Goal: Task Accomplishment & Management: Manage account settings

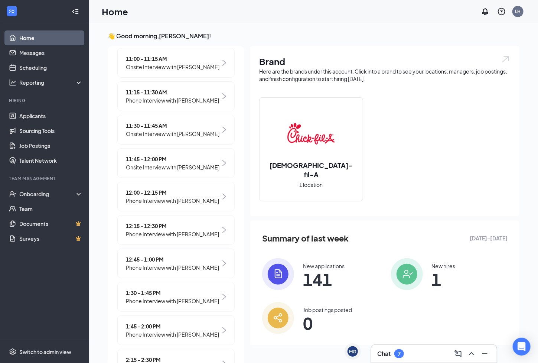
scroll to position [208, 0]
click at [202, 271] on span "Phone Interview with [PERSON_NAME]" at bounding box center [172, 267] width 93 height 8
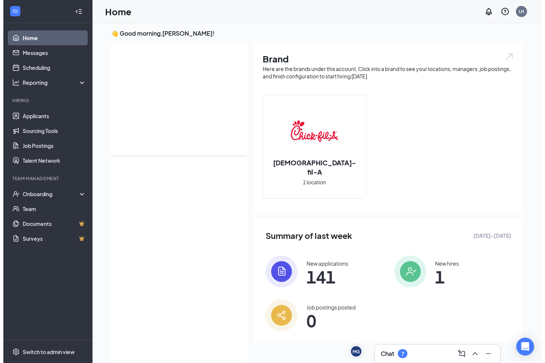
scroll to position [0, 0]
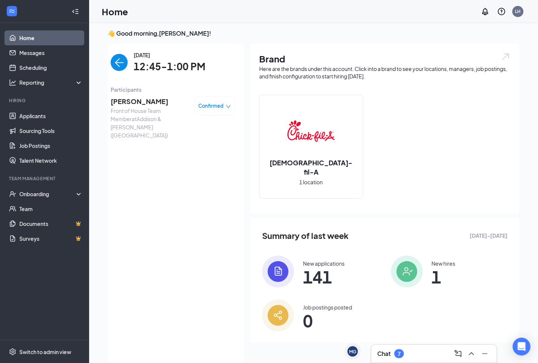
click at [130, 104] on span "Yacqueline Perez" at bounding box center [150, 101] width 78 height 10
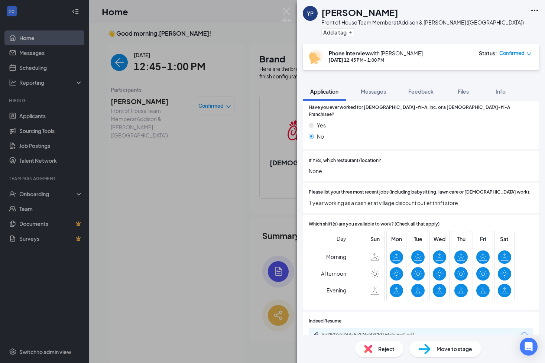
scroll to position [202, 0]
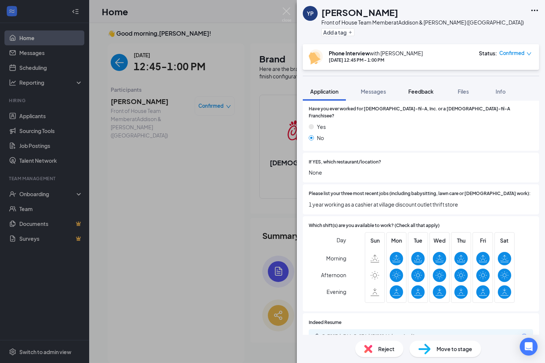
click at [437, 91] on button "Feedback" at bounding box center [421, 91] width 40 height 19
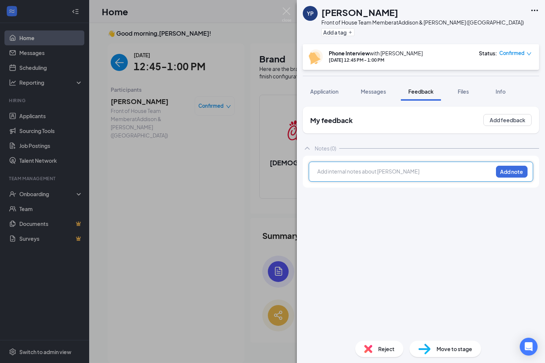
click at [385, 172] on div at bounding box center [404, 171] width 175 height 8
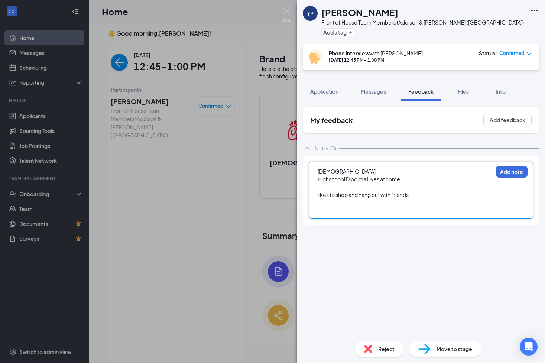
click at [518, 177] on div "23 yrs Old Highschool Dipolma Lives at home likes to shop and hang out with fri…" at bounding box center [421, 190] width 224 height 57
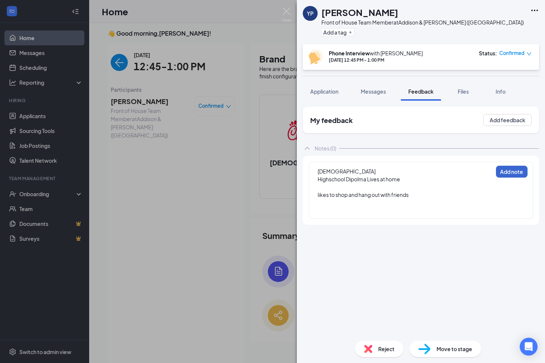
click at [519, 174] on button "Add note" at bounding box center [512, 172] width 32 height 12
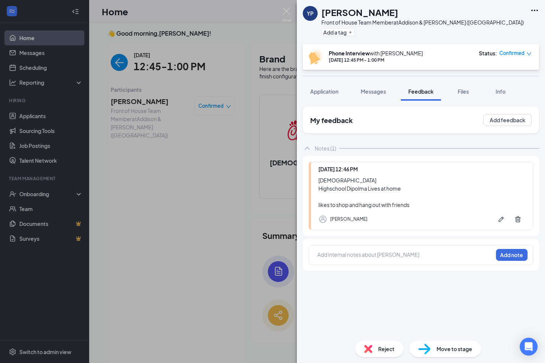
click at [384, 346] on span "Reject" at bounding box center [386, 349] width 16 height 8
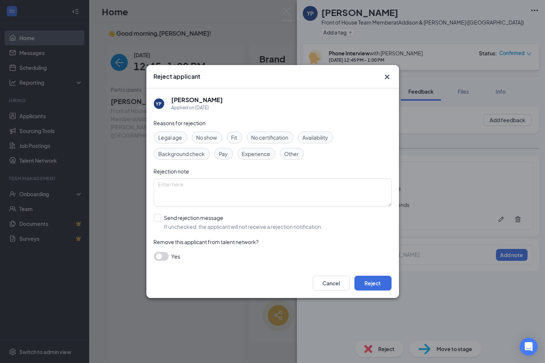
click at [238, 140] on div "Fit" at bounding box center [234, 137] width 16 height 12
click at [371, 280] on button "Reject" at bounding box center [372, 282] width 37 height 15
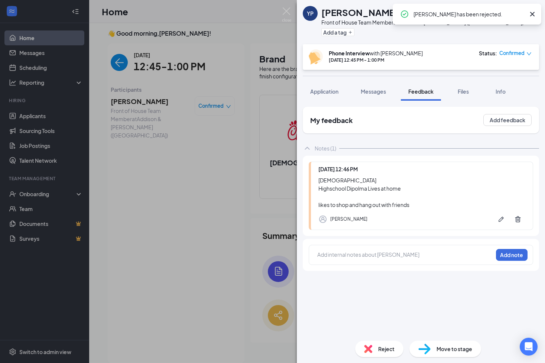
click at [533, 13] on icon "Cross" at bounding box center [532, 14] width 9 height 9
click at [287, 16] on img at bounding box center [286, 14] width 9 height 14
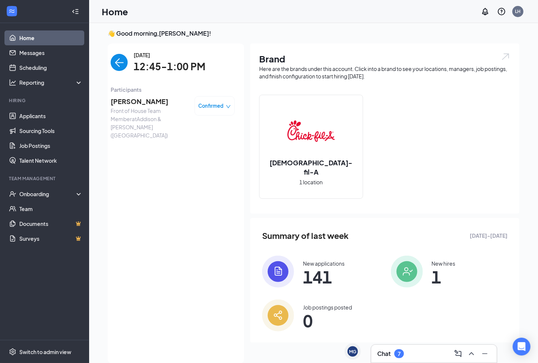
click at [117, 64] on img "back-button" at bounding box center [119, 62] width 17 height 17
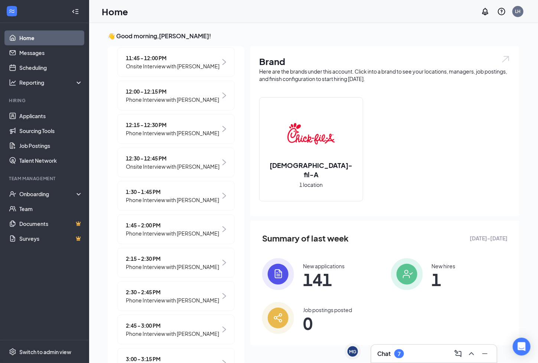
scroll to position [308, 0]
click at [35, 53] on link "Messages" at bounding box center [50, 52] width 63 height 15
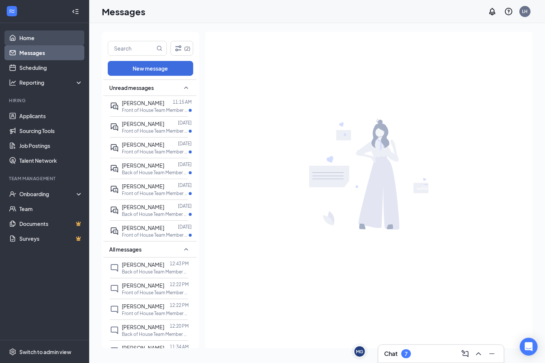
click at [40, 38] on link "Home" at bounding box center [50, 37] width 63 height 15
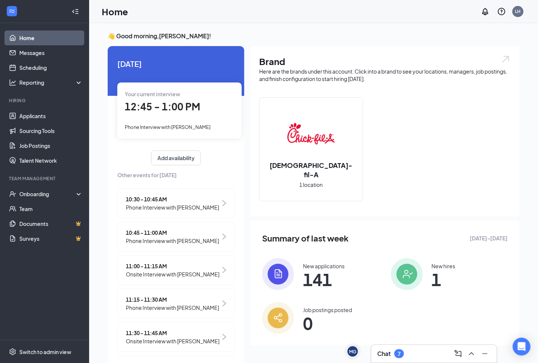
click at [187, 102] on span "12:45 - 1:00 PM" at bounding box center [162, 106] width 75 height 12
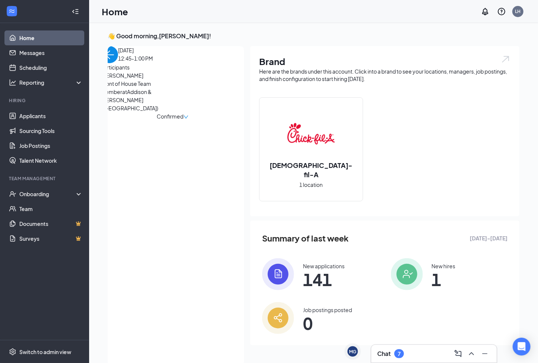
scroll to position [3, 0]
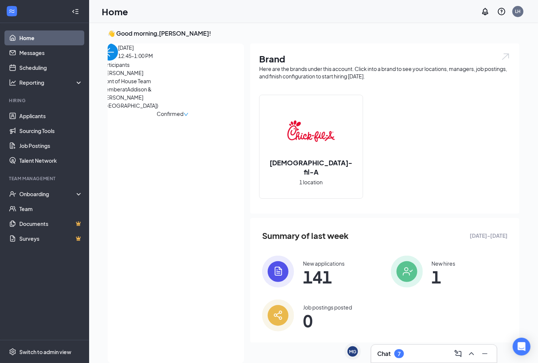
click at [144, 77] on span "Yacqueline Perez" at bounding box center [140, 73] width 78 height 8
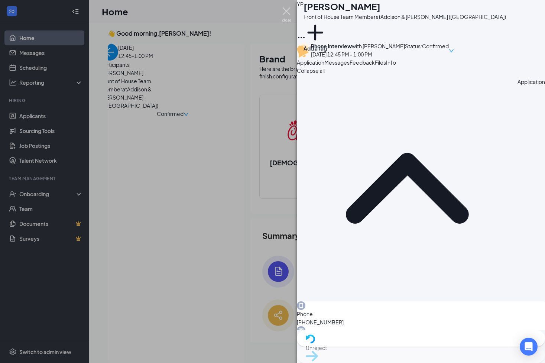
click at [286, 10] on img at bounding box center [286, 14] width 9 height 14
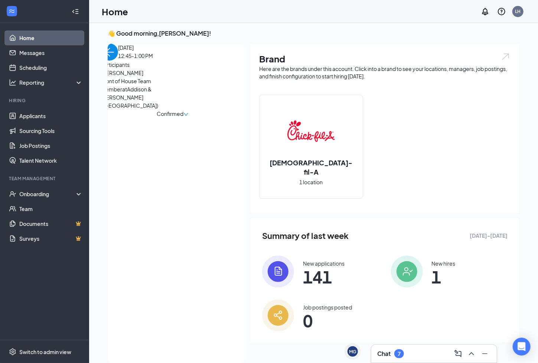
click at [113, 59] on img "back-button" at bounding box center [109, 51] width 17 height 17
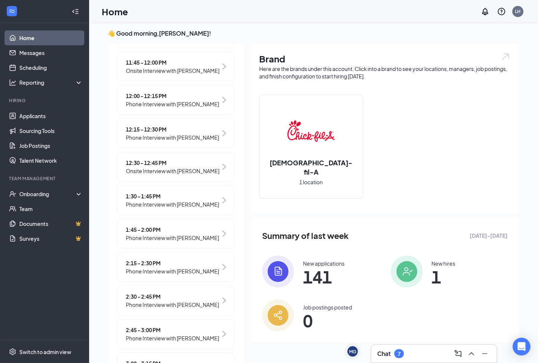
scroll to position [303, 0]
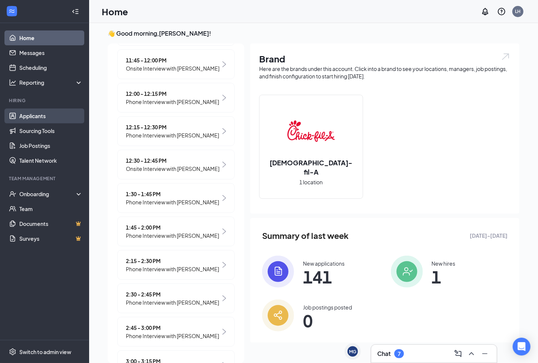
click at [36, 113] on link "Applicants" at bounding box center [50, 115] width 63 height 15
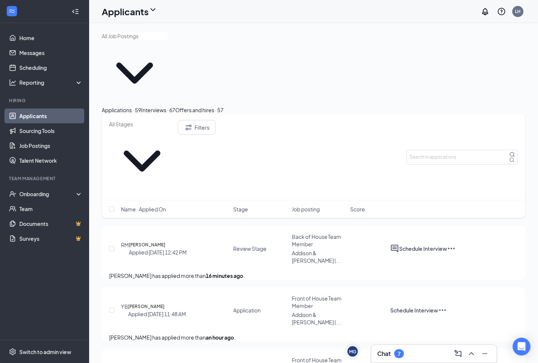
click at [175, 120] on input "text" at bounding box center [142, 124] width 66 height 8
click at [153, 133] on div "Application (15)" at bounding box center [133, 137] width 37 height 8
type input "Application (15)"
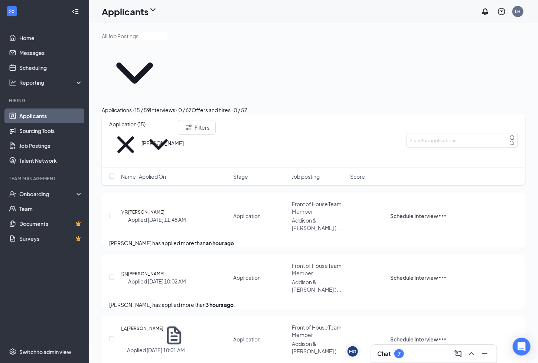
click at [148, 208] on h5 "Yeyauna Boone" at bounding box center [146, 211] width 36 height 7
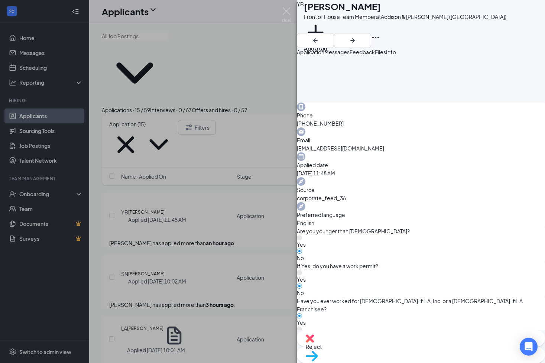
scroll to position [186, 0]
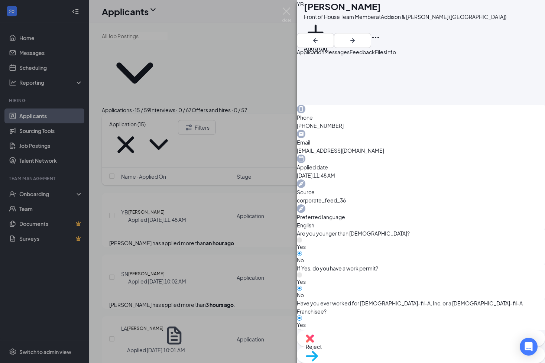
click at [382, 350] on span "Reject" at bounding box center [421, 346] width 230 height 8
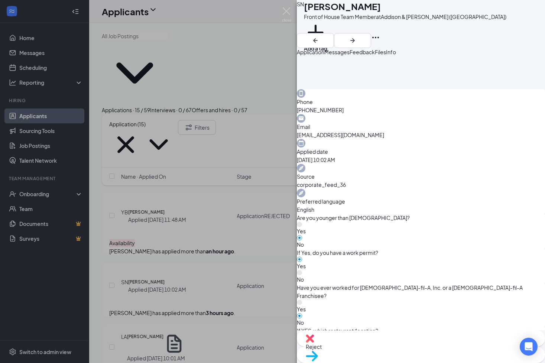
click at [377, 346] on div "Reject" at bounding box center [421, 338] width 248 height 16
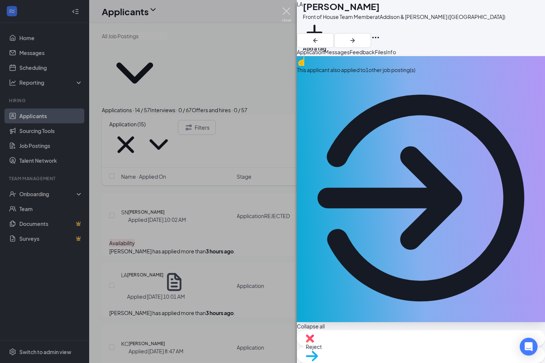
click at [285, 17] on img at bounding box center [286, 14] width 9 height 14
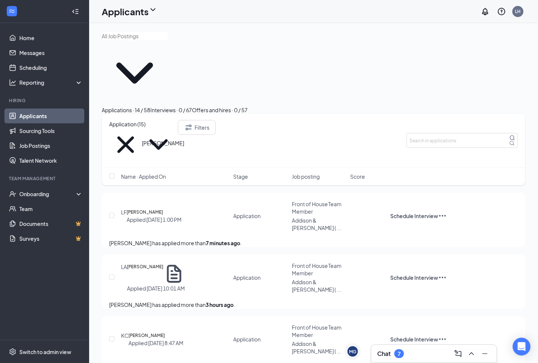
click at [163, 208] on h5 "Lizbeth Figueroa" at bounding box center [145, 211] width 36 height 7
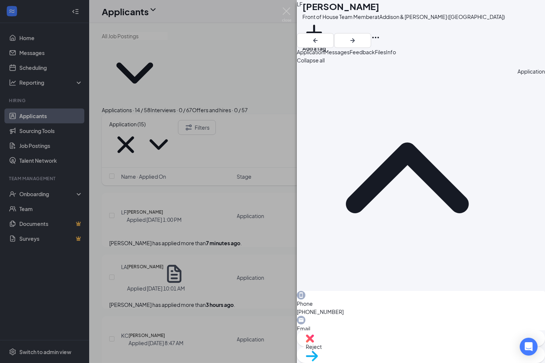
click at [448, 361] on span "Move to stage" at bounding box center [421, 365] width 230 height 8
type input "Availability (next stage)"
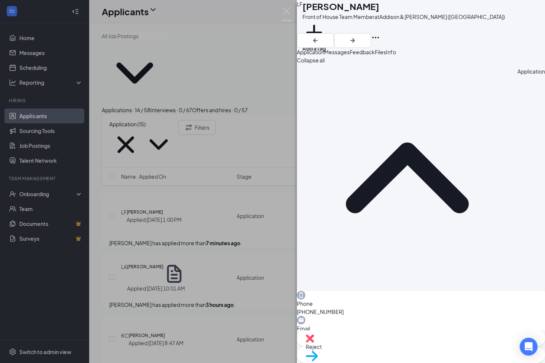
scroll to position [0, 0]
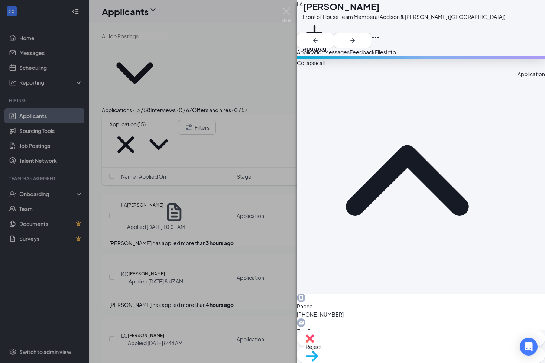
scroll to position [263, 0]
click at [434, 346] on div "Move to stage" at bounding box center [421, 354] width 248 height 16
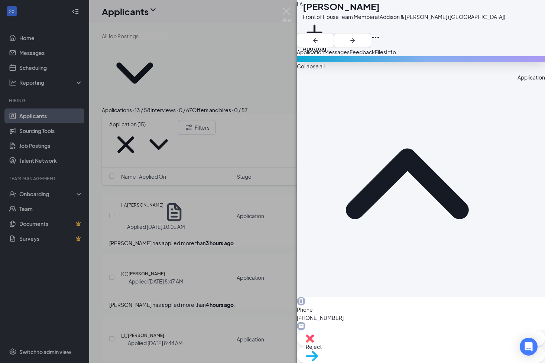
type input "Phone Interview"
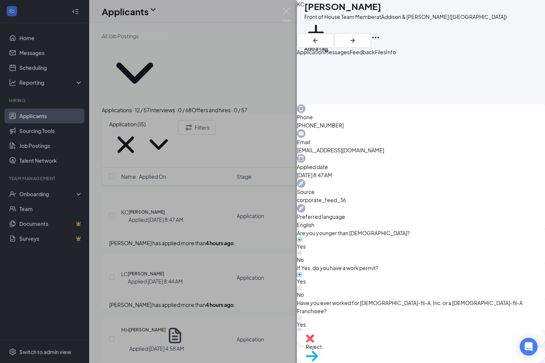
scroll to position [186, 0]
click at [437, 346] on div "Move to stage" at bounding box center [421, 354] width 248 height 16
type input "Availability (next stage)"
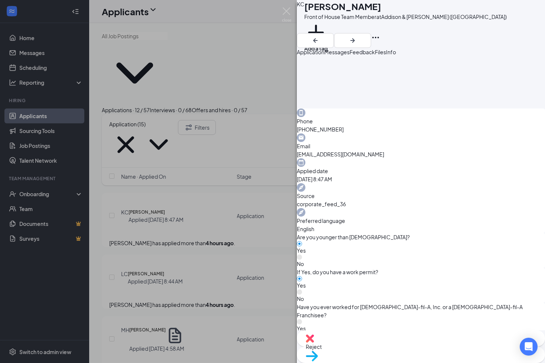
click at [375, 346] on div "Reject" at bounding box center [421, 338] width 248 height 16
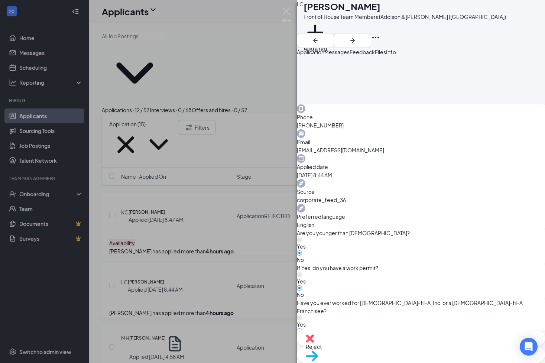
scroll to position [186, 0]
click at [382, 350] on span "Reject" at bounding box center [421, 346] width 230 height 8
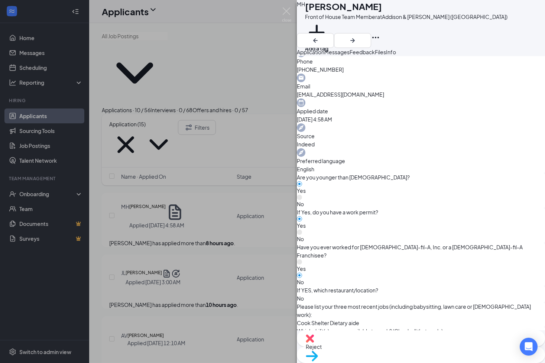
scroll to position [242, 0]
click at [379, 349] on span "Reject" at bounding box center [421, 346] width 230 height 8
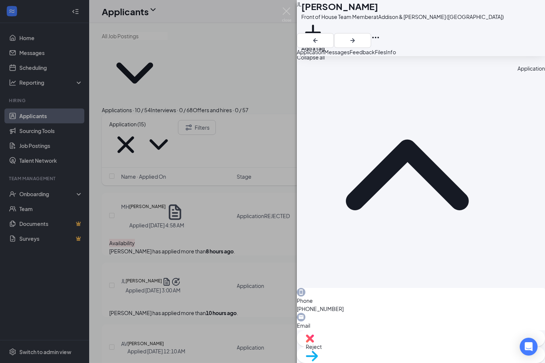
scroll to position [263, 0]
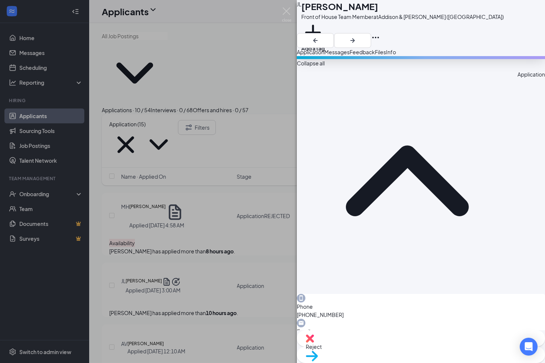
click at [372, 342] on div "Reject" at bounding box center [421, 338] width 248 height 16
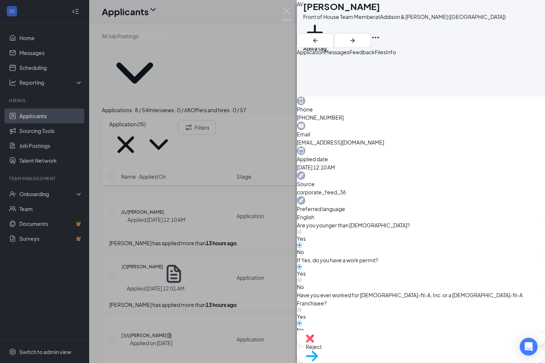
scroll to position [194, 0]
click at [456, 361] on span "Move to stage" at bounding box center [421, 365] width 230 height 8
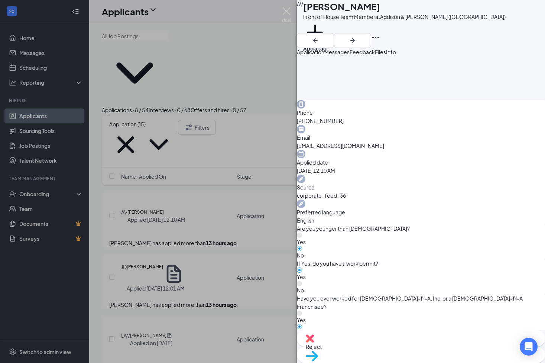
type input "Phone Interview"
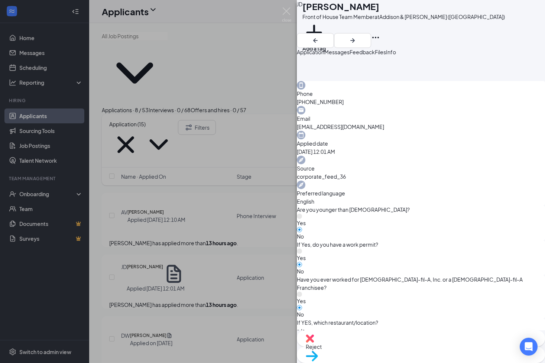
scroll to position [212, 0]
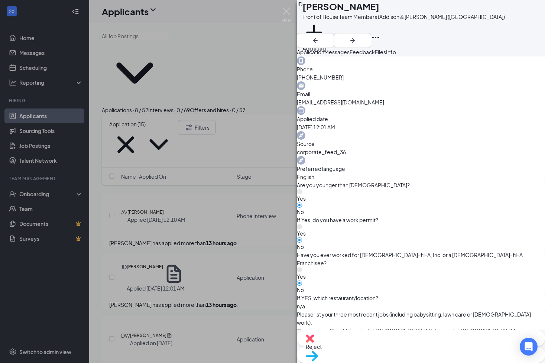
scroll to position [234, 0]
click at [382, 349] on span "Reject" at bounding box center [421, 346] width 230 height 8
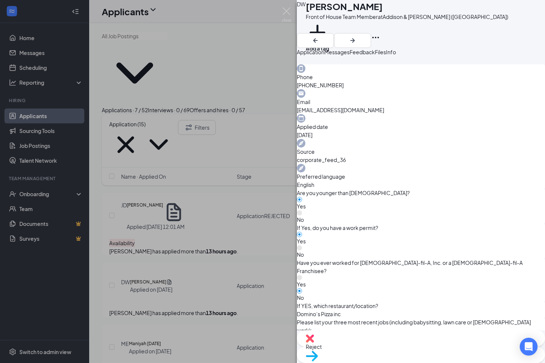
scroll to position [226, 0]
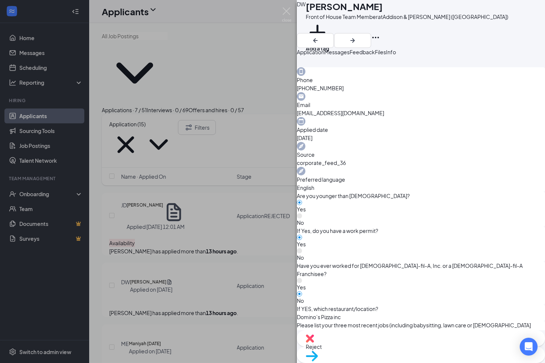
click at [433, 346] on div "Move to stage" at bounding box center [421, 354] width 248 height 16
type input "Phone Interview"
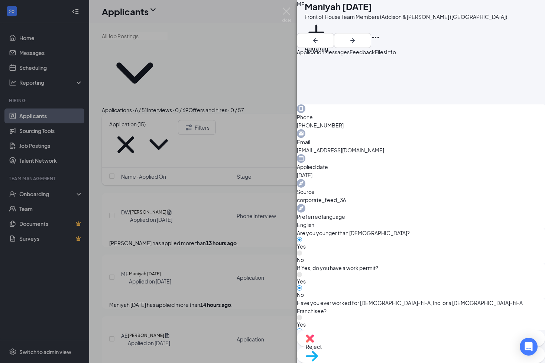
scroll to position [186, 0]
click at [379, 346] on span "Reject" at bounding box center [421, 346] width 230 height 8
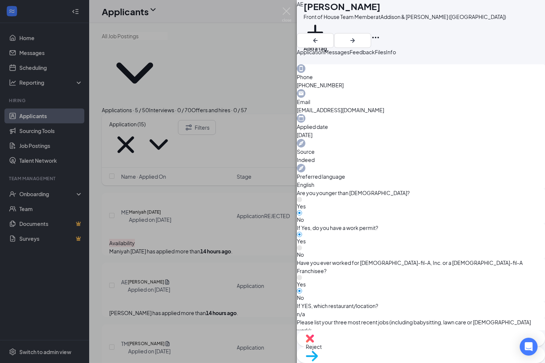
scroll to position [226, 0]
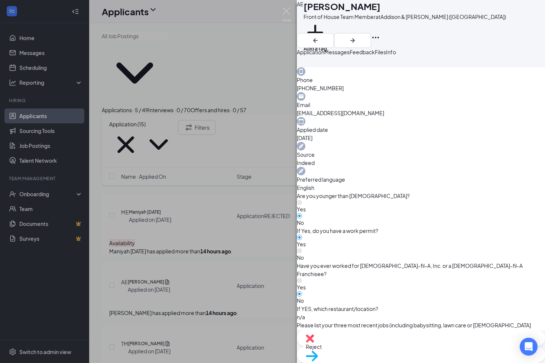
click at [382, 342] on div "Reject" at bounding box center [421, 338] width 248 height 16
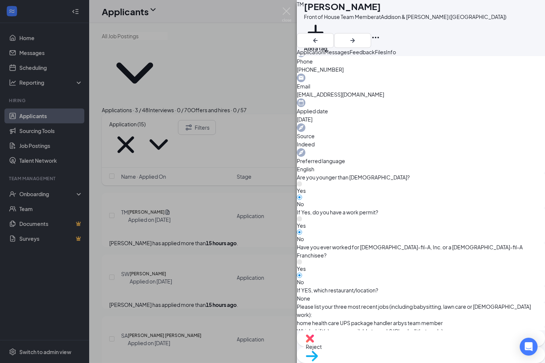
scroll to position [242, 0]
click at [314, 342] on img at bounding box center [310, 338] width 8 height 8
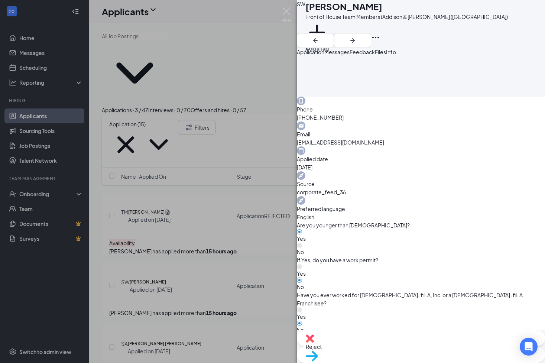
scroll to position [194, 0]
click at [377, 346] on div "Reject" at bounding box center [421, 338] width 248 height 16
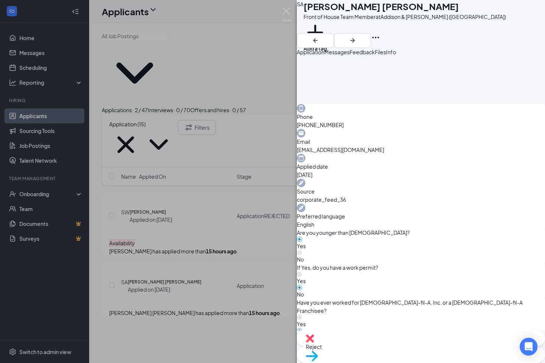
scroll to position [186, 0]
click at [389, 343] on div "Reject" at bounding box center [421, 338] width 248 height 16
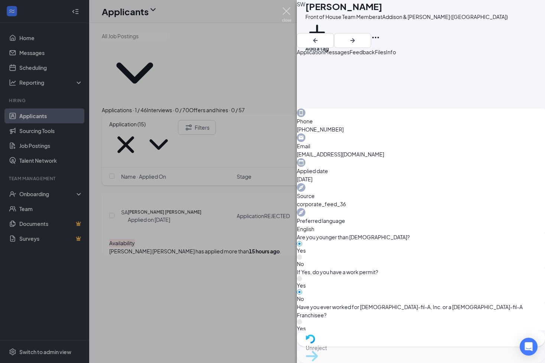
click at [288, 13] on img at bounding box center [286, 14] width 9 height 14
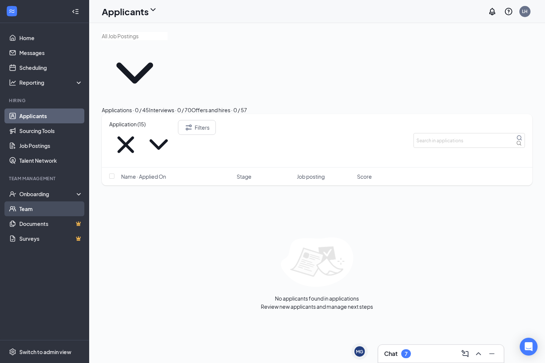
click at [58, 212] on link "Team" at bounding box center [50, 208] width 63 height 15
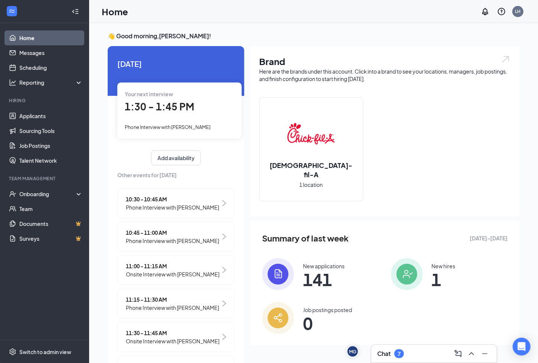
click at [162, 101] on span "1:30 - 1:45 PM" at bounding box center [159, 106] width 69 height 12
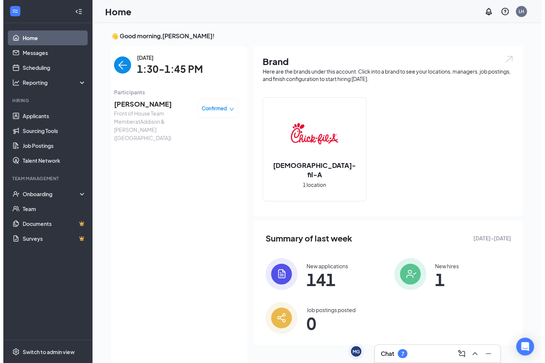
scroll to position [3, 0]
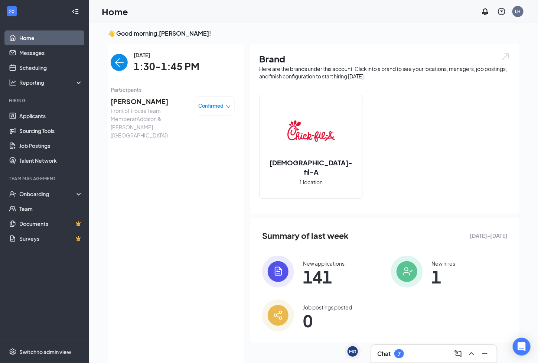
click at [147, 100] on span "[PERSON_NAME]" at bounding box center [150, 101] width 78 height 10
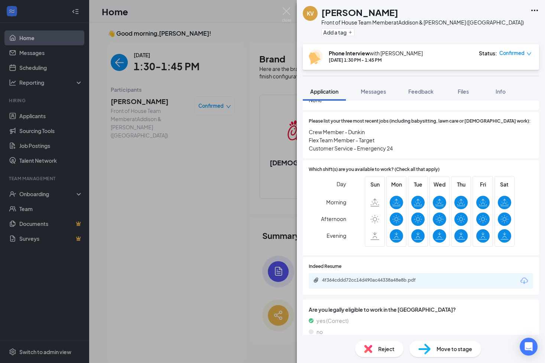
scroll to position [274, 0]
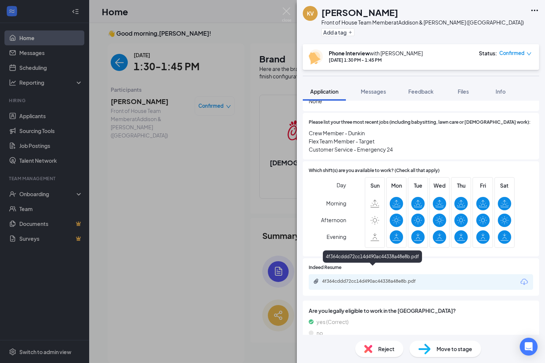
click at [411, 278] on div "4f364cddd72cc14d490ac44338a48e8b.pdf" at bounding box center [374, 281] width 104 height 6
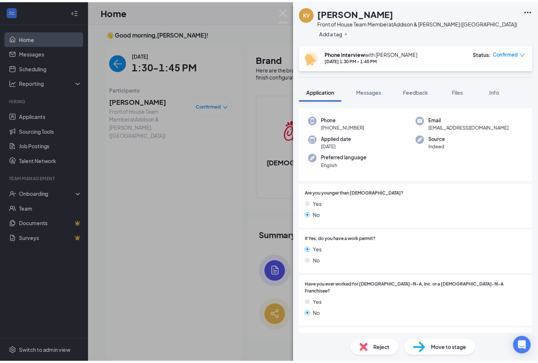
scroll to position [18, 0]
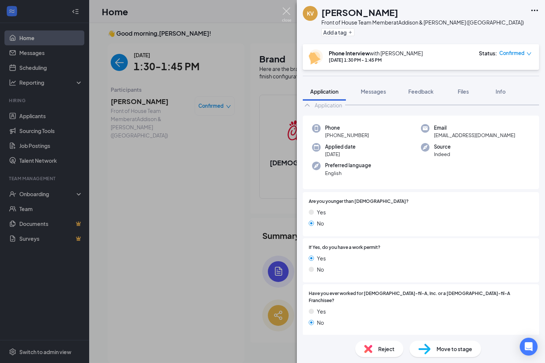
click at [288, 9] on img at bounding box center [286, 14] width 9 height 14
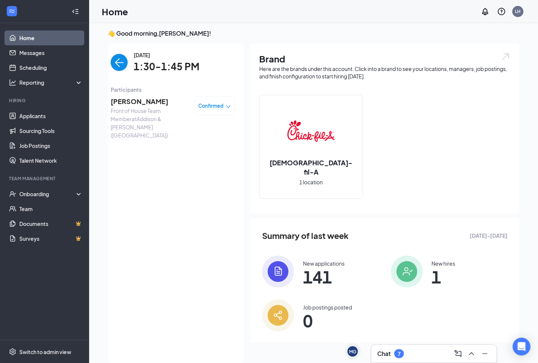
click at [48, 38] on link "Home" at bounding box center [50, 37] width 63 height 15
click at [40, 140] on link "Job Postings" at bounding box center [50, 145] width 63 height 15
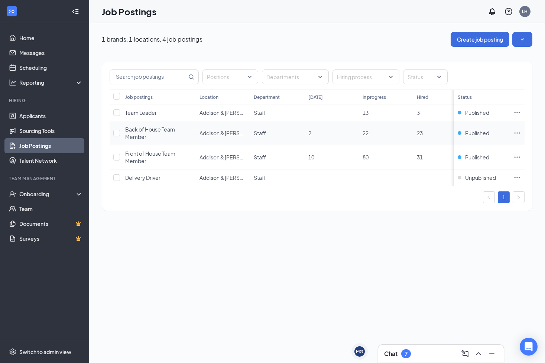
click at [400, 136] on td "22" at bounding box center [386, 133] width 54 height 24
click at [517, 134] on icon "Ellipses" at bounding box center [516, 132] width 7 height 7
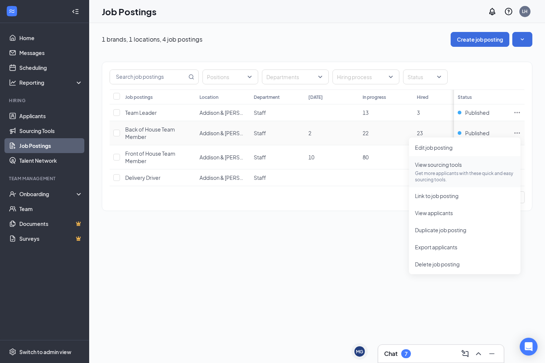
click at [456, 165] on span "View sourcing tools" at bounding box center [438, 164] width 47 height 7
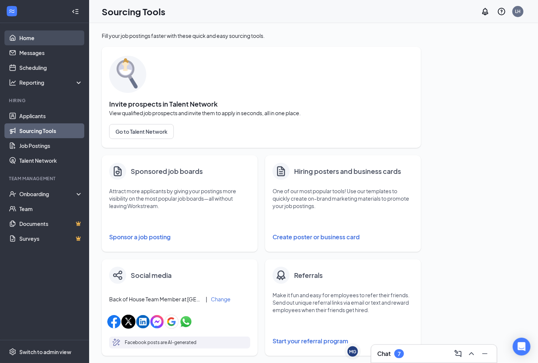
click at [42, 41] on link "Home" at bounding box center [50, 37] width 63 height 15
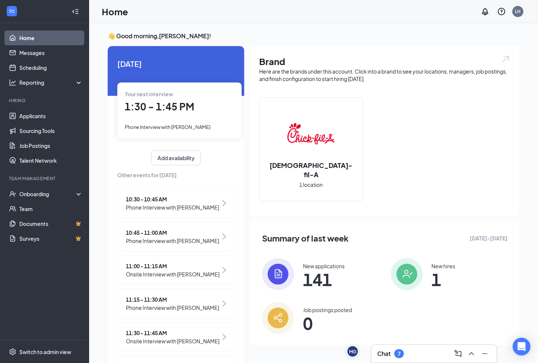
click at [156, 104] on span "1:30 - 1:45 PM" at bounding box center [159, 106] width 69 height 12
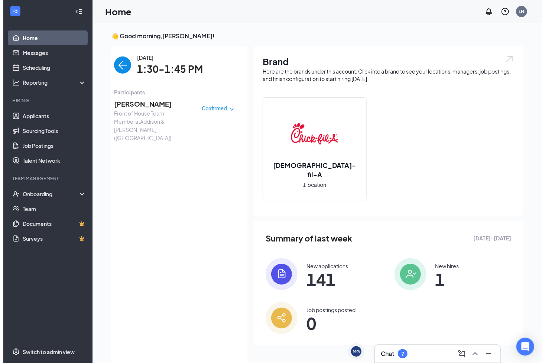
scroll to position [3, 0]
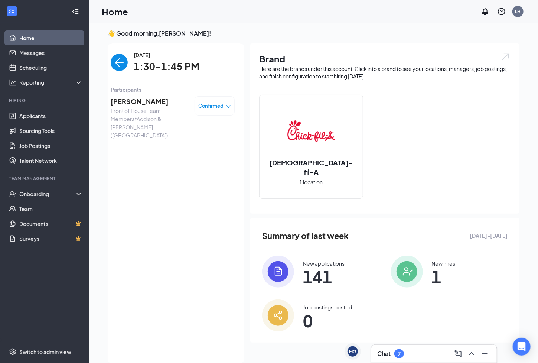
click at [144, 101] on span "Khatelyn Valera" at bounding box center [150, 101] width 78 height 10
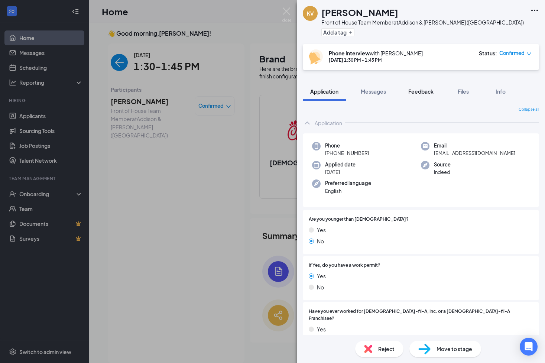
click at [433, 90] on span "Feedback" at bounding box center [420, 91] width 25 height 7
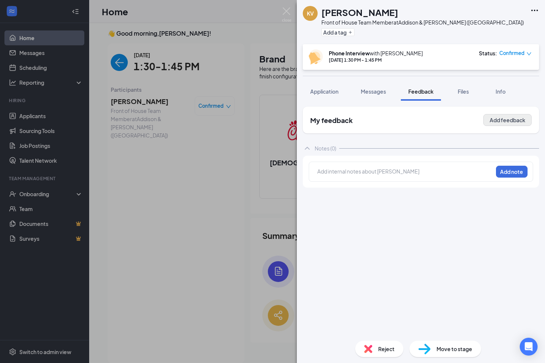
click at [494, 120] on button "Add feedback" at bounding box center [507, 120] width 48 height 12
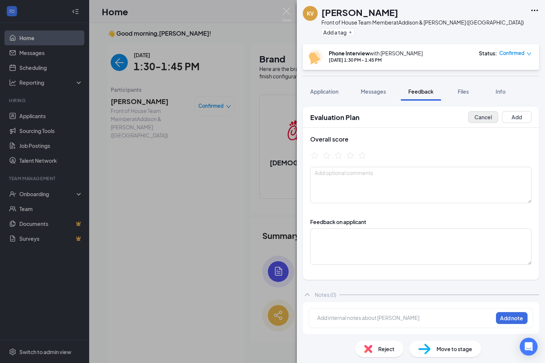
click at [486, 119] on button "Cancel" at bounding box center [483, 117] width 30 height 12
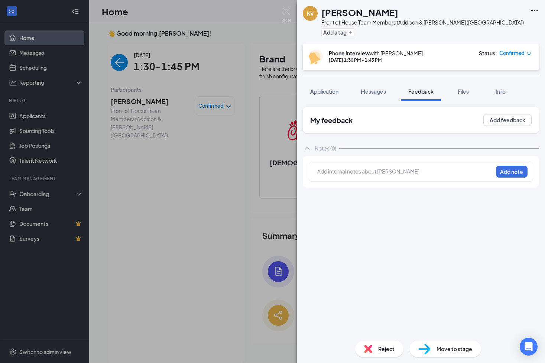
click at [471, 167] on div at bounding box center [404, 171] width 175 height 8
click at [447, 357] on div "Move to stage" at bounding box center [445, 348] width 72 height 16
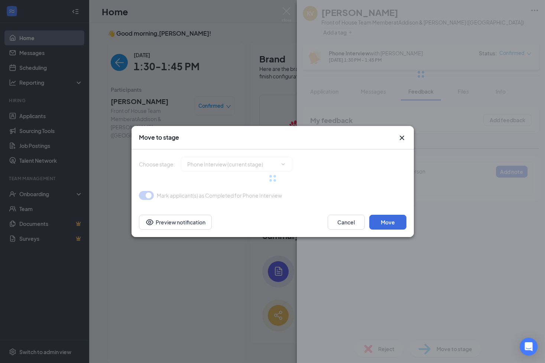
type input "Onsite Interview (next stage)"
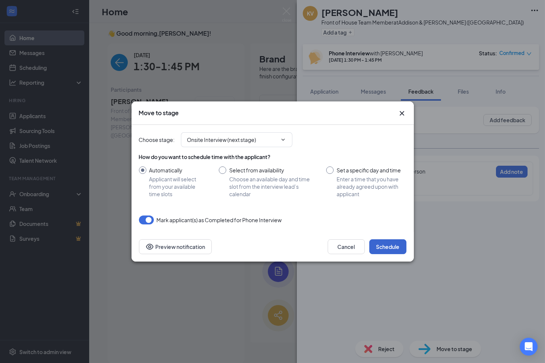
click at [392, 241] on button "Schedule" at bounding box center [387, 246] width 37 height 15
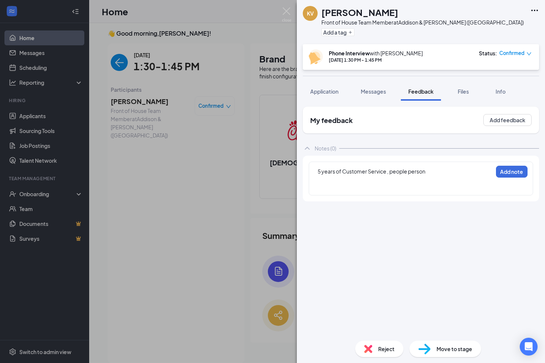
click at [454, 347] on span "Move to stage" at bounding box center [454, 349] width 36 height 8
type input "Onsite Interview (next stage)"
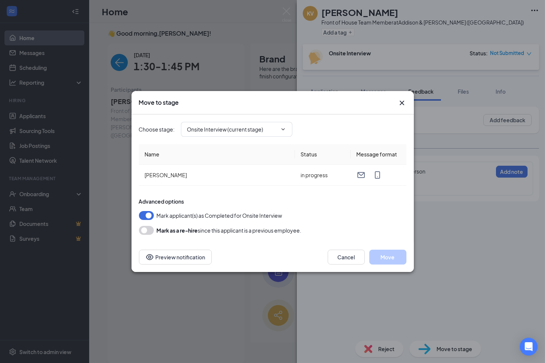
type input "Hiring Complete (final stage)"
click at [350, 257] on button "Cancel" at bounding box center [345, 257] width 37 height 15
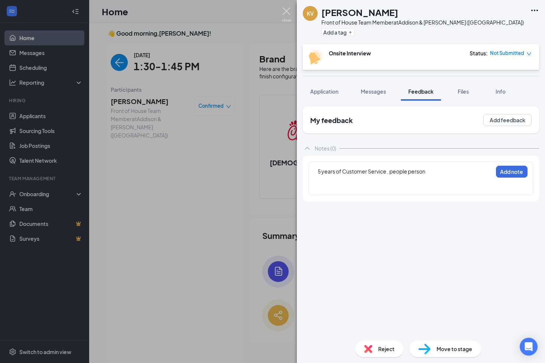
click at [286, 9] on img at bounding box center [286, 14] width 9 height 14
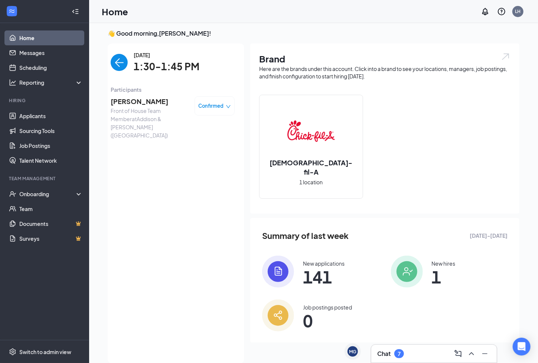
click at [111, 63] on img "back-button" at bounding box center [119, 62] width 17 height 17
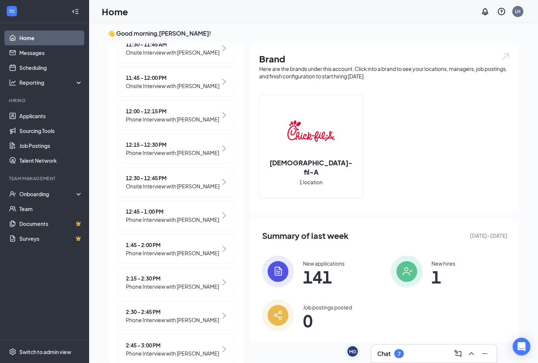
scroll to position [286, 0]
click at [185, 257] on span "Phone Interview with [PERSON_NAME]" at bounding box center [172, 253] width 93 height 8
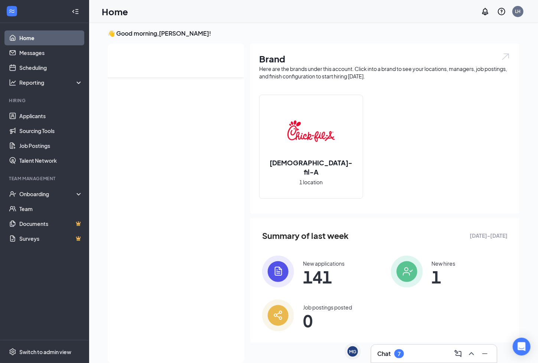
scroll to position [0, 0]
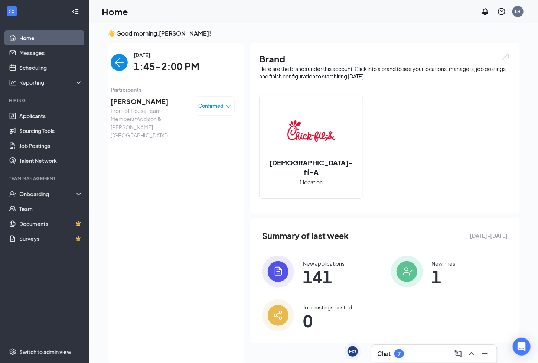
click at [401, 350] on div "7" at bounding box center [399, 353] width 3 height 6
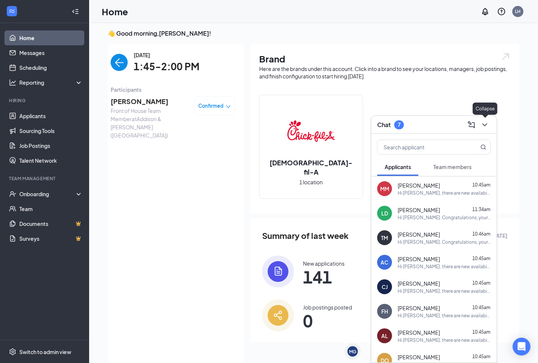
click at [487, 123] on icon "ChevronDown" at bounding box center [484, 124] width 9 height 9
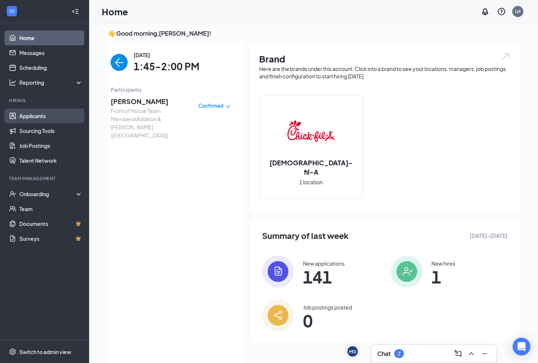
click at [44, 110] on link "Applicants" at bounding box center [50, 115] width 63 height 15
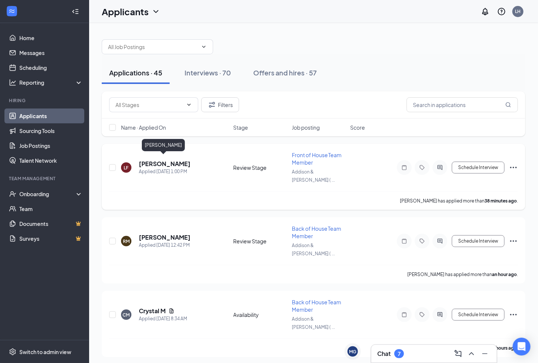
click at [173, 160] on h5 "Lizbeth Figueroa" at bounding box center [165, 164] width 52 height 8
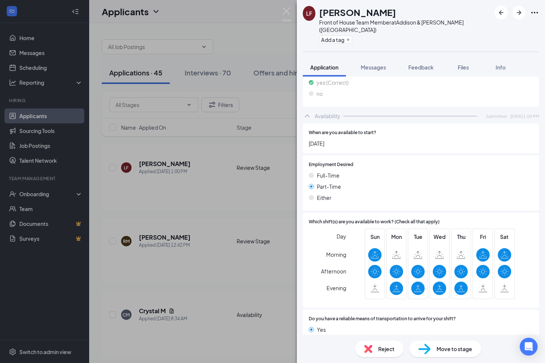
scroll to position [430, 0]
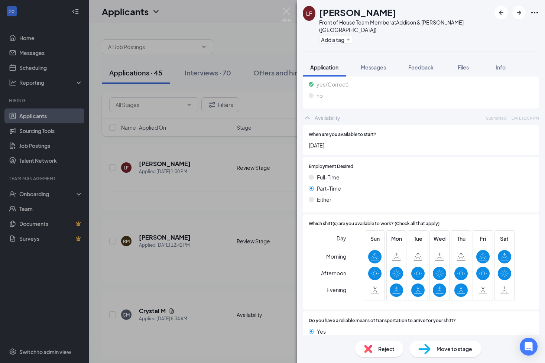
click at [384, 348] on span "Reject" at bounding box center [386, 349] width 16 height 8
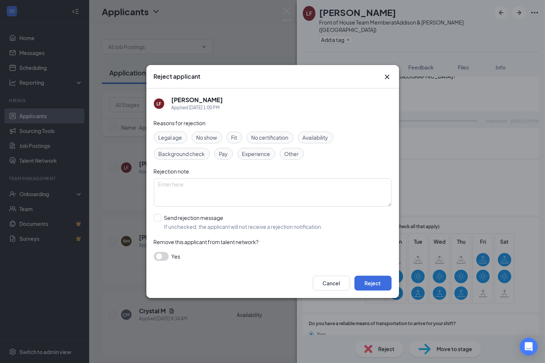
click at [320, 135] on span "Availability" at bounding box center [316, 137] width 26 height 8
click at [372, 283] on button "Reject" at bounding box center [372, 282] width 37 height 15
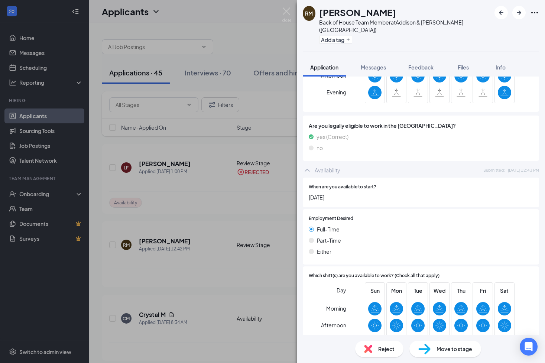
scroll to position [402, 0]
click at [436, 350] on div "Move to stage" at bounding box center [445, 348] width 72 height 16
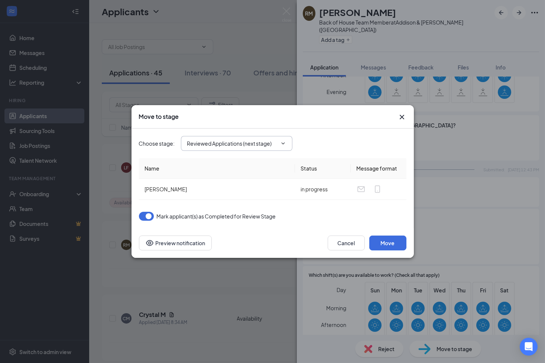
click at [277, 148] on span "Reviewed Applications (next stage)" at bounding box center [236, 143] width 111 height 15
click at [284, 144] on icon "ChevronDown" at bounding box center [283, 143] width 6 height 6
click at [254, 145] on input "Reviewed Applications (next stage)" at bounding box center [232, 143] width 90 height 8
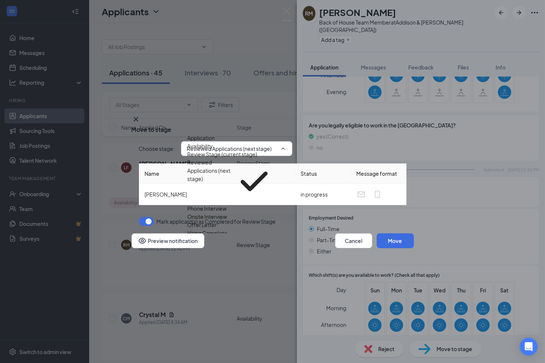
click at [227, 211] on div "Phone Interview" at bounding box center [207, 208] width 39 height 8
type input "Phone Interview"
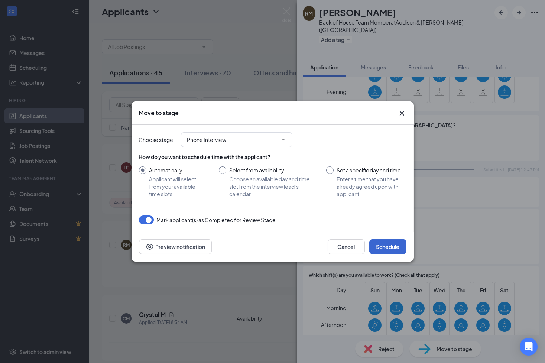
click at [384, 247] on button "Schedule" at bounding box center [387, 246] width 37 height 15
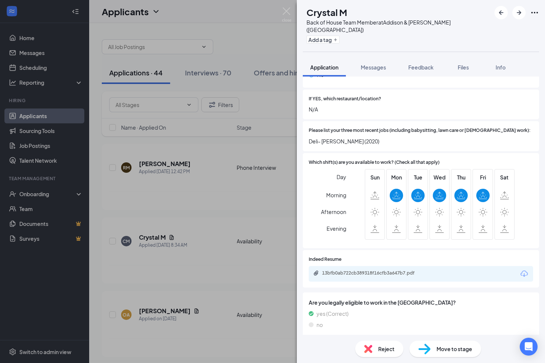
scroll to position [241, 0]
click at [390, 343] on div "Reject" at bounding box center [379, 348] width 48 height 16
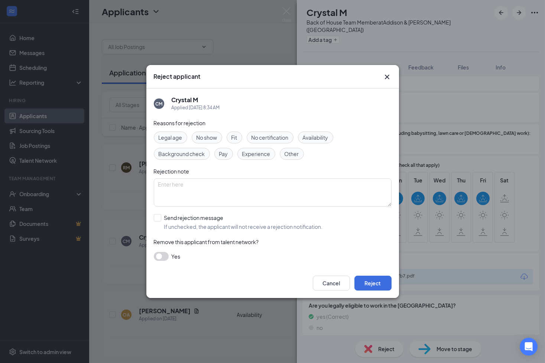
click at [326, 140] on span "Availability" at bounding box center [316, 137] width 26 height 8
click at [373, 286] on button "Reject" at bounding box center [372, 282] width 37 height 15
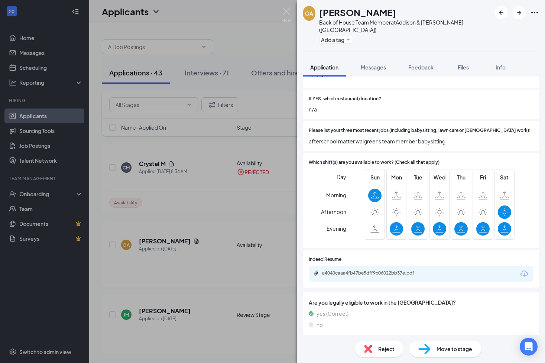
scroll to position [241, 0]
click at [389, 349] on span "Reject" at bounding box center [386, 349] width 16 height 8
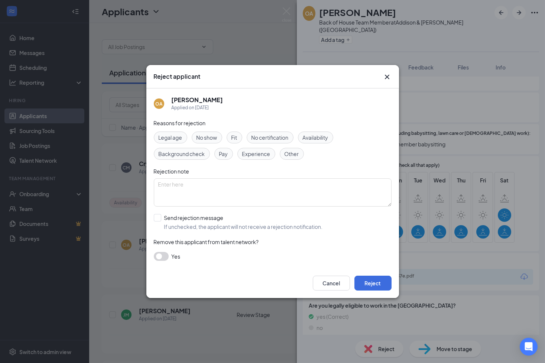
click at [328, 138] on span "Availability" at bounding box center [316, 137] width 26 height 8
click at [374, 281] on button "Reject" at bounding box center [372, 282] width 37 height 15
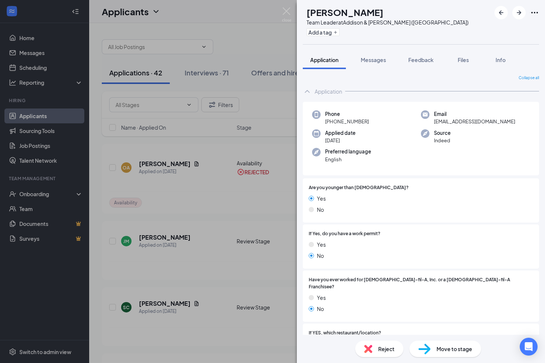
click at [382, 348] on span "Reject" at bounding box center [386, 349] width 16 height 8
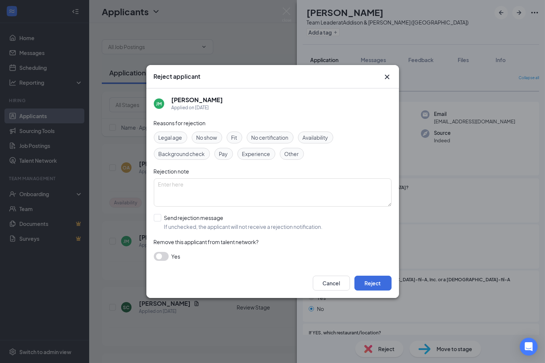
click at [317, 140] on span "Availability" at bounding box center [316, 137] width 26 height 8
click at [373, 282] on button "Reject" at bounding box center [372, 282] width 37 height 15
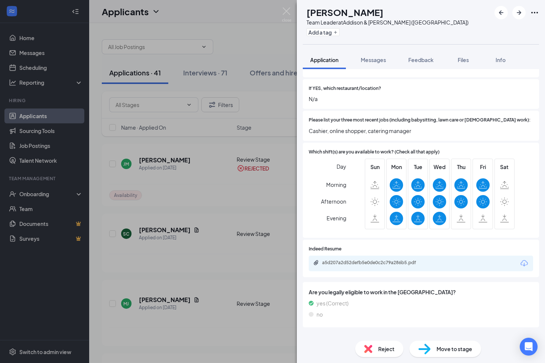
scroll to position [245, 0]
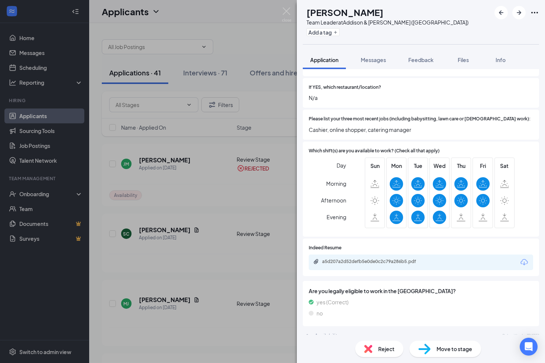
click at [371, 348] on img at bounding box center [368, 349] width 8 height 8
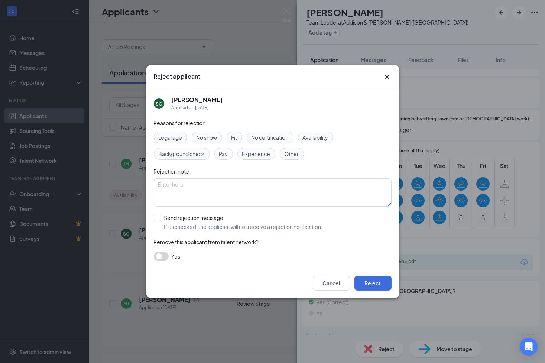
click at [323, 138] on span "Availability" at bounding box center [316, 137] width 26 height 8
click at [377, 288] on button "Reject" at bounding box center [372, 282] width 37 height 15
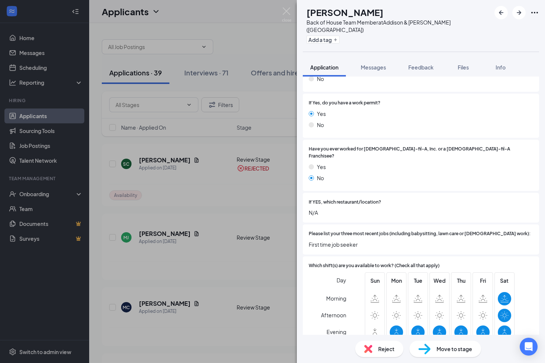
scroll to position [216, 0]
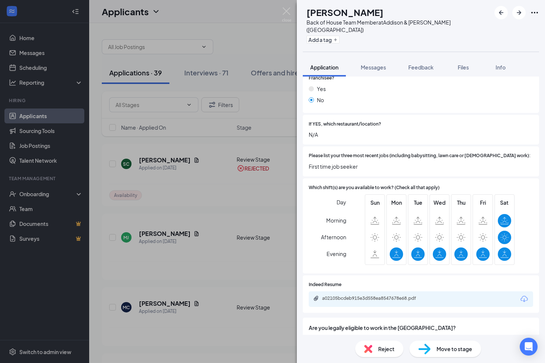
click at [377, 350] on div "Reject" at bounding box center [379, 348] width 48 height 16
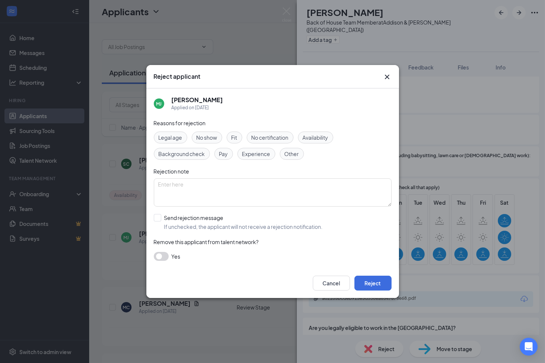
click at [326, 131] on div "Availability" at bounding box center [315, 137] width 35 height 12
click at [378, 284] on button "Reject" at bounding box center [372, 282] width 37 height 15
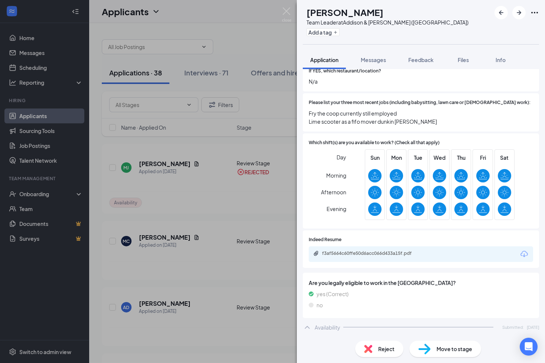
scroll to position [263, 0]
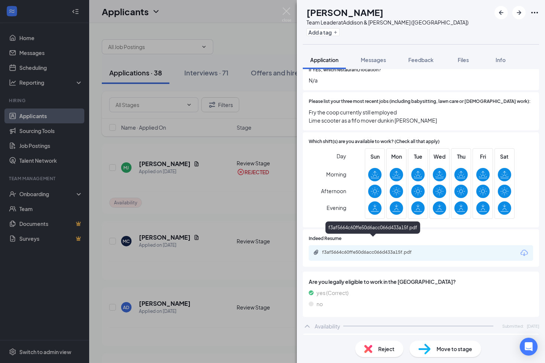
click at [413, 249] on div "f3af5664c60ffe50d6acc066d433a15f.pdf" at bounding box center [373, 252] width 120 height 7
click at [433, 347] on div "Move to stage" at bounding box center [445, 348] width 72 height 16
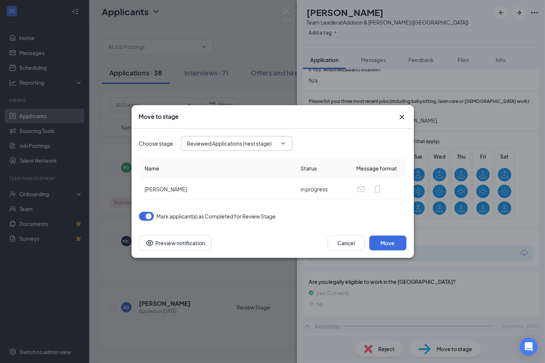
click at [284, 141] on icon "ChevronDown" at bounding box center [283, 143] width 6 height 6
click at [237, 143] on input "Reviewed Applications (next stage)" at bounding box center [232, 143] width 90 height 8
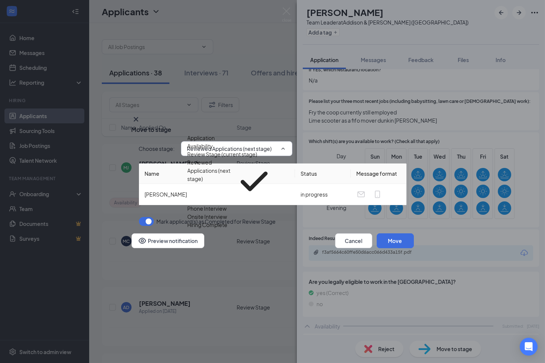
click at [226, 211] on div "Phone Interview" at bounding box center [207, 208] width 39 height 8
type input "Phone Interview"
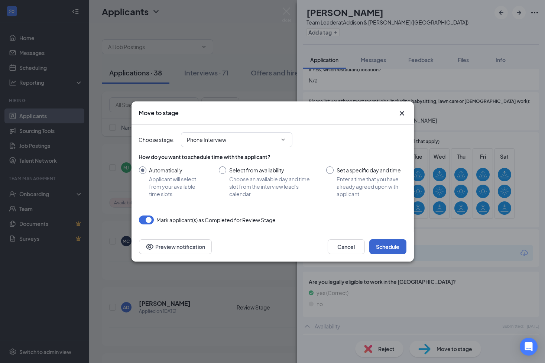
click at [390, 251] on button "Schedule" at bounding box center [387, 246] width 37 height 15
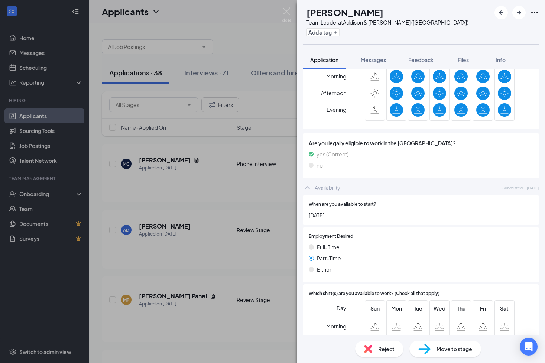
scroll to position [340, 0]
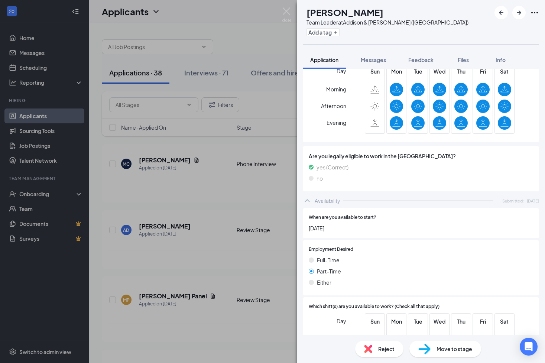
click at [385, 347] on span "Reject" at bounding box center [386, 349] width 16 height 8
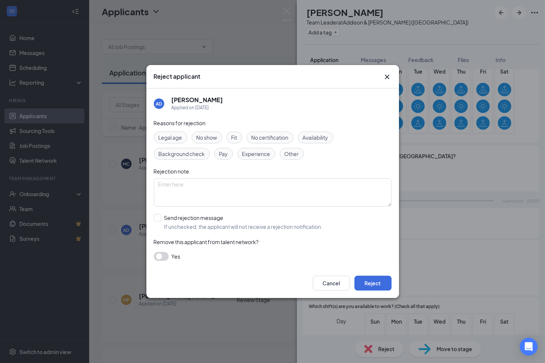
click at [260, 154] on span "Experience" at bounding box center [256, 154] width 28 height 8
click at [383, 284] on button "Reject" at bounding box center [372, 282] width 37 height 15
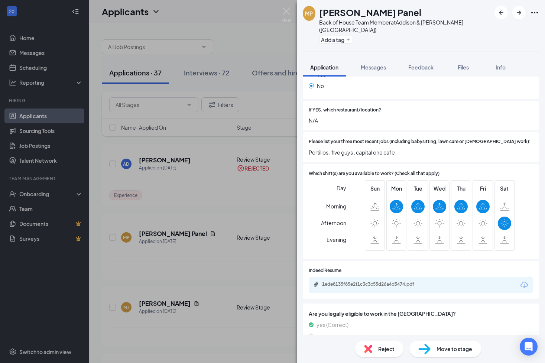
scroll to position [241, 0]
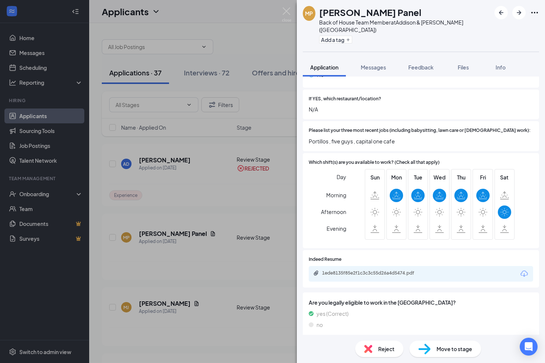
click at [378, 351] on span "Reject" at bounding box center [386, 349] width 16 height 8
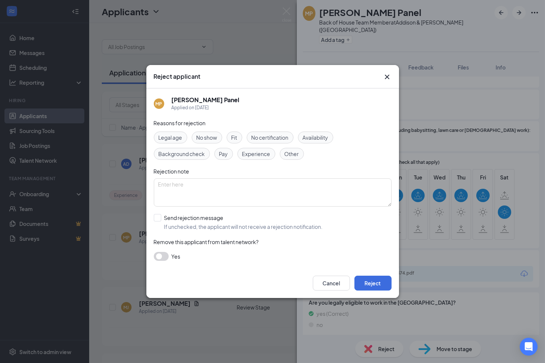
click at [324, 140] on span "Availability" at bounding box center [316, 137] width 26 height 8
click at [372, 286] on button "Reject" at bounding box center [372, 282] width 37 height 15
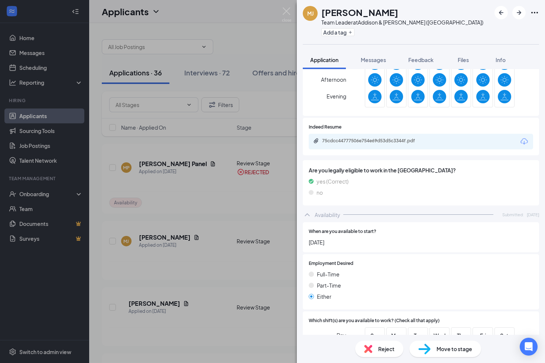
scroll to position [381, 0]
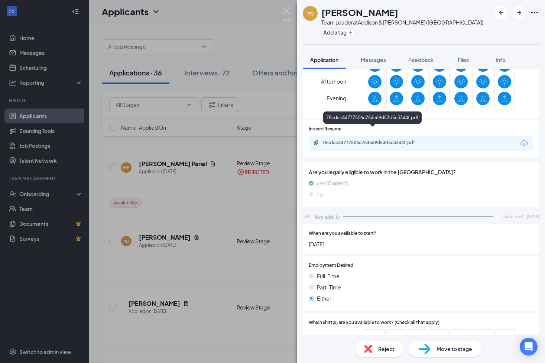
click at [387, 140] on div "75cdcc44777506e754e69d53d5c3344f.pdf" at bounding box center [374, 143] width 104 height 6
click at [390, 351] on span "Reject" at bounding box center [386, 349] width 16 height 8
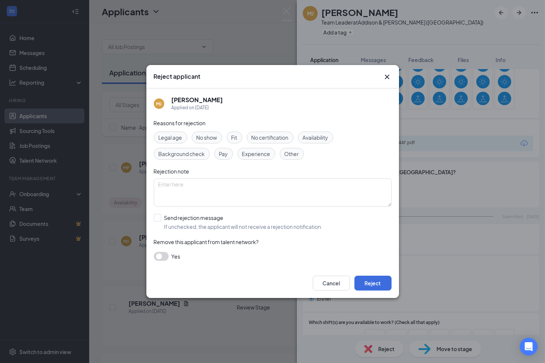
click at [259, 150] on span "Experience" at bounding box center [256, 154] width 28 height 8
click at [386, 284] on button "Reject" at bounding box center [372, 282] width 37 height 15
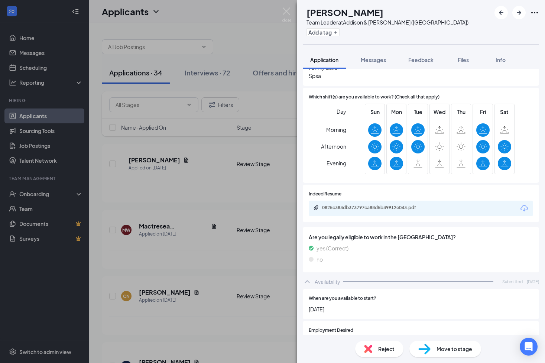
scroll to position [303, 0]
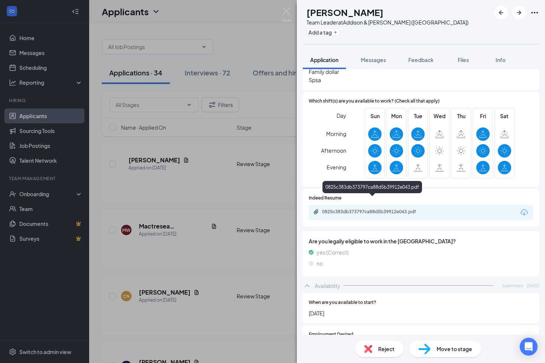
click at [382, 209] on div "0825c383db373797ca88d5b39912e043.pdf" at bounding box center [373, 212] width 120 height 6
click at [376, 350] on div "Reject" at bounding box center [379, 348] width 48 height 16
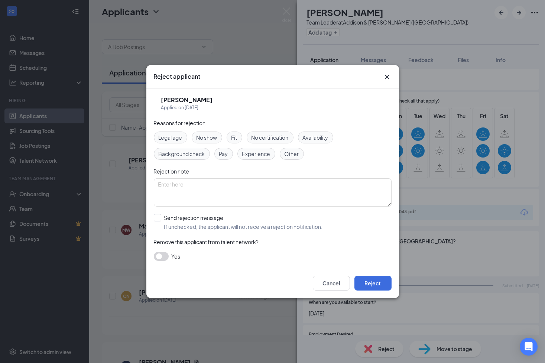
click at [265, 151] on span "Experience" at bounding box center [256, 154] width 28 height 8
click at [318, 138] on span "Availability" at bounding box center [316, 137] width 26 height 8
click at [373, 283] on button "Reject" at bounding box center [372, 282] width 37 height 15
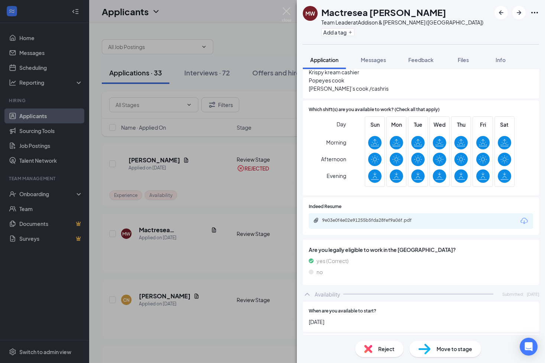
scroll to position [304, 0]
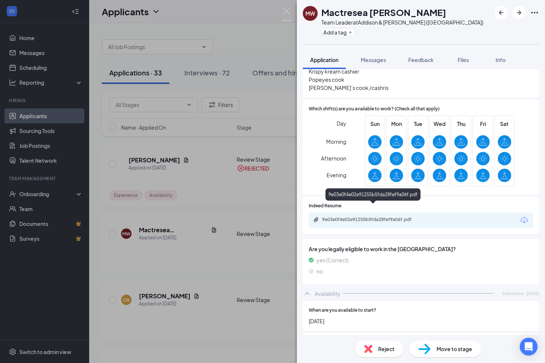
click at [424, 216] on div "9e03e0f4e02e91255b5fda28fef9a06f.pdf" at bounding box center [374, 219] width 104 height 6
click at [385, 349] on span "Reject" at bounding box center [386, 349] width 16 height 8
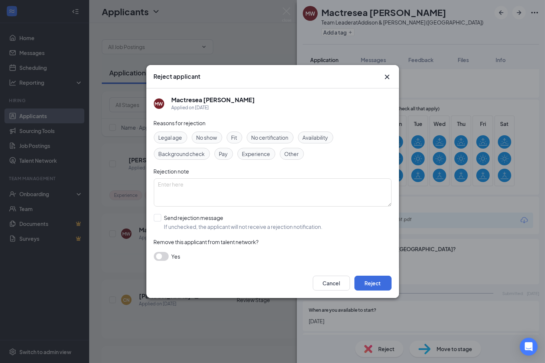
click at [261, 157] on div "Experience" at bounding box center [256, 154] width 38 height 12
click at [375, 280] on button "Reject" at bounding box center [372, 282] width 37 height 15
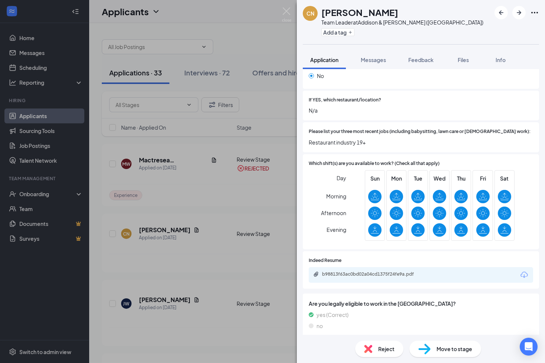
scroll to position [212, 0]
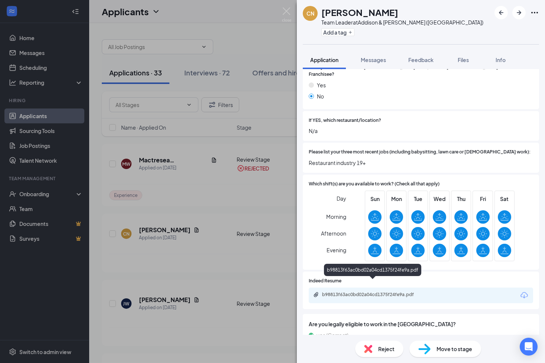
click at [376, 291] on div "b98813f63ac0bd02a04cd1375f24fe9a.pdf" at bounding box center [374, 294] width 104 height 6
click at [438, 347] on span "Move to stage" at bounding box center [454, 349] width 36 height 8
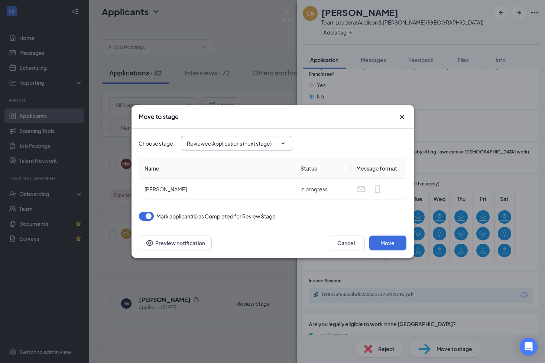
click at [265, 147] on span "Reviewed Applications (next stage)" at bounding box center [236, 143] width 111 height 15
click at [284, 144] on icon "ChevronDown" at bounding box center [283, 143] width 6 height 6
click at [253, 141] on input "Reviewed Applications (next stage)" at bounding box center [232, 143] width 90 height 8
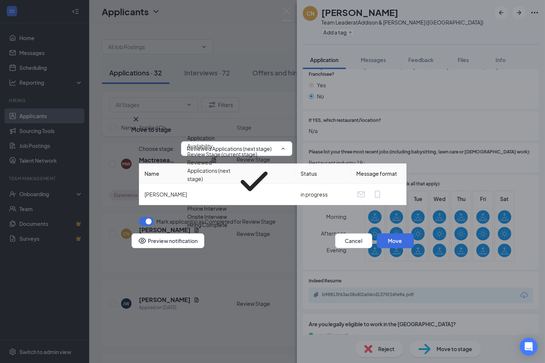
click at [227, 209] on div "Phone Interview" at bounding box center [207, 208] width 39 height 8
type input "Phone Interview"
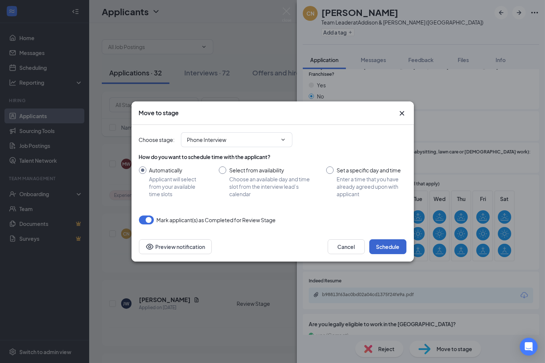
click at [395, 246] on button "Schedule" at bounding box center [387, 246] width 37 height 15
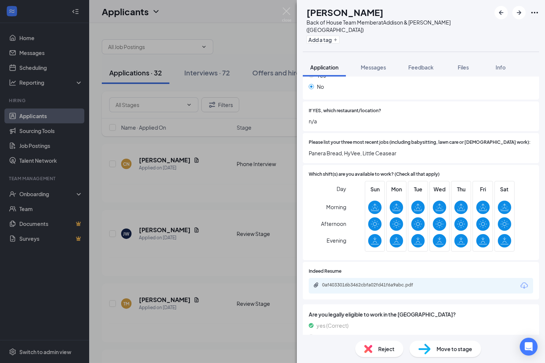
scroll to position [237, 0]
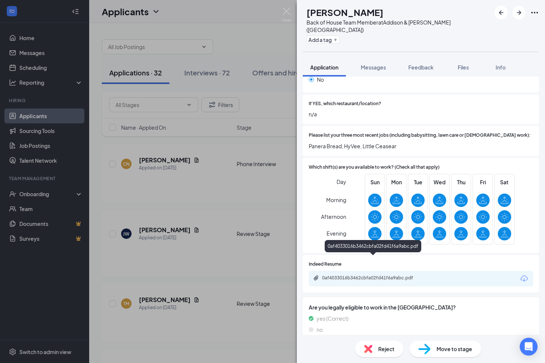
click at [414, 275] on div "0af4033016b3462cbfa02fd41f6a9abc.pdf" at bounding box center [374, 278] width 104 height 6
click at [432, 348] on div "Move to stage" at bounding box center [445, 348] width 72 height 16
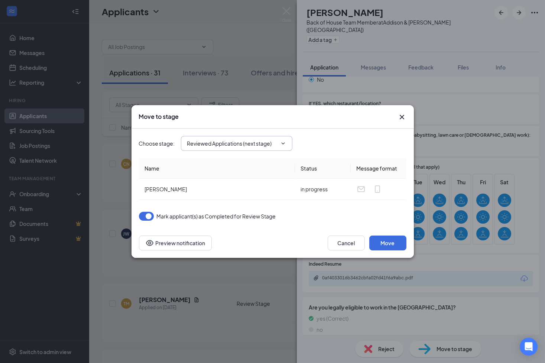
click at [253, 149] on span "Reviewed Applications (next stage)" at bounding box center [236, 143] width 111 height 15
click at [216, 149] on span "Reviewed Applications (next stage)" at bounding box center [236, 143] width 111 height 15
click at [227, 146] on input "Reviewed Applications (next stage)" at bounding box center [232, 143] width 90 height 8
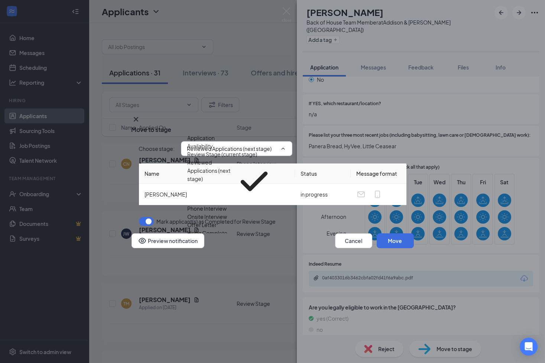
click at [225, 209] on div "Phone Interview" at bounding box center [207, 208] width 39 height 8
type input "Phone Interview"
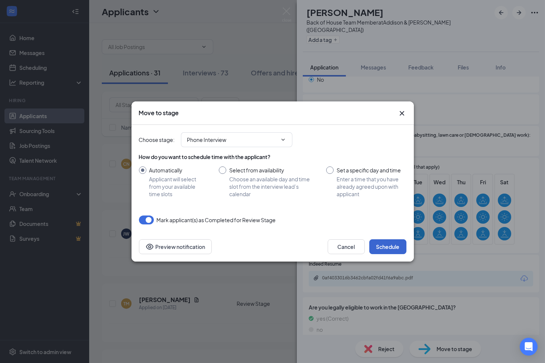
click at [385, 246] on button "Schedule" at bounding box center [387, 246] width 37 height 15
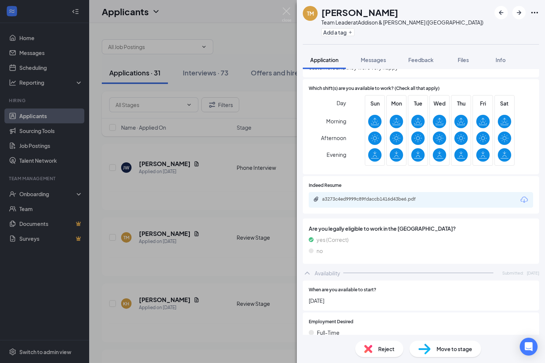
scroll to position [307, 0]
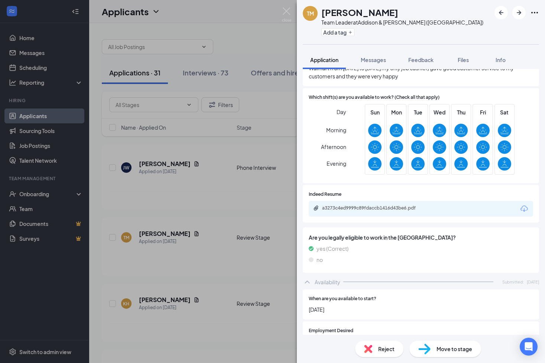
click at [383, 201] on div "a3273c4ed9999c89fdaccb1416d43be6.pdf" at bounding box center [421, 209] width 224 height 16
click at [383, 205] on div "a3273c4ed9999c89fdaccb1416d43be6.pdf" at bounding box center [373, 208] width 120 height 6
click at [379, 349] on span "Reject" at bounding box center [386, 349] width 16 height 8
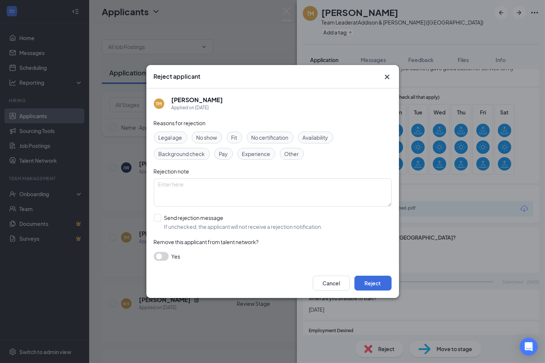
click at [256, 151] on span "Experience" at bounding box center [256, 154] width 28 height 8
click at [379, 281] on button "Reject" at bounding box center [372, 282] width 37 height 15
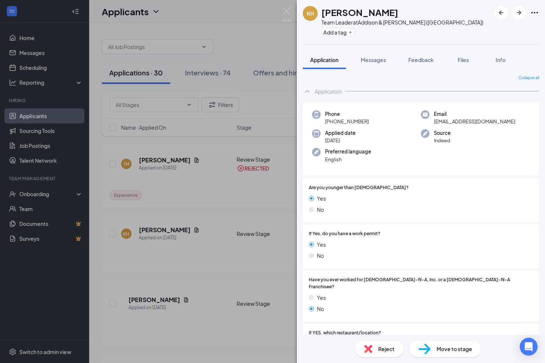
click at [30, 41] on div "KH Kimberly Hopkins Team Leader at Addison & Elston (IL) Add a tag Application …" at bounding box center [272, 181] width 545 height 363
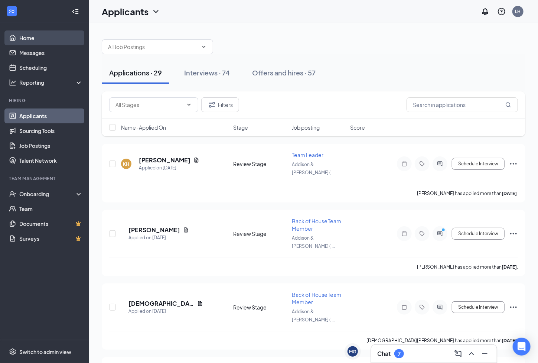
click at [30, 38] on link "Home" at bounding box center [50, 37] width 63 height 15
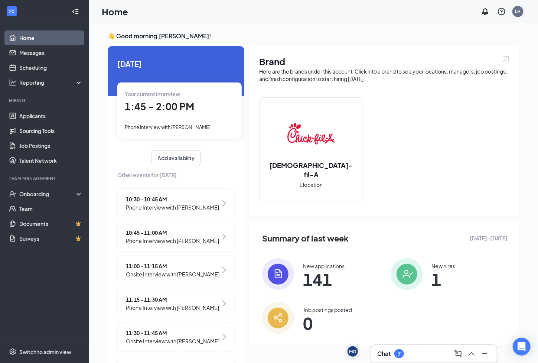
click at [178, 108] on span "1:45 - 2:00 PM" at bounding box center [159, 106] width 69 height 12
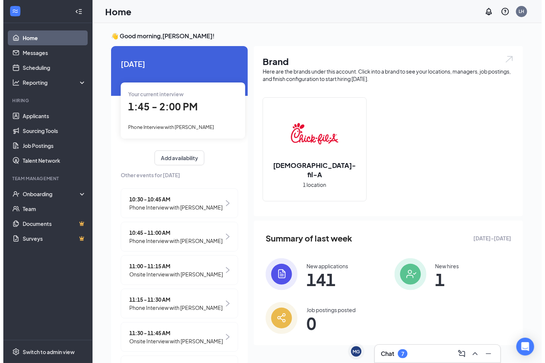
scroll to position [3, 0]
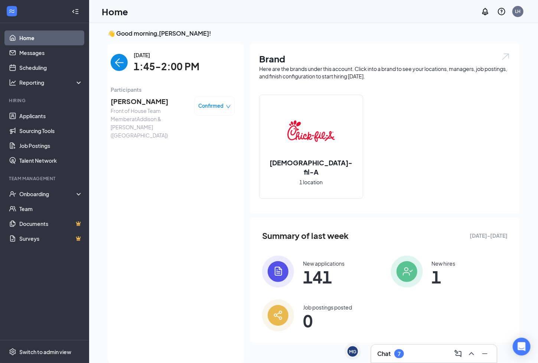
click at [144, 102] on span "Alejandro Sotelo" at bounding box center [150, 101] width 78 height 10
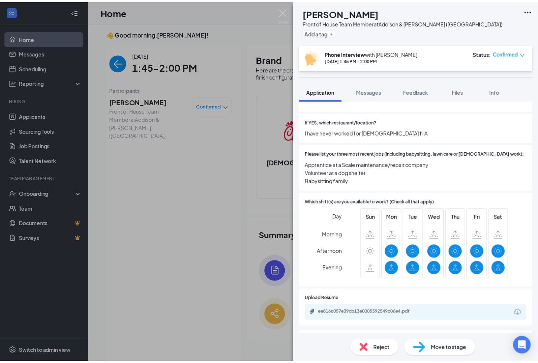
scroll to position [241, 0]
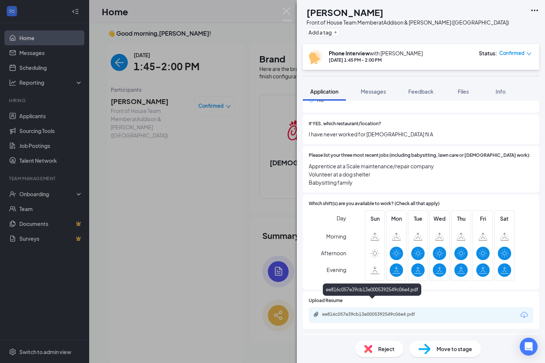
click at [384, 311] on div "ee816c057e39cb13e0005392549c06e4.pdf" at bounding box center [374, 314] width 104 height 6
click at [382, 350] on span "Reject" at bounding box center [386, 349] width 16 height 8
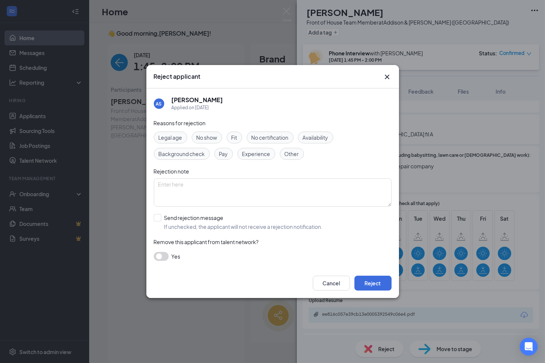
click at [234, 133] on span "Fit" at bounding box center [234, 137] width 6 height 8
click at [372, 283] on button "Reject" at bounding box center [372, 282] width 37 height 15
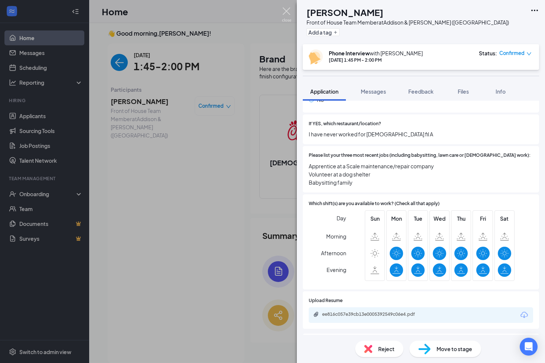
click at [287, 13] on img at bounding box center [286, 14] width 9 height 14
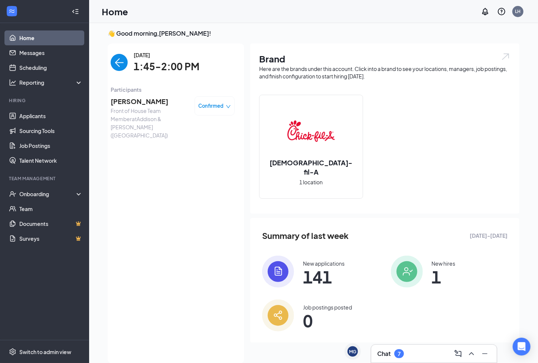
click at [115, 66] on img "back-button" at bounding box center [119, 62] width 17 height 17
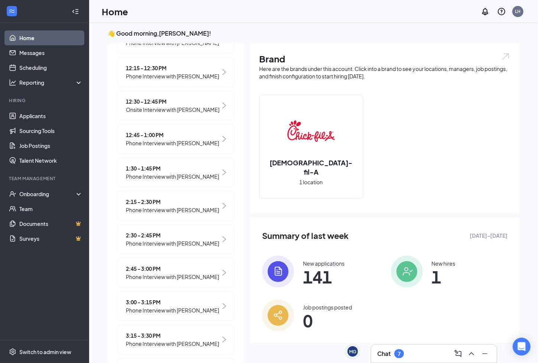
scroll to position [359, 0]
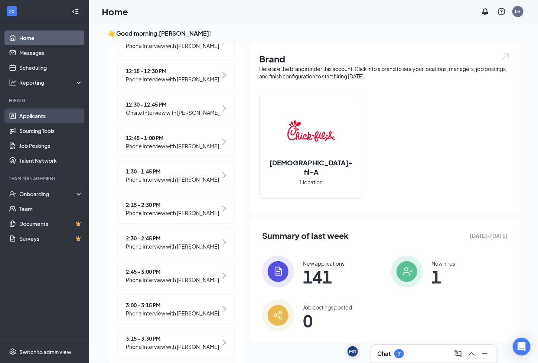
click at [50, 118] on link "Applicants" at bounding box center [50, 115] width 63 height 15
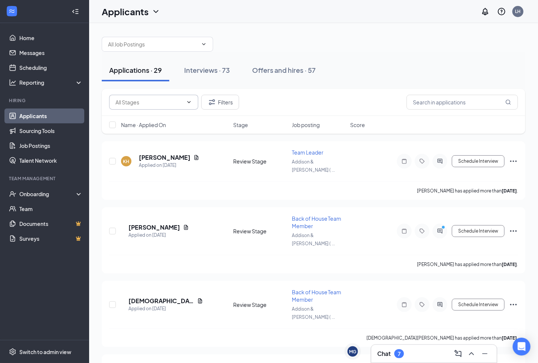
click at [182, 102] on input "text" at bounding box center [149, 102] width 68 height 8
click at [194, 45] on input "text" at bounding box center [153, 44] width 90 height 8
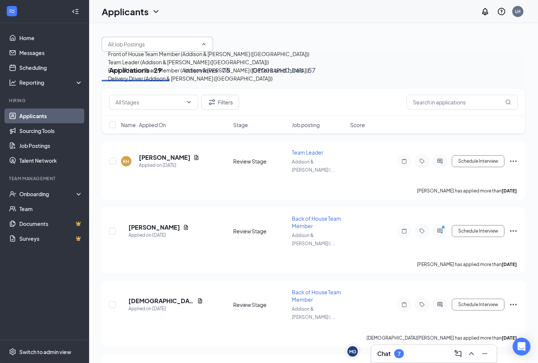
click at [152, 74] on div "Back of House Team Member (Addison & Elston (IL))" at bounding box center [208, 70] width 201 height 8
type input "Back of House Team Member (Addison & Elston (IL))"
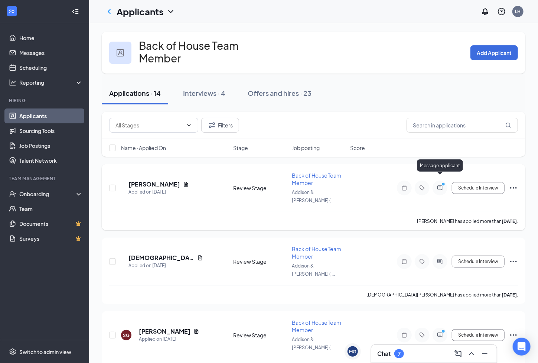
click at [439, 185] on icon "ActiveChat" at bounding box center [440, 188] width 9 height 6
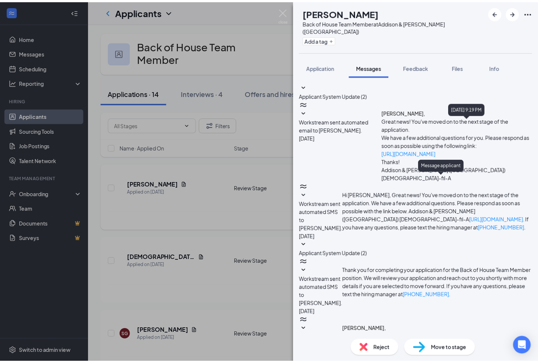
scroll to position [36, 0]
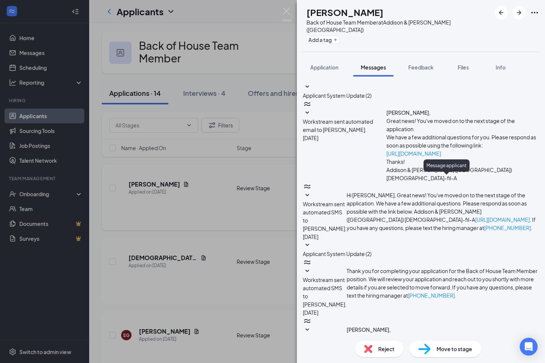
click at [285, 6] on div "PA PRAJEETH ALLAMNENI Back of House Team Member at Addison & Elston (IL) Add a …" at bounding box center [272, 181] width 545 height 363
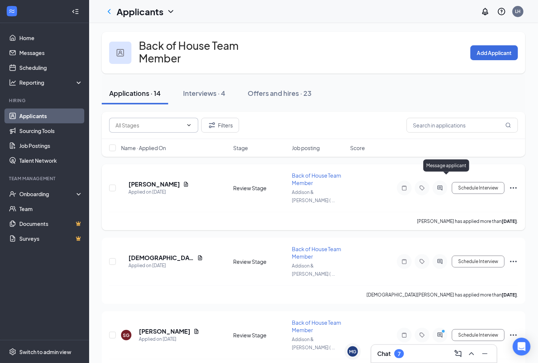
click at [179, 125] on span at bounding box center [153, 125] width 89 height 15
click at [186, 122] on icon "ChevronDown" at bounding box center [189, 125] width 6 height 6
click at [189, 122] on icon "ChevronDown" at bounding box center [189, 125] width 6 height 6
click at [135, 88] on div "Applications · 14" at bounding box center [135, 92] width 52 height 9
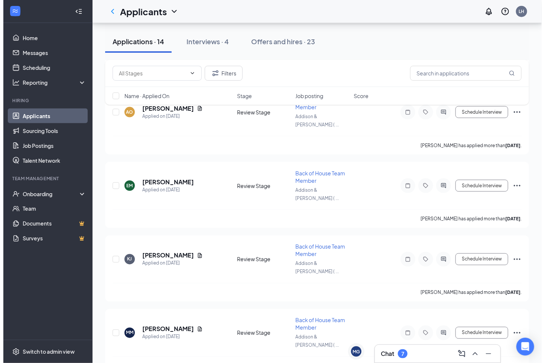
scroll to position [442, 0]
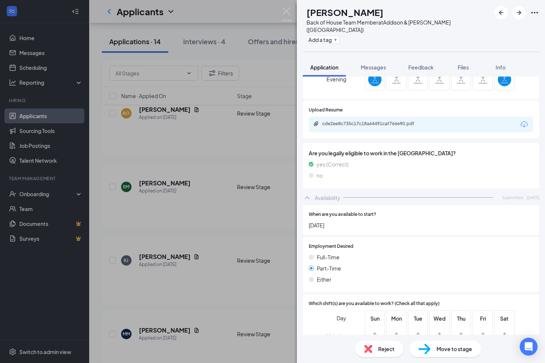
scroll to position [238, 0]
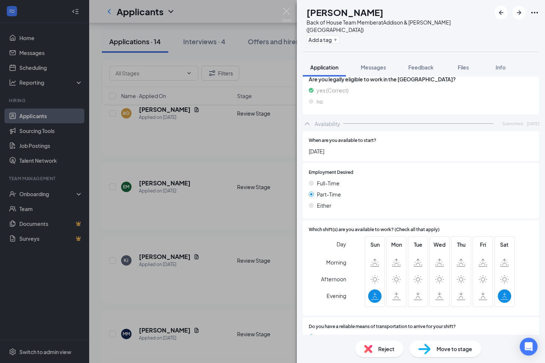
click at [373, 347] on div "Reject" at bounding box center [379, 348] width 48 height 16
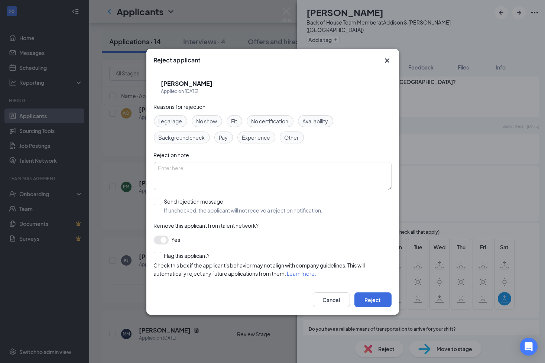
click at [323, 122] on span "Availability" at bounding box center [316, 121] width 26 height 8
click at [371, 296] on button "Reject" at bounding box center [372, 299] width 37 height 15
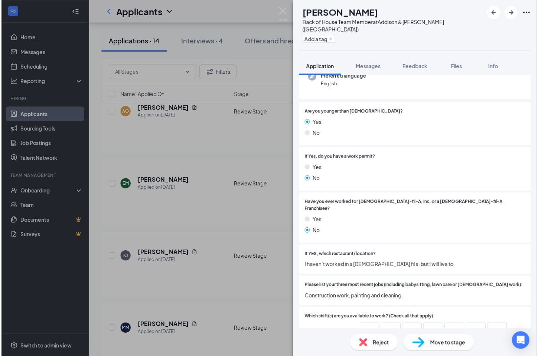
scroll to position [107, 0]
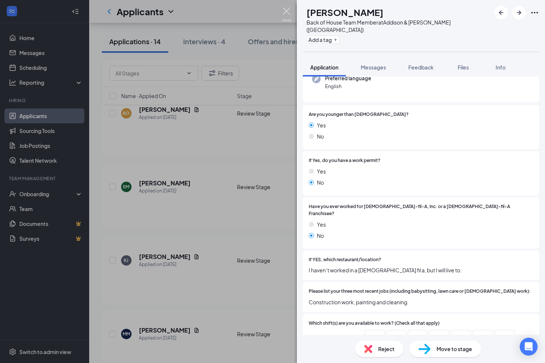
click at [288, 12] on img at bounding box center [286, 14] width 9 height 14
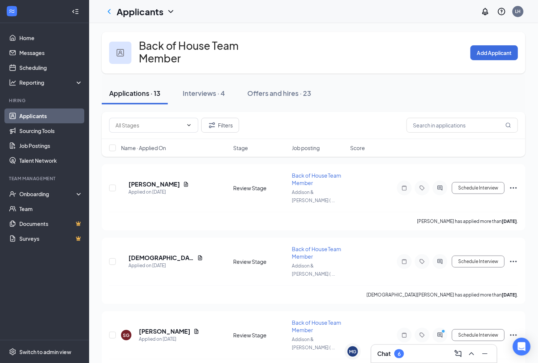
click at [150, 94] on button "Applications · 13" at bounding box center [135, 93] width 66 height 22
click at [109, 12] on icon "ChevronLeft" at bounding box center [109, 11] width 3 height 5
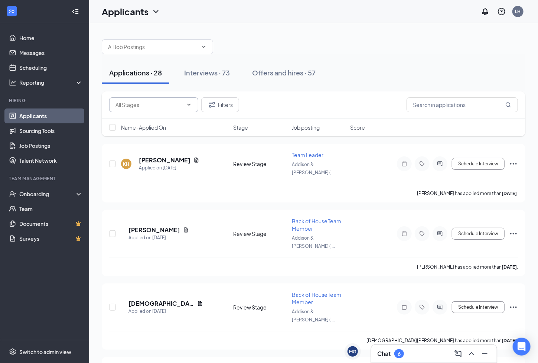
click at [180, 103] on input "text" at bounding box center [149, 105] width 68 height 8
click at [159, 115] on div "Review Stage (14)" at bounding box center [136, 114] width 43 height 8
click at [189, 104] on icon "ChevronDown" at bounding box center [189, 105] width 3 height 2
click at [163, 105] on input "Review Stage (14)" at bounding box center [148, 105] width 66 height 8
click at [172, 126] on div "Reviewed Applications (14)" at bounding box center [147, 122] width 65 height 8
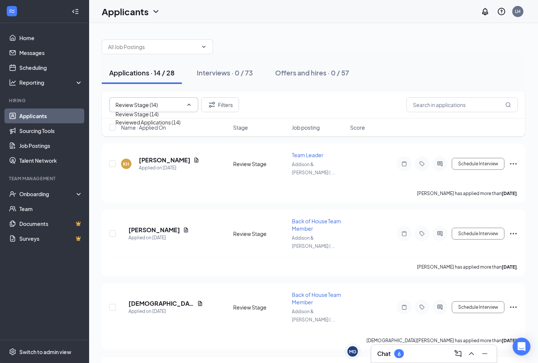
type input "Reviewed Applications (14)"
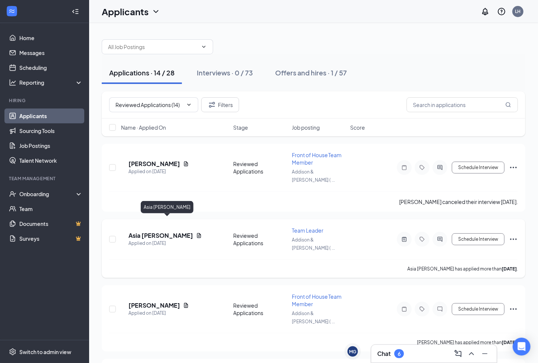
click at [162, 231] on h5 "Asia Fowlkes" at bounding box center [160, 235] width 65 height 8
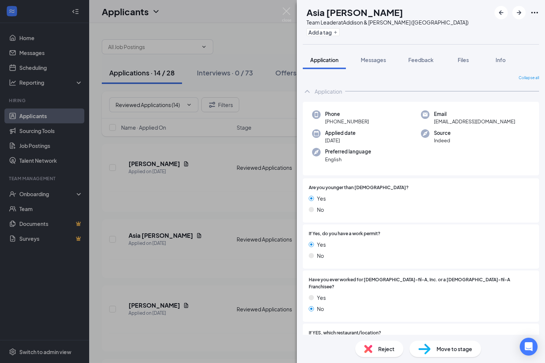
click at [384, 348] on span "Reject" at bounding box center [386, 349] width 16 height 8
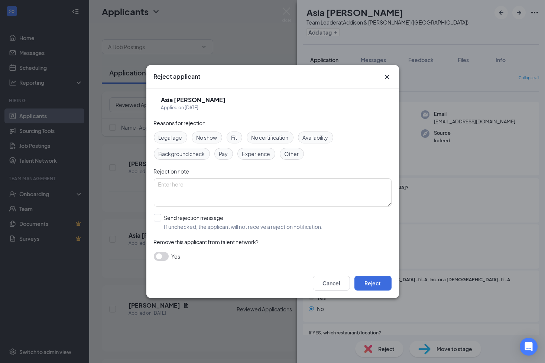
click at [299, 155] on span "Other" at bounding box center [291, 154] width 14 height 8
click at [368, 278] on button "Reject" at bounding box center [372, 282] width 37 height 15
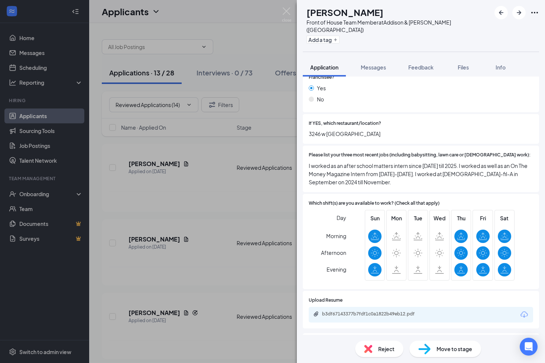
scroll to position [217, 0]
click at [369, 311] on div "b3df67143377b7fdf1c0a1822b49eb12.pdf" at bounding box center [374, 314] width 104 height 6
click at [288, 12] on img at bounding box center [286, 14] width 9 height 14
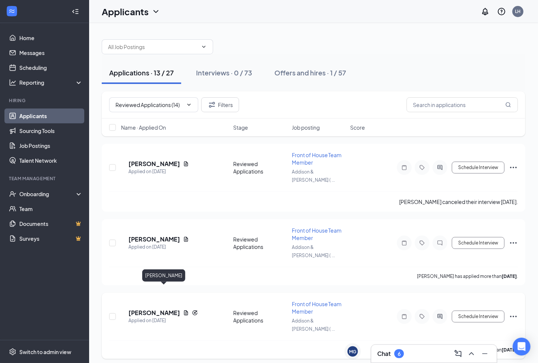
click at [180, 309] on h5 "[PERSON_NAME]" at bounding box center [154, 313] width 52 height 8
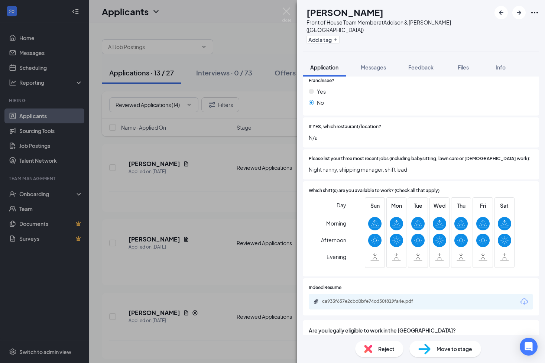
scroll to position [247, 0]
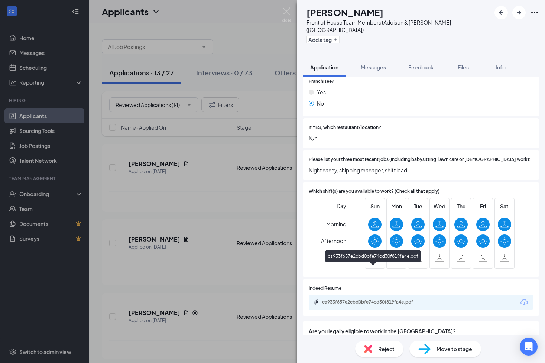
click at [392, 299] on div "ca933f657e2cbd0bfe74cd30f819fa4e.pdf" at bounding box center [374, 302] width 104 height 6
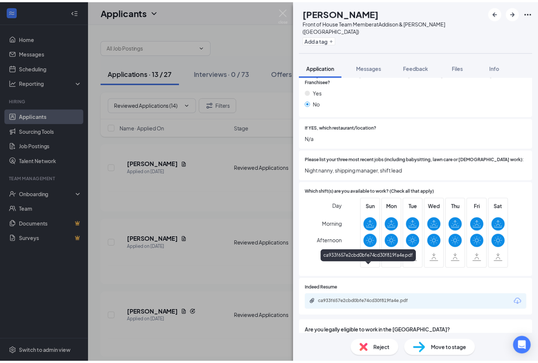
scroll to position [244, 0]
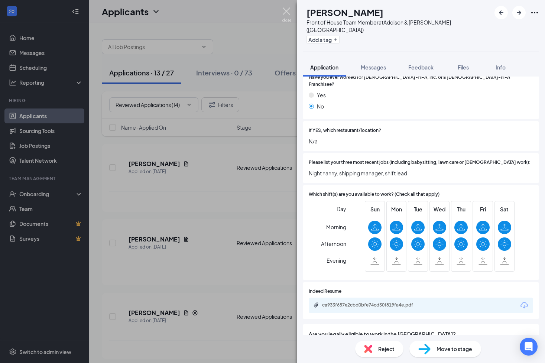
click at [288, 13] on img at bounding box center [286, 14] width 9 height 14
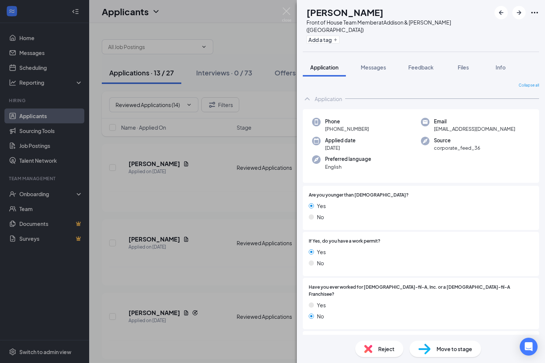
click at [442, 61] on div "Application Messages Feedback Files Info" at bounding box center [421, 67] width 236 height 19
click at [432, 64] on span "Feedback" at bounding box center [420, 67] width 25 height 7
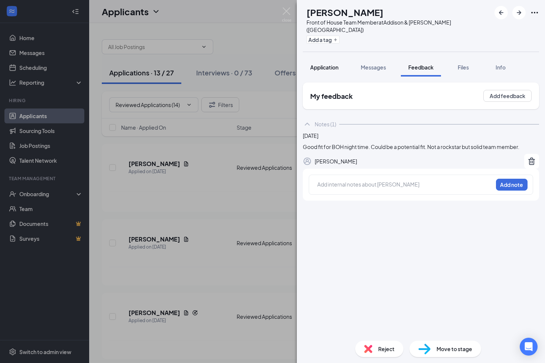
click at [332, 64] on span "Application" at bounding box center [324, 67] width 28 height 7
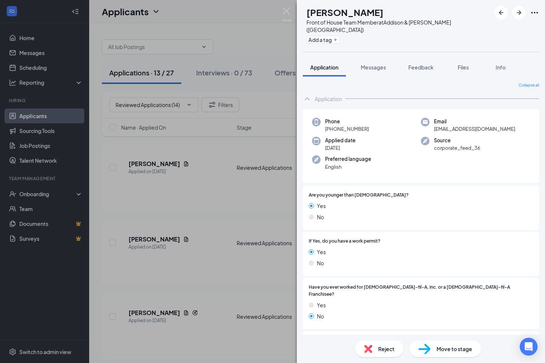
click at [394, 58] on div "Application Messages Feedback Files Info" at bounding box center [421, 67] width 236 height 19
click at [384, 64] on span "Messages" at bounding box center [373, 67] width 25 height 7
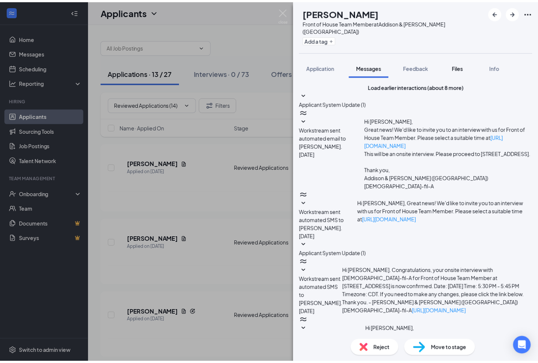
scroll to position [110, 0]
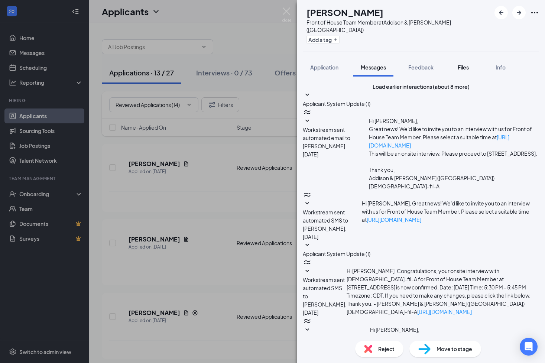
click at [466, 64] on span "Files" at bounding box center [462, 67] width 11 height 7
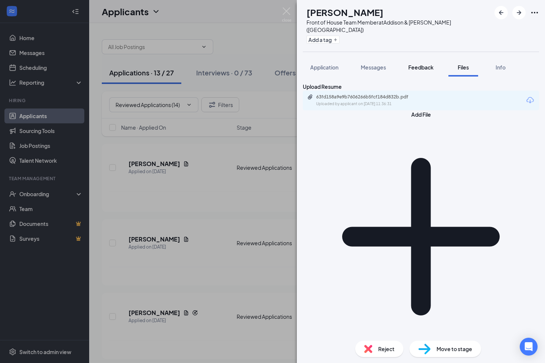
click at [430, 64] on span "Feedback" at bounding box center [420, 67] width 25 height 7
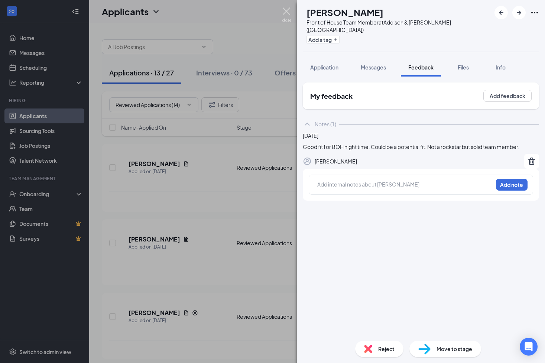
click at [283, 12] on img at bounding box center [286, 14] width 9 height 14
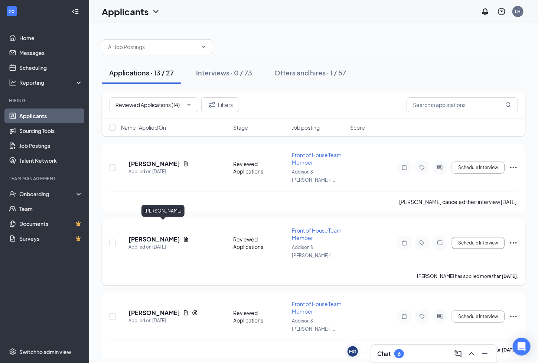
click at [172, 235] on h5 "[PERSON_NAME]" at bounding box center [154, 239] width 52 height 8
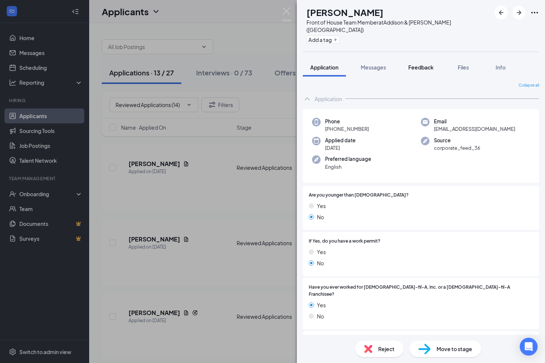
click at [426, 63] on div "Feedback" at bounding box center [420, 66] width 25 height 7
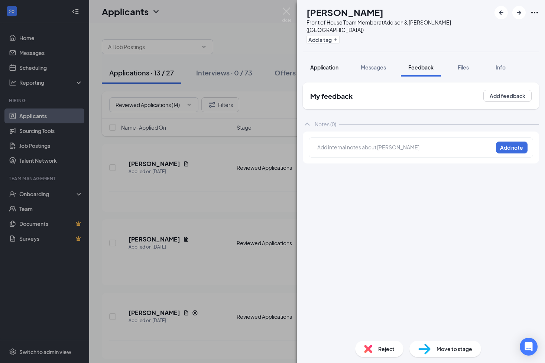
click at [323, 64] on span "Application" at bounding box center [324, 67] width 28 height 7
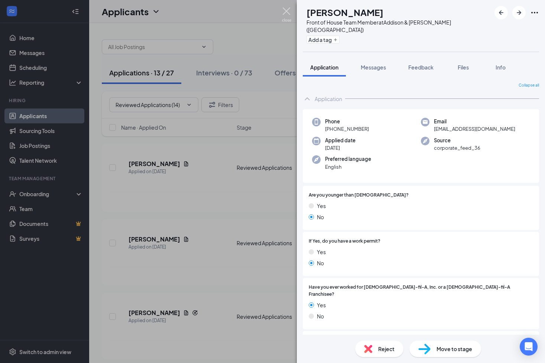
click at [287, 11] on img at bounding box center [286, 14] width 9 height 14
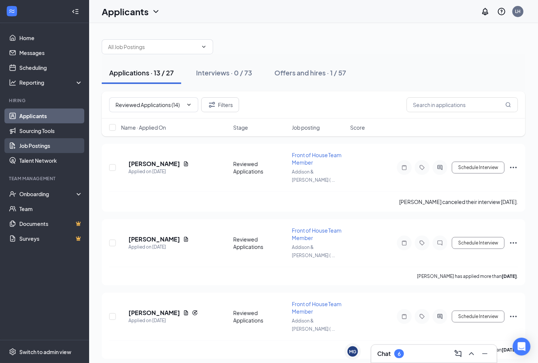
click at [50, 147] on link "Job Postings" at bounding box center [50, 145] width 63 height 15
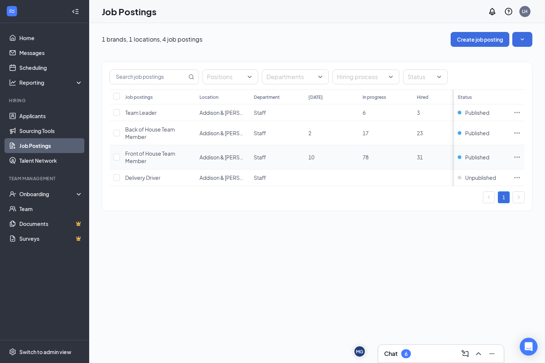
click at [151, 159] on div "Front of House Team Member" at bounding box center [158, 157] width 67 height 15
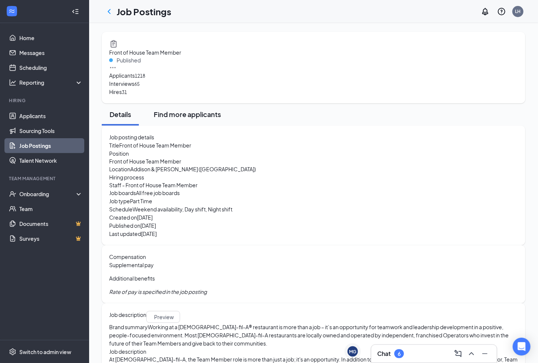
click at [183, 114] on div "Find more applicants" at bounding box center [187, 114] width 67 height 9
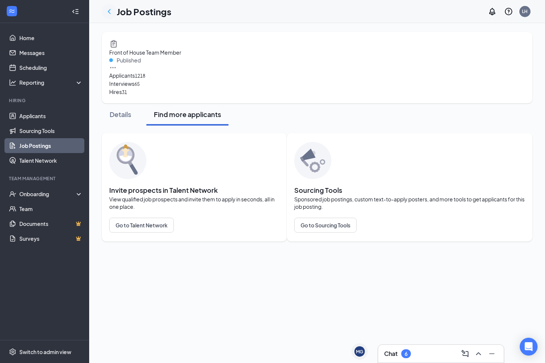
click at [109, 12] on icon "ChevronLeft" at bounding box center [109, 11] width 3 height 5
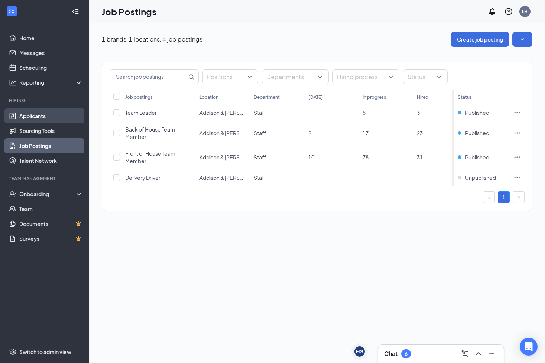
click at [65, 118] on link "Applicants" at bounding box center [50, 115] width 63 height 15
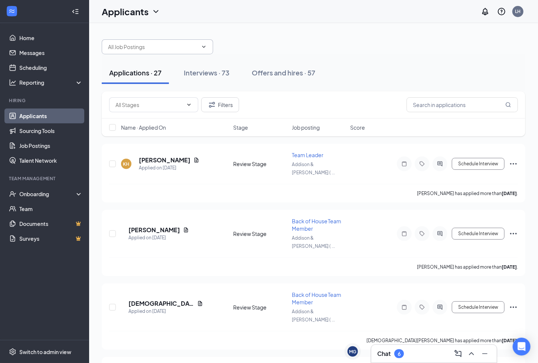
click at [190, 49] on input "text" at bounding box center [153, 47] width 90 height 8
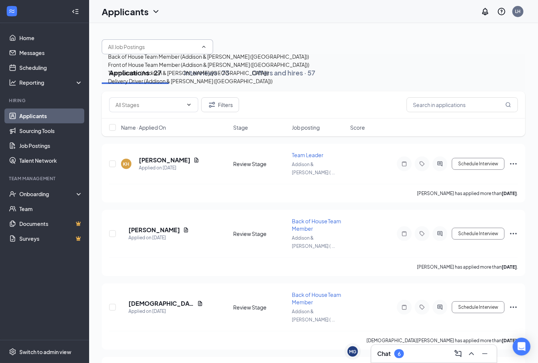
click at [165, 69] on div "Front of House Team Member (Addison & Elston (IL))" at bounding box center [208, 65] width 201 height 8
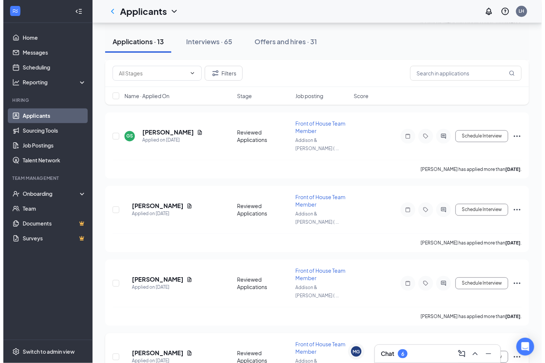
scroll to position [641, 0]
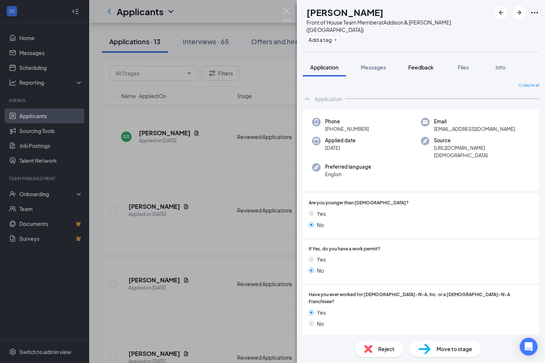
click at [413, 64] on span "Feedback" at bounding box center [420, 67] width 25 height 7
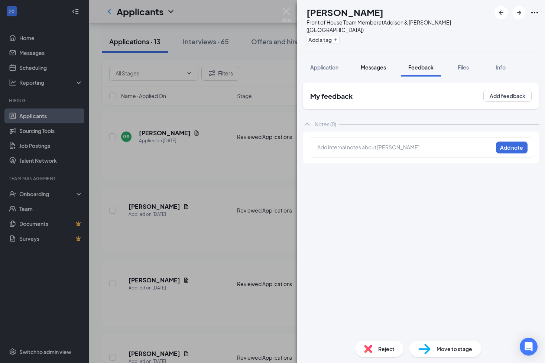
click at [375, 64] on span "Messages" at bounding box center [373, 67] width 25 height 7
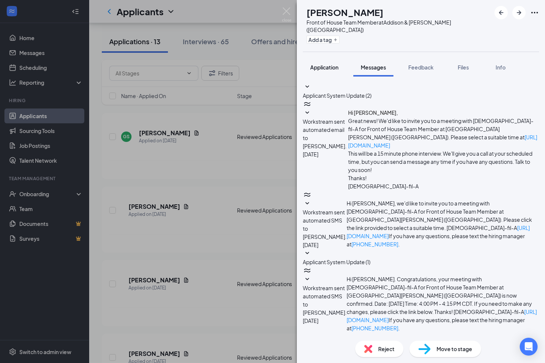
scroll to position [17, 0]
click at [336, 64] on span "Application" at bounding box center [324, 67] width 28 height 7
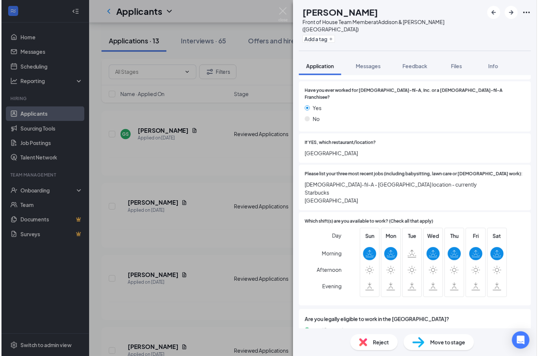
scroll to position [202, 0]
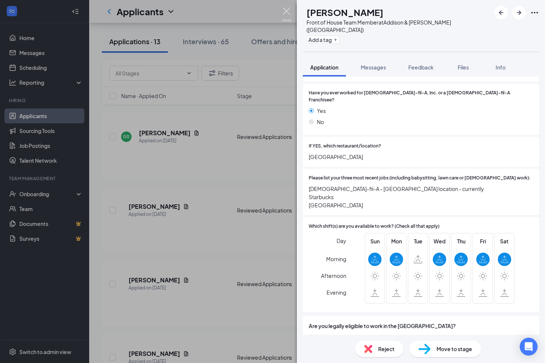
click at [287, 12] on img at bounding box center [286, 14] width 9 height 14
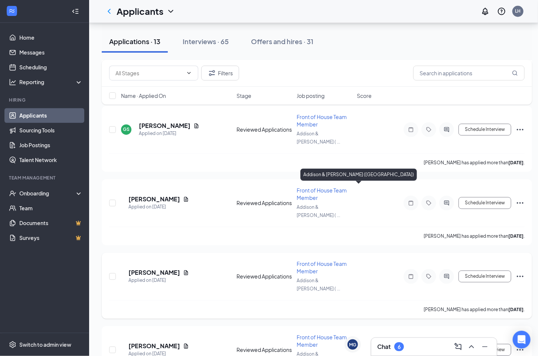
scroll to position [648, 0]
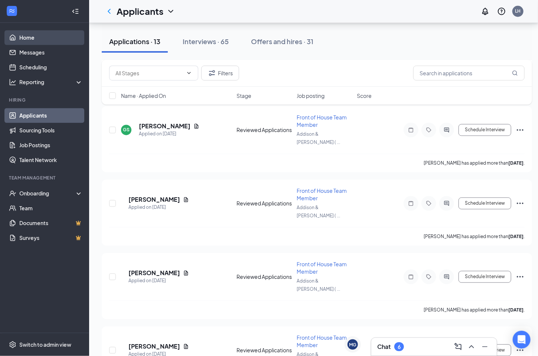
click at [32, 30] on link "Home" at bounding box center [50, 37] width 63 height 15
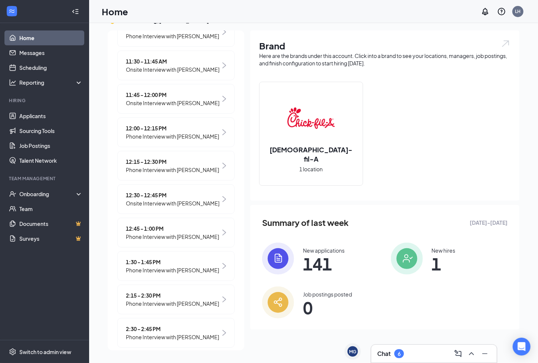
scroll to position [257, 0]
click at [286, 250] on img at bounding box center [278, 258] width 32 height 32
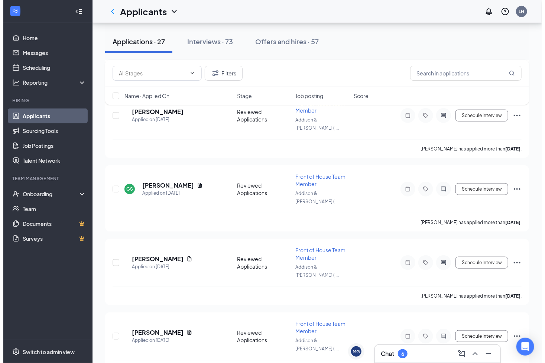
scroll to position [1516, 0]
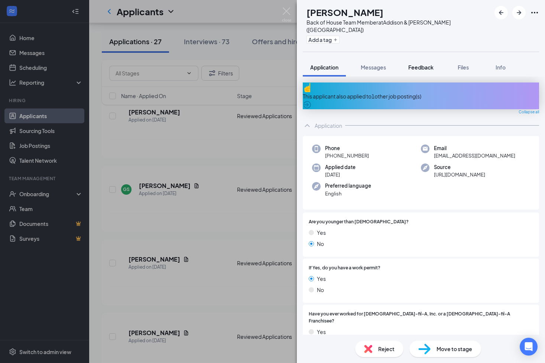
click at [427, 64] on span "Feedback" at bounding box center [420, 67] width 25 height 7
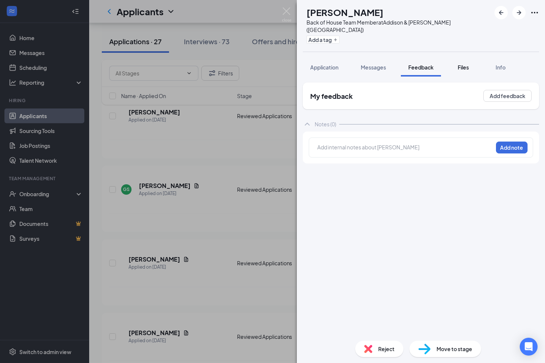
click at [465, 64] on span "Files" at bounding box center [462, 67] width 11 height 7
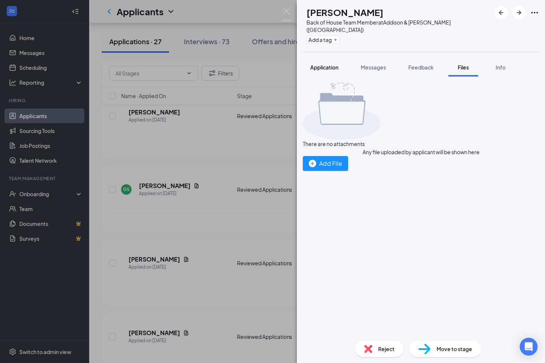
click at [333, 64] on span "Application" at bounding box center [324, 67] width 28 height 7
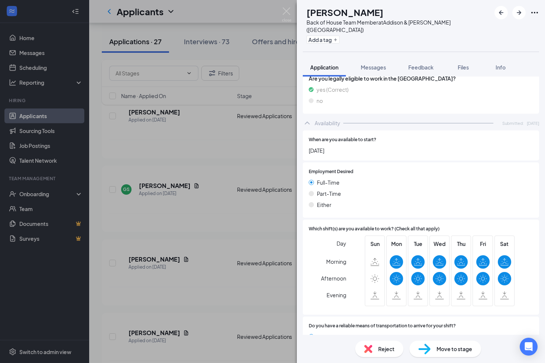
scroll to position [451, 0]
click at [439, 346] on span "Move to stage" at bounding box center [454, 349] width 36 height 8
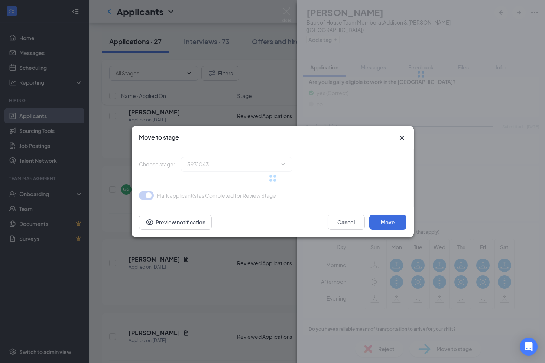
type input "Reviewed Applications (next stage)"
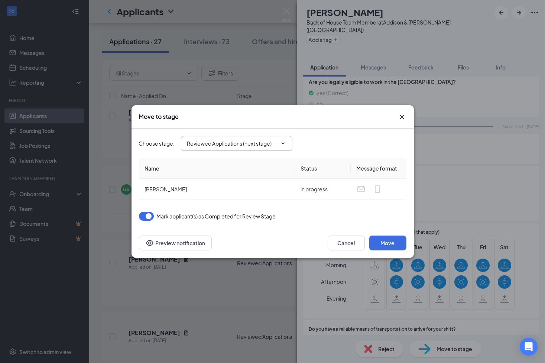
click at [284, 142] on icon "ChevronDown" at bounding box center [283, 143] width 6 height 6
click at [251, 145] on input "Reviewed Applications (next stage)" at bounding box center [232, 143] width 90 height 8
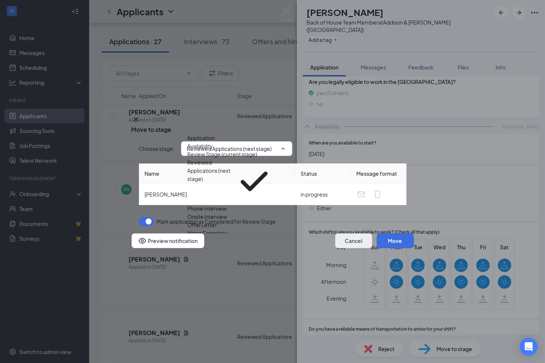
click at [355, 241] on button "Cancel" at bounding box center [353, 240] width 37 height 15
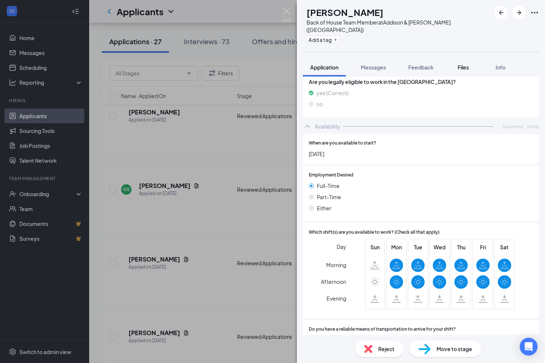
click at [461, 63] on div "Files" at bounding box center [463, 66] width 15 height 7
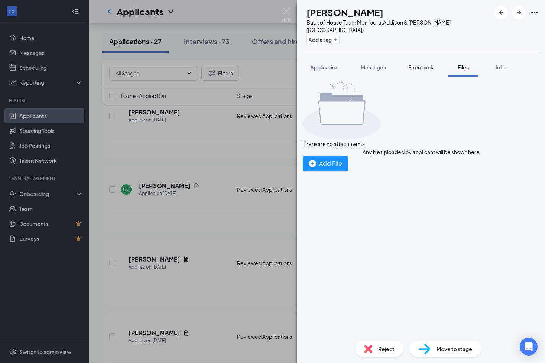
click at [428, 64] on span "Feedback" at bounding box center [420, 67] width 25 height 7
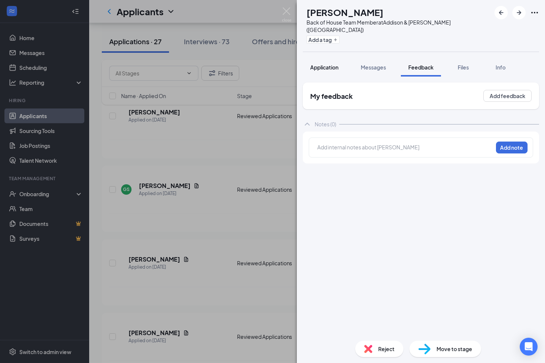
click at [324, 64] on span "Application" at bounding box center [324, 67] width 28 height 7
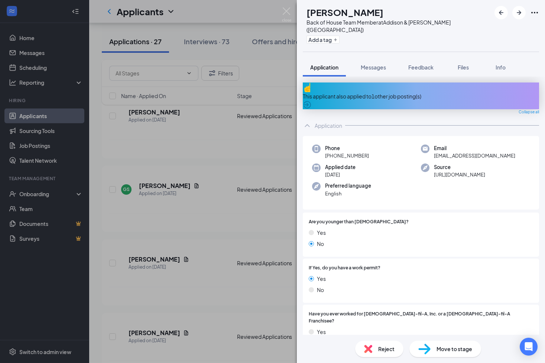
click at [446, 345] on span "Move to stage" at bounding box center [454, 349] width 36 height 8
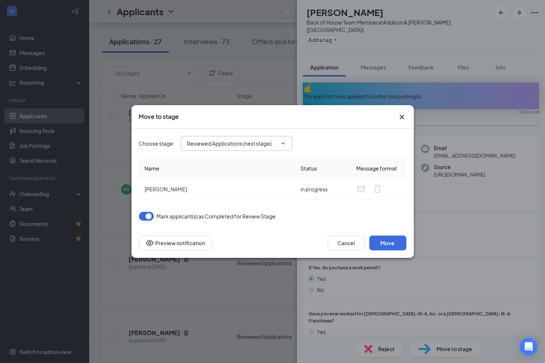
click at [255, 140] on input "Reviewed Applications (next stage)" at bounding box center [232, 143] width 90 height 8
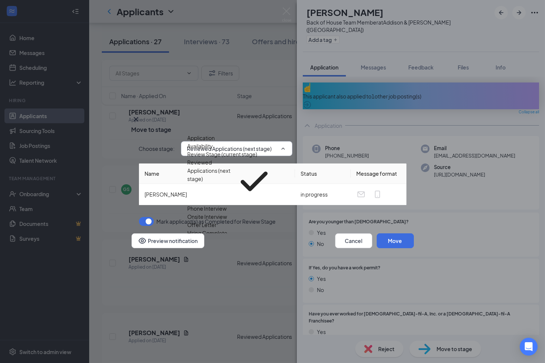
click at [222, 212] on div "Phone Interview" at bounding box center [207, 208] width 39 height 8
type input "Phone Interview"
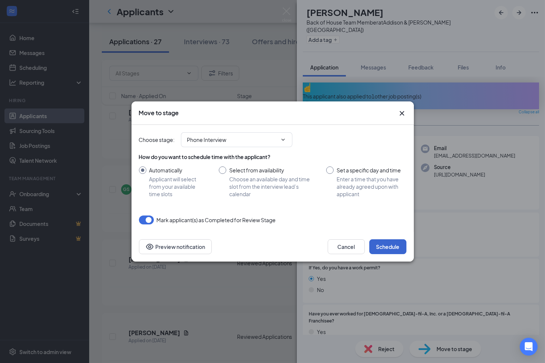
click at [380, 247] on button "Schedule" at bounding box center [387, 246] width 37 height 15
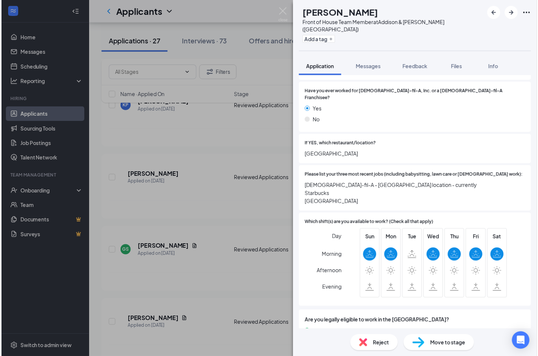
scroll to position [202, 0]
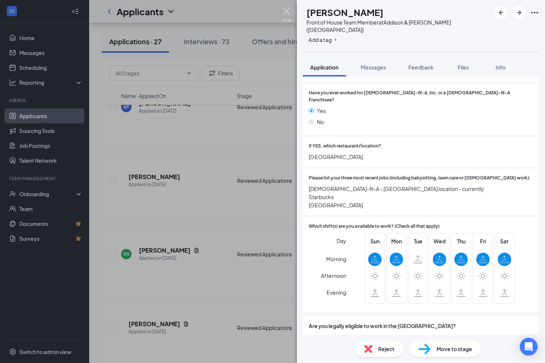
click at [286, 9] on img at bounding box center [286, 14] width 9 height 14
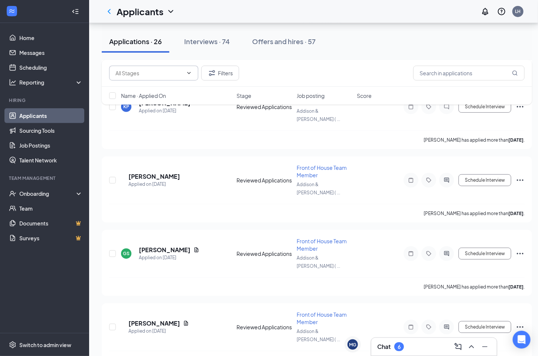
click at [159, 70] on input "text" at bounding box center [149, 73] width 68 height 8
click at [158, 87] on div "Review Stage (13)" at bounding box center [136, 83] width 43 height 8
type input "Review Stage (13)"
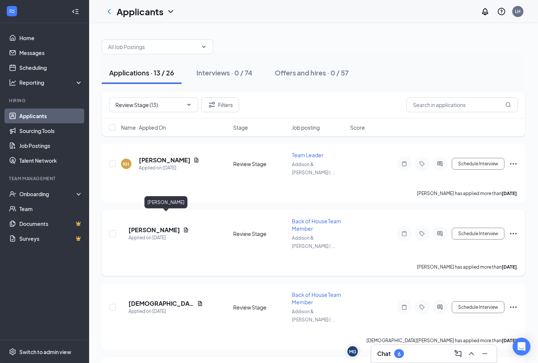
click at [180, 226] on h5 "PRAJEETH ALLAMNENI" at bounding box center [154, 230] width 52 height 8
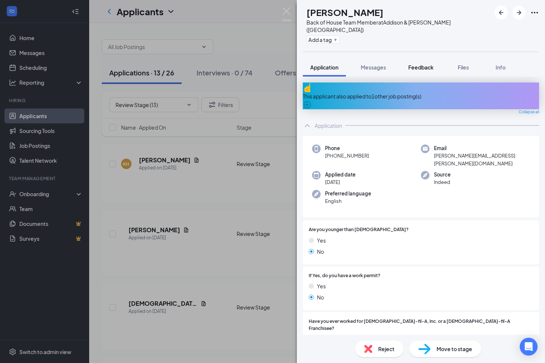
click at [422, 64] on span "Feedback" at bounding box center [420, 67] width 25 height 7
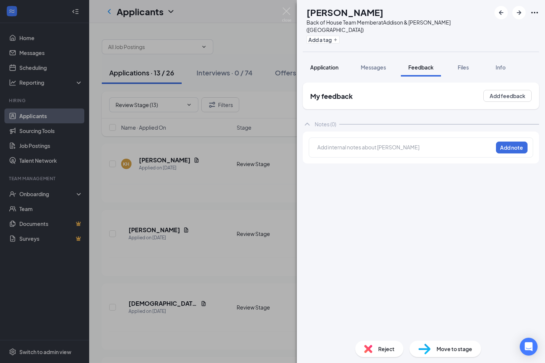
click at [334, 64] on span "Application" at bounding box center [324, 67] width 28 height 7
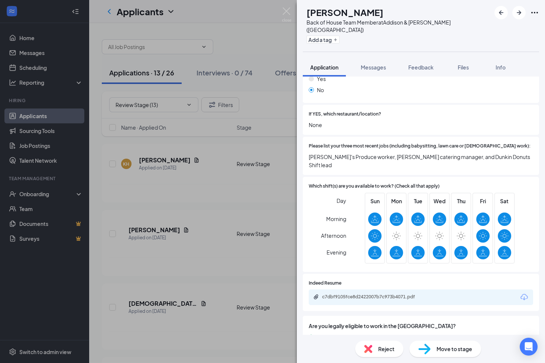
scroll to position [311, 0]
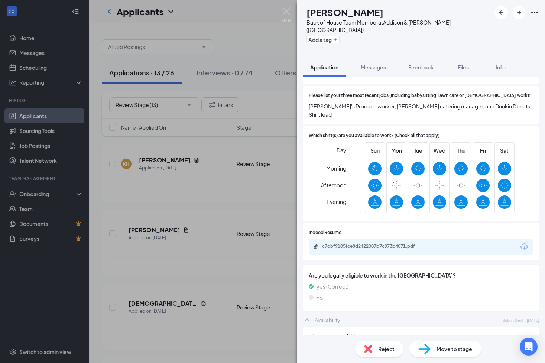
click at [389, 345] on span "Reject" at bounding box center [386, 349] width 16 height 8
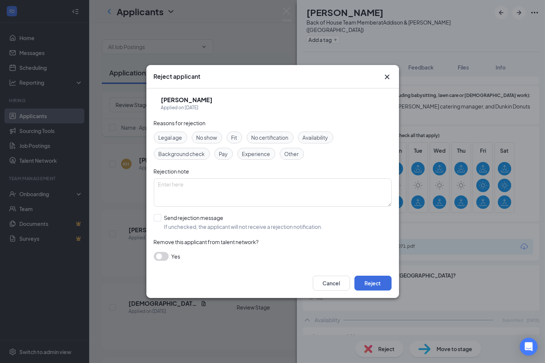
click at [320, 141] on div "Availability" at bounding box center [315, 137] width 35 height 12
click at [383, 281] on button "Reject" at bounding box center [372, 282] width 37 height 15
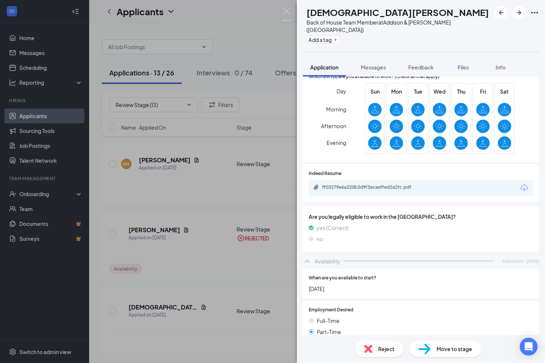
scroll to position [324, 0]
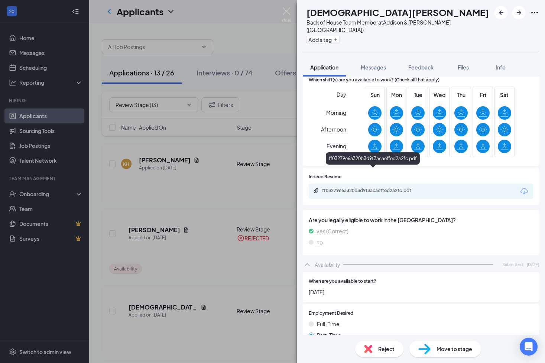
click at [395, 188] on div "ff03279e6a320b3d9f3acaeffed2a2fc.pdf" at bounding box center [374, 191] width 104 height 6
click at [440, 352] on span "Move to stage" at bounding box center [454, 349] width 36 height 8
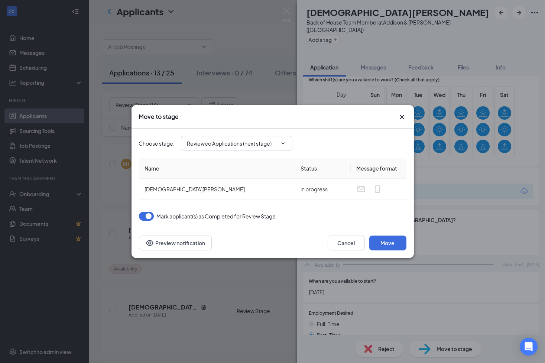
click at [252, 152] on div "Choose stage : Reviewed Applications (next stage)" at bounding box center [272, 143] width 267 height 30
click at [254, 147] on input "Reviewed Applications (next stage)" at bounding box center [232, 143] width 90 height 8
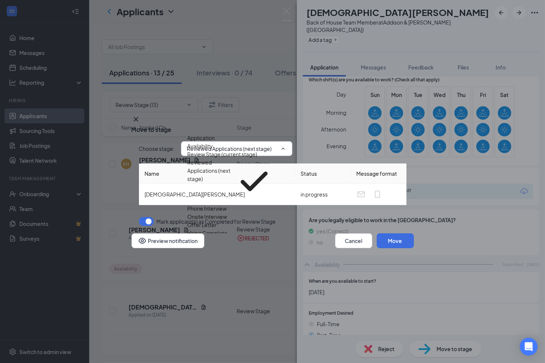
click at [215, 212] on div "Phone Interview" at bounding box center [207, 208] width 39 height 8
type input "Phone Interview"
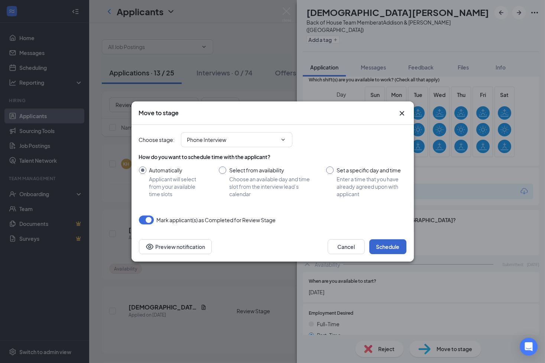
click at [387, 244] on button "Schedule" at bounding box center [387, 246] width 37 height 15
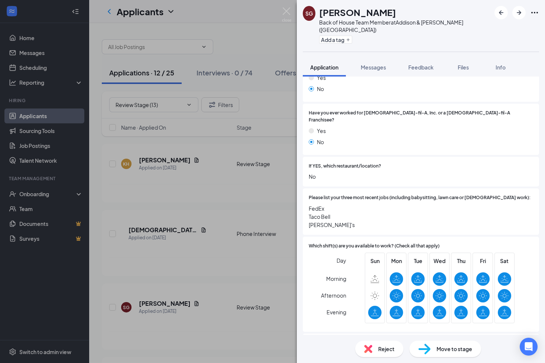
scroll to position [164, 0]
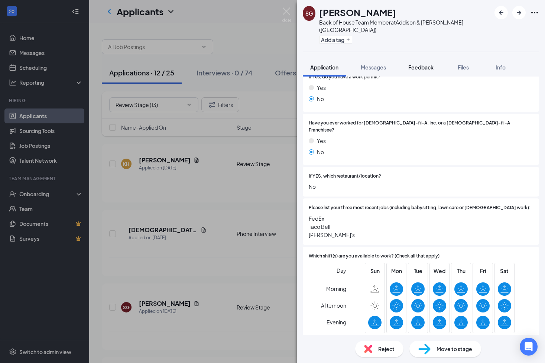
click at [427, 64] on span "Feedback" at bounding box center [420, 67] width 25 height 7
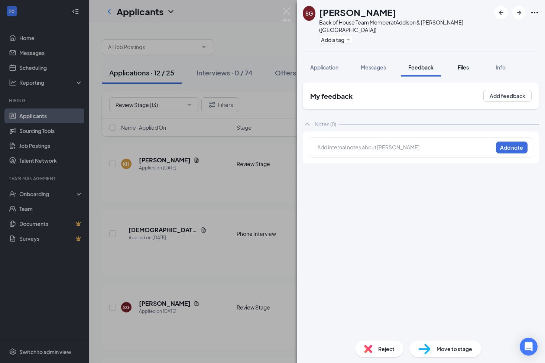
click at [461, 63] on div "Files" at bounding box center [463, 66] width 15 height 7
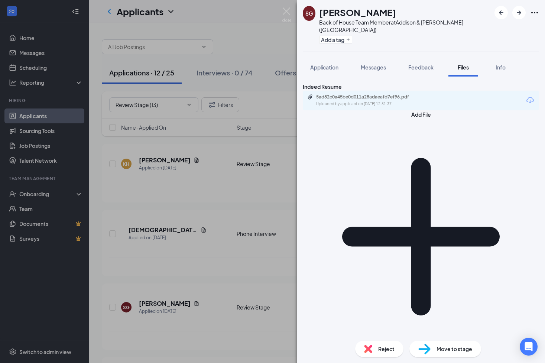
click at [447, 347] on span "Move to stage" at bounding box center [454, 349] width 36 height 8
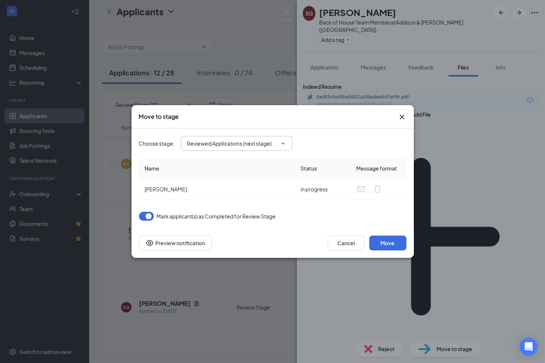
click at [281, 142] on icon "ChevronDown" at bounding box center [283, 143] width 6 height 6
click at [249, 144] on input "Reviewed Applications (next stage)" at bounding box center [232, 143] width 90 height 8
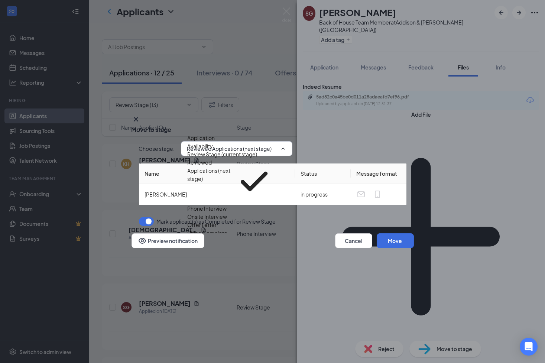
click at [229, 207] on div "Phone Interview" at bounding box center [233, 208] width 90 height 8
type input "Phone Interview"
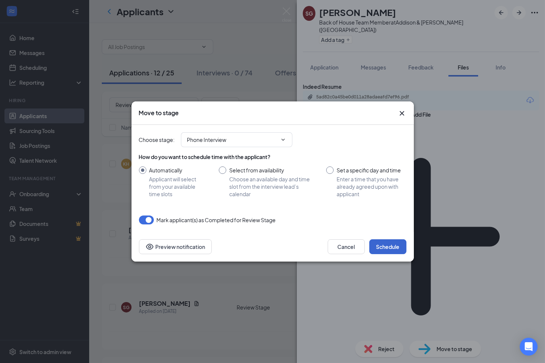
click at [391, 244] on button "Schedule" at bounding box center [387, 246] width 37 height 15
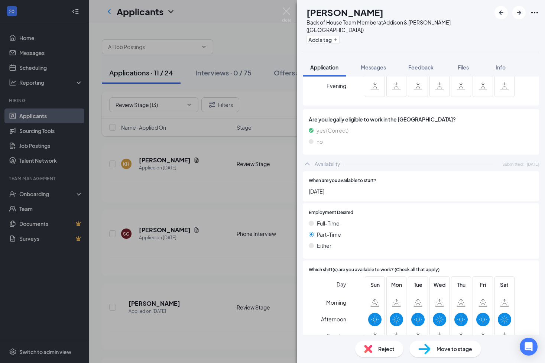
scroll to position [370, 0]
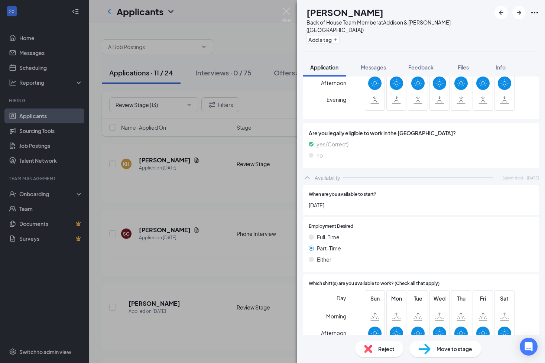
click at [382, 348] on span "Reject" at bounding box center [386, 349] width 16 height 8
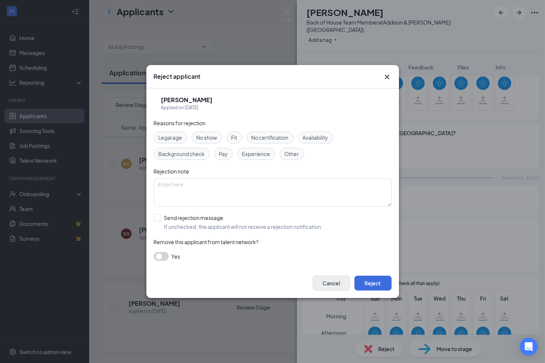
click at [334, 285] on button "Cancel" at bounding box center [331, 282] width 37 height 15
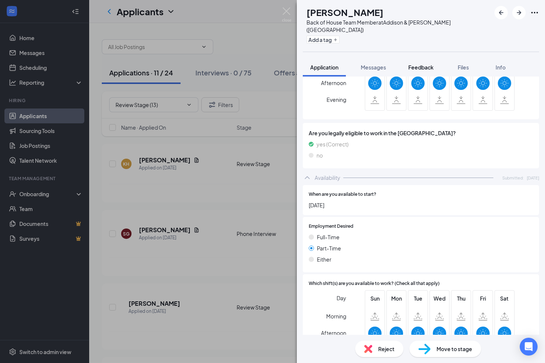
click at [419, 64] on span "Feedback" at bounding box center [420, 67] width 25 height 7
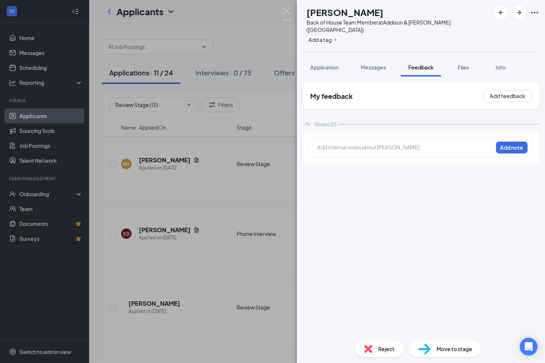
click at [385, 353] on div "Reject" at bounding box center [379, 348] width 48 height 16
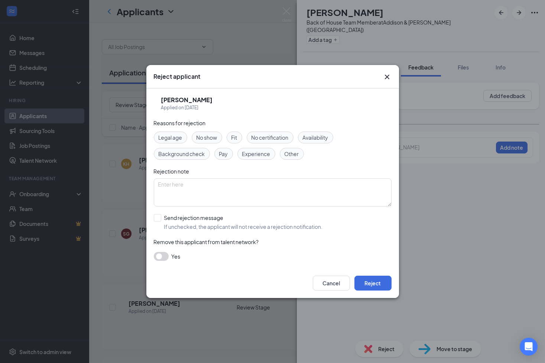
click at [310, 137] on span "Availability" at bounding box center [316, 137] width 26 height 8
click at [382, 280] on button "Reject" at bounding box center [372, 282] width 37 height 15
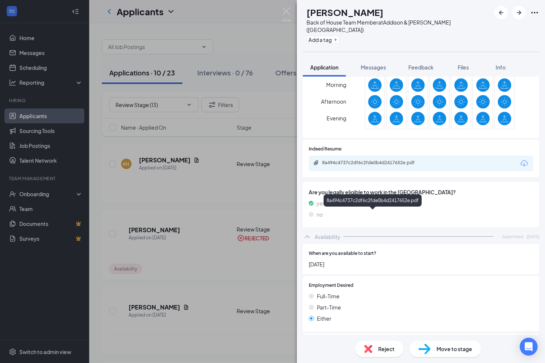
scroll to position [361, 0]
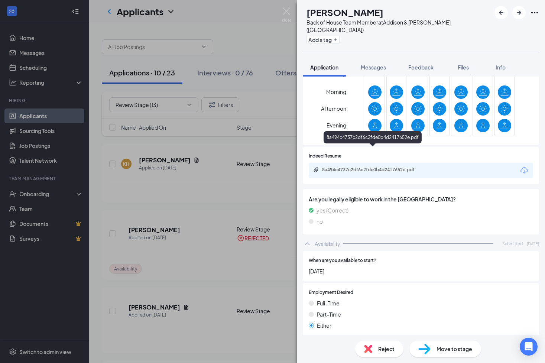
click at [393, 167] on div "8a494c4737c2df6c2fde0b4d2417652e.pdf" at bounding box center [374, 170] width 104 height 6
click at [393, 347] on span "Reject" at bounding box center [386, 349] width 16 height 8
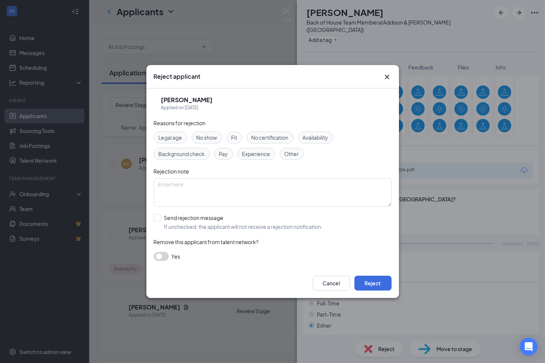
click at [231, 138] on div "Fit" at bounding box center [234, 137] width 16 height 12
click at [367, 280] on button "Reject" at bounding box center [372, 282] width 37 height 15
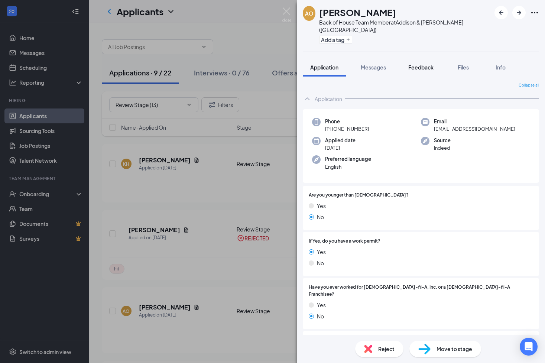
click at [418, 64] on span "Feedback" at bounding box center [420, 67] width 25 height 7
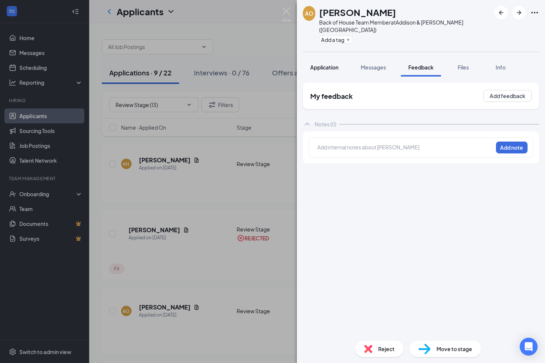
click at [331, 64] on span "Application" at bounding box center [324, 67] width 28 height 7
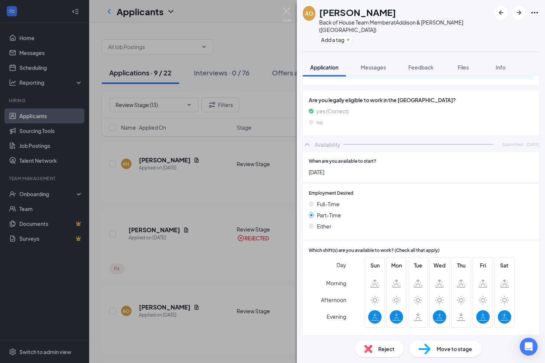
scroll to position [443, 0]
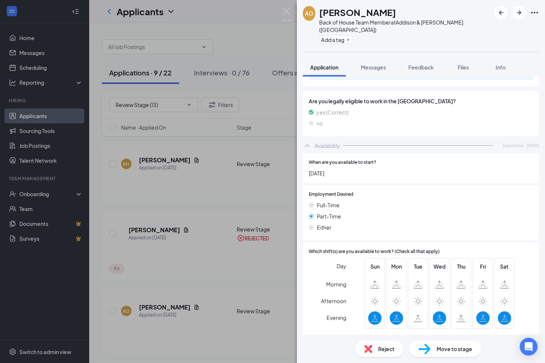
click at [381, 348] on span "Reject" at bounding box center [386, 349] width 16 height 8
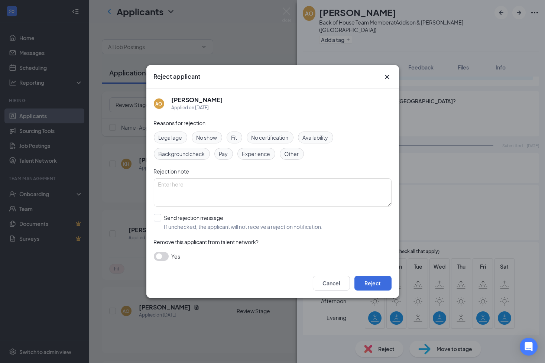
click at [313, 133] on span "Availability" at bounding box center [316, 137] width 26 height 8
click at [372, 282] on button "Reject" at bounding box center [372, 282] width 37 height 15
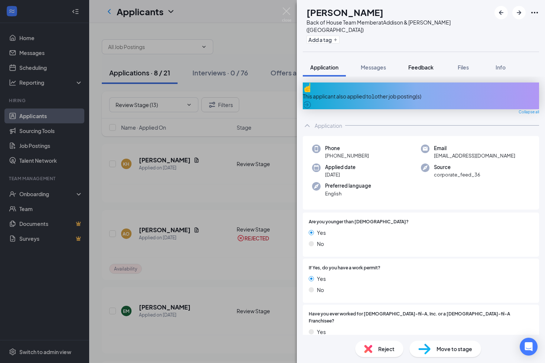
click at [414, 64] on span "Feedback" at bounding box center [420, 67] width 25 height 7
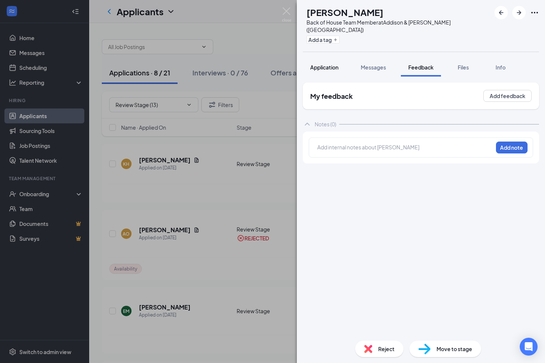
click at [321, 64] on span "Application" at bounding box center [324, 67] width 28 height 7
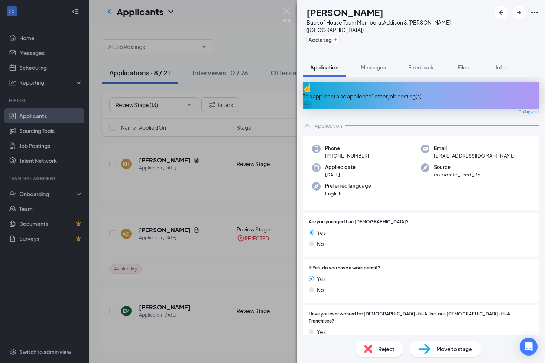
click at [392, 349] on span "Reject" at bounding box center [386, 349] width 16 height 8
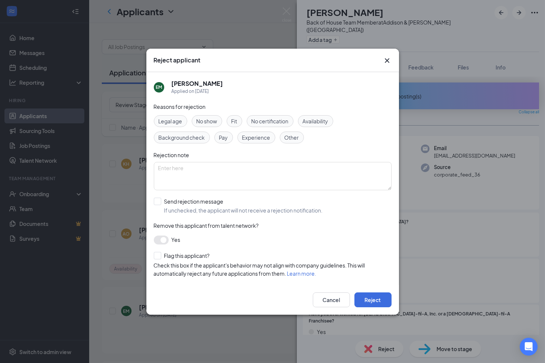
click at [294, 139] on span "Other" at bounding box center [291, 137] width 14 height 8
click at [377, 300] on button "Reject" at bounding box center [372, 299] width 37 height 15
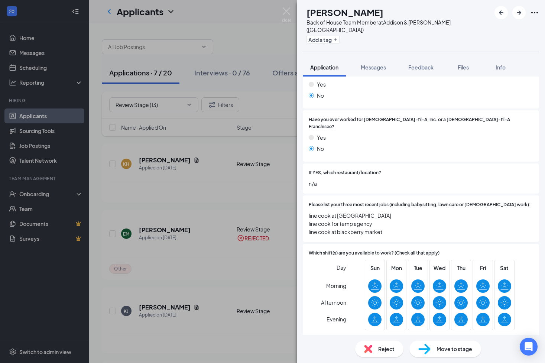
scroll to position [207, 0]
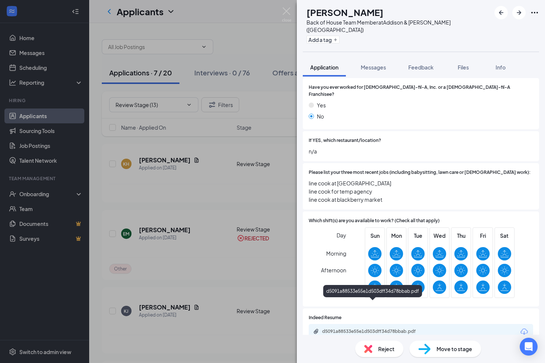
click at [390, 328] on div "d5091a88533e55e1d503dff34d78bbab.pdf" at bounding box center [374, 331] width 104 height 6
click at [431, 347] on div "Move to stage" at bounding box center [445, 348] width 72 height 16
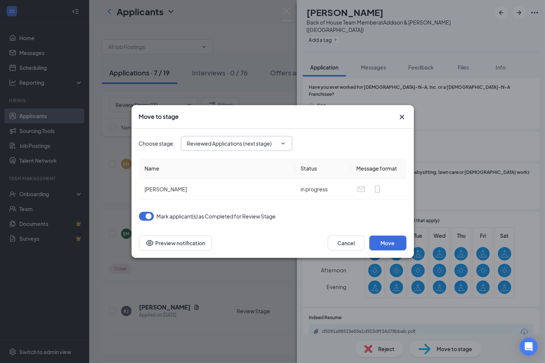
click at [278, 142] on span at bounding box center [281, 143] width 7 height 6
click at [285, 144] on icon "ChevronDown" at bounding box center [283, 143] width 6 height 6
click at [283, 145] on icon "ChevronDown" at bounding box center [283, 143] width 6 height 6
click at [238, 144] on input "Reviewed Applications (next stage)" at bounding box center [232, 143] width 90 height 8
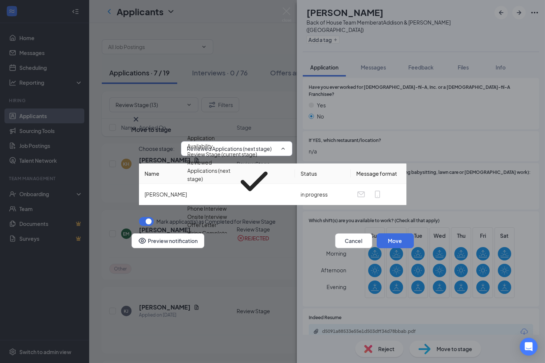
click at [227, 209] on div "Phone Interview" at bounding box center [207, 208] width 39 height 8
type input "Phone Interview"
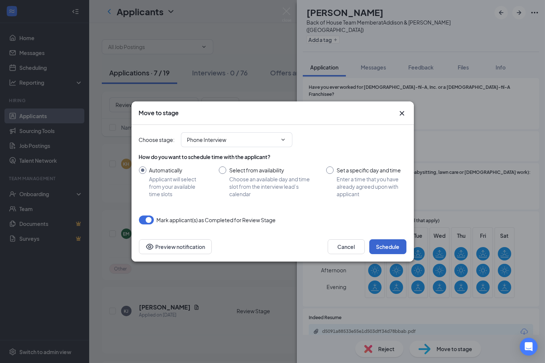
click at [390, 247] on button "Schedule" at bounding box center [387, 246] width 37 height 15
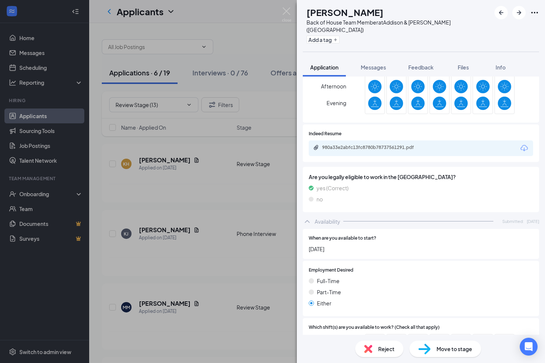
scroll to position [387, 0]
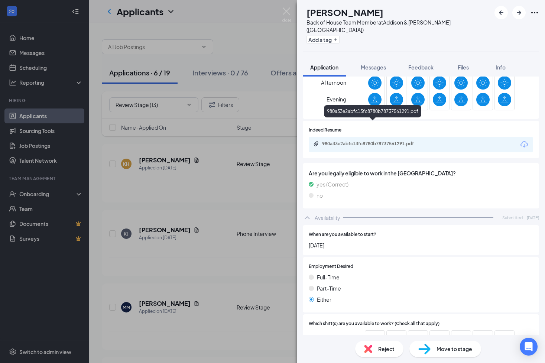
click at [375, 141] on div "980a33e2abfc13fc8780b78737561291.pdf" at bounding box center [374, 144] width 104 height 6
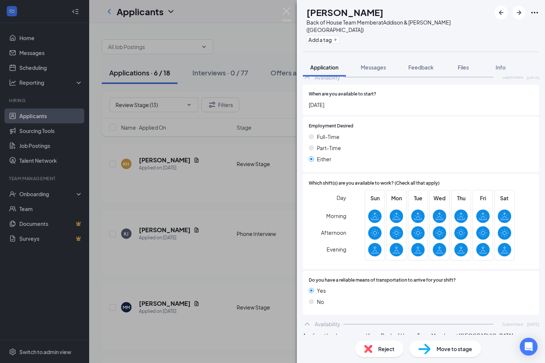
scroll to position [525, 0]
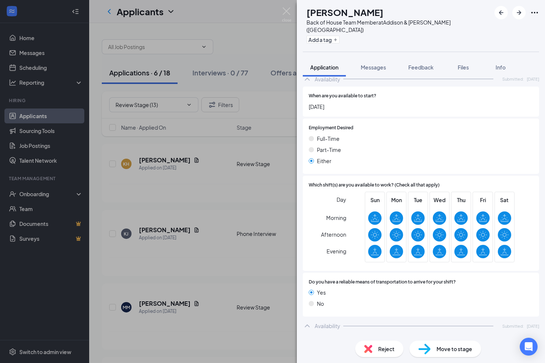
click at [377, 350] on div "Reject" at bounding box center [379, 348] width 48 height 16
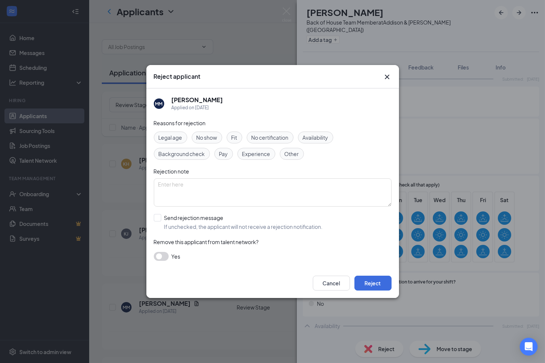
click at [288, 152] on span "Other" at bounding box center [291, 154] width 14 height 8
click at [373, 284] on button "Reject" at bounding box center [372, 282] width 37 height 15
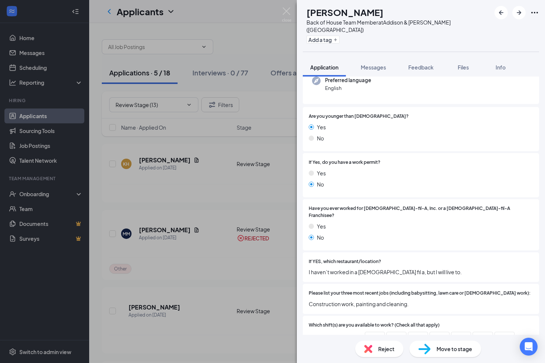
scroll to position [184, 0]
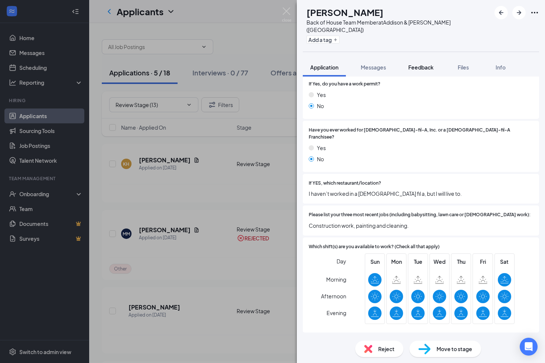
click at [416, 64] on span "Feedback" at bounding box center [420, 67] width 25 height 7
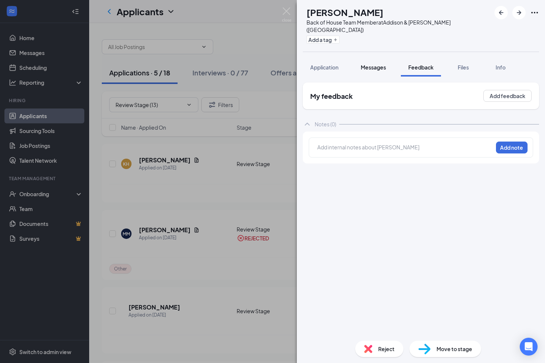
click at [376, 64] on span "Messages" at bounding box center [373, 67] width 25 height 7
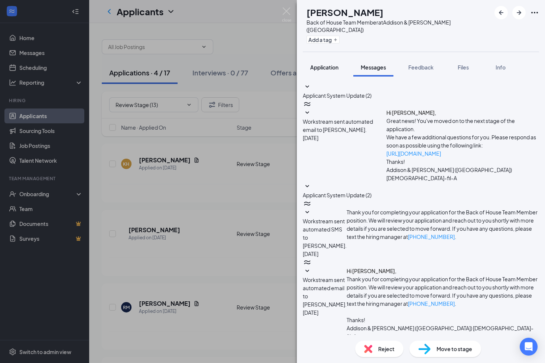
click at [326, 64] on span "Application" at bounding box center [324, 67] width 28 height 7
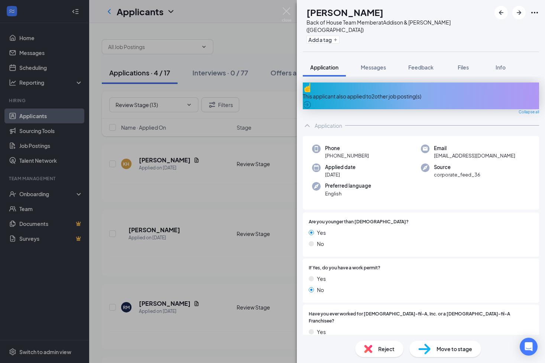
click at [439, 347] on span "Move to stage" at bounding box center [454, 349] width 36 height 8
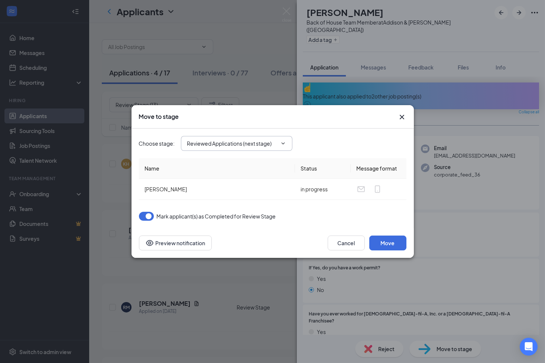
click at [280, 147] on span "Reviewed Applications (next stage)" at bounding box center [236, 143] width 111 height 15
click at [281, 144] on icon "ChevronDown" at bounding box center [283, 143] width 6 height 6
click at [265, 144] on input "Reviewed Applications (next stage)" at bounding box center [232, 143] width 90 height 8
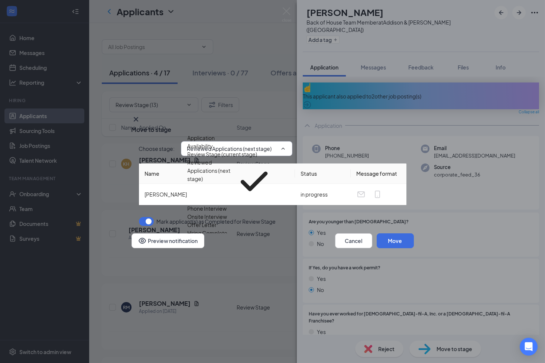
click at [226, 211] on div "Phone Interview" at bounding box center [207, 208] width 39 height 8
type input "Phone Interview"
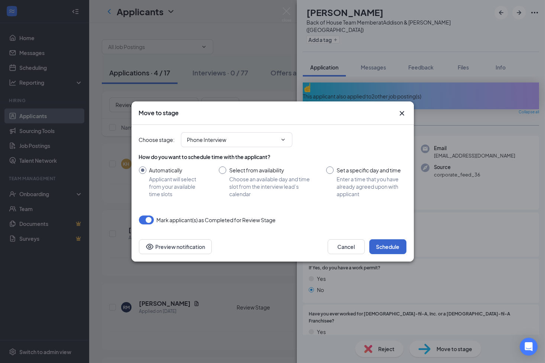
click at [382, 244] on button "Schedule" at bounding box center [387, 246] width 37 height 15
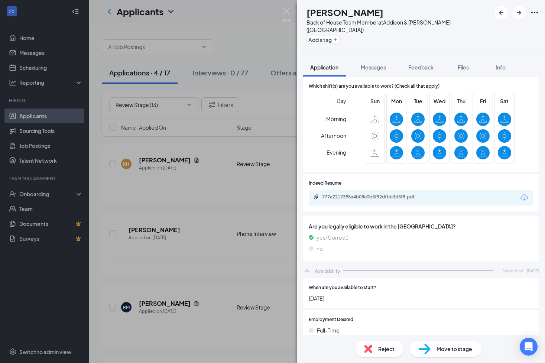
scroll to position [345, 0]
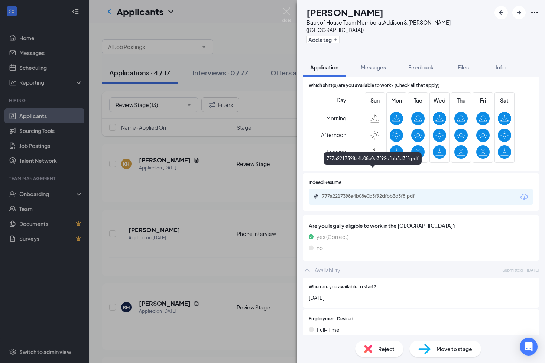
click at [397, 193] on div "777a2217398a4b08e0b3f92dfbb3d3f8.pdf" at bounding box center [374, 196] width 104 height 6
click at [430, 347] on img at bounding box center [424, 348] width 12 height 11
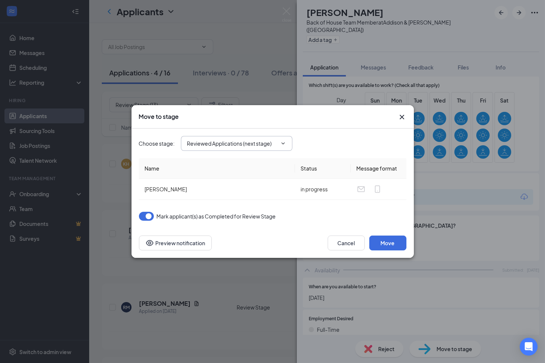
click at [254, 141] on input "Reviewed Applications (next stage)" at bounding box center [232, 143] width 90 height 8
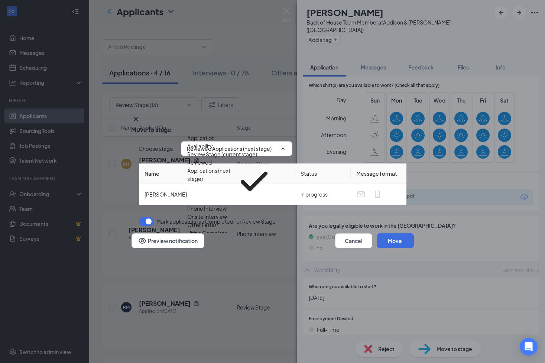
click at [225, 212] on div "Phone Interview" at bounding box center [207, 208] width 39 height 8
type input "Phone Interview"
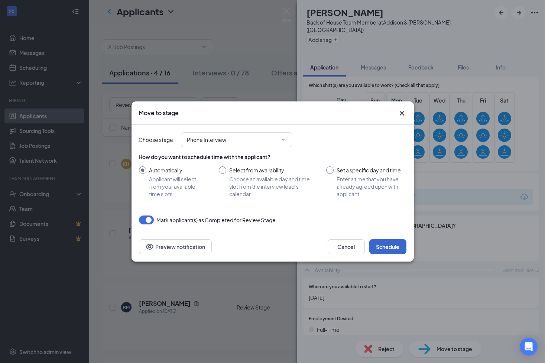
click at [382, 251] on button "Schedule" at bounding box center [387, 246] width 37 height 15
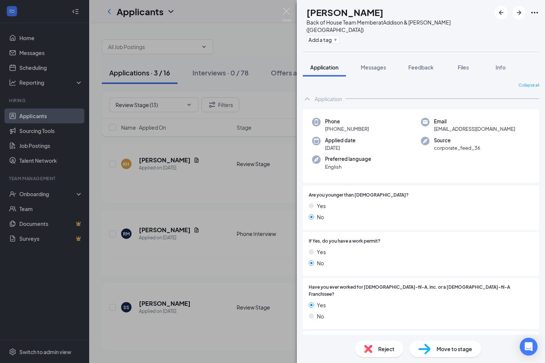
click at [447, 348] on span "Move to stage" at bounding box center [454, 349] width 36 height 8
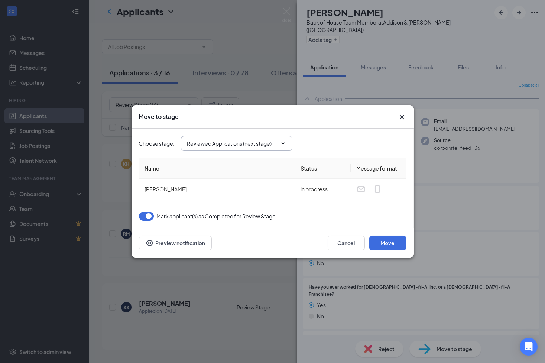
click at [279, 143] on span at bounding box center [281, 143] width 7 height 6
click at [286, 144] on icon "ChevronDown" at bounding box center [283, 143] width 6 height 6
click at [260, 147] on input "Reviewed Applications (next stage)" at bounding box center [232, 143] width 90 height 8
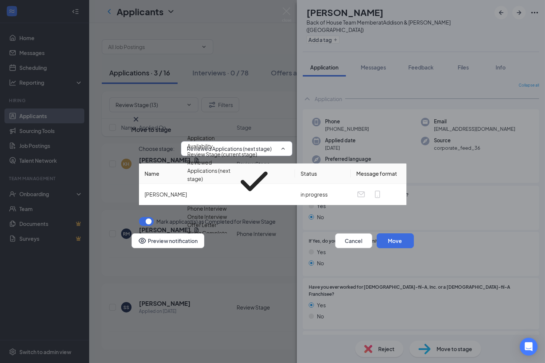
click at [221, 209] on div "Phone Interview" at bounding box center [207, 208] width 39 height 8
type input "Phone Interview"
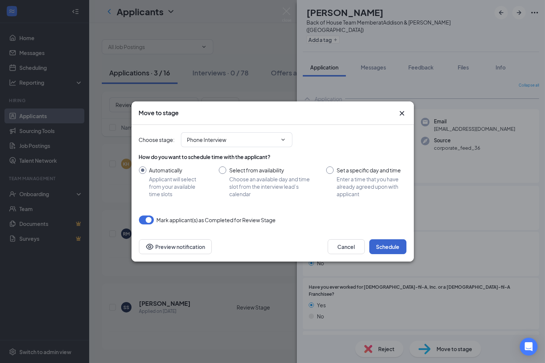
click at [384, 248] on button "Schedule" at bounding box center [387, 246] width 37 height 15
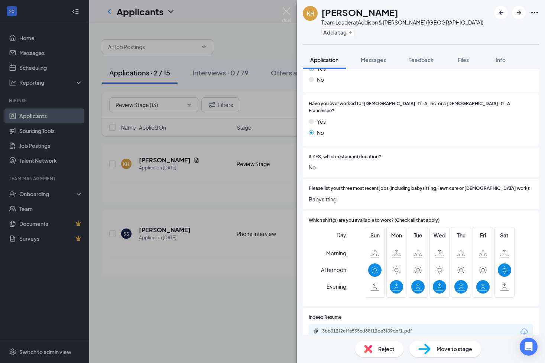
scroll to position [28, 0]
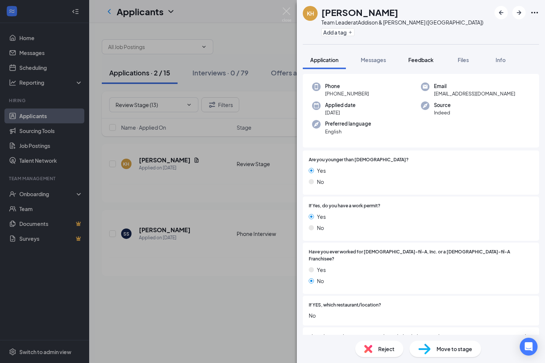
click at [420, 58] on span "Feedback" at bounding box center [420, 59] width 25 height 7
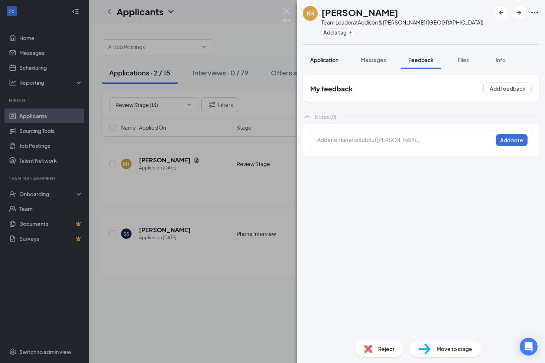
click at [325, 58] on span "Application" at bounding box center [324, 59] width 28 height 7
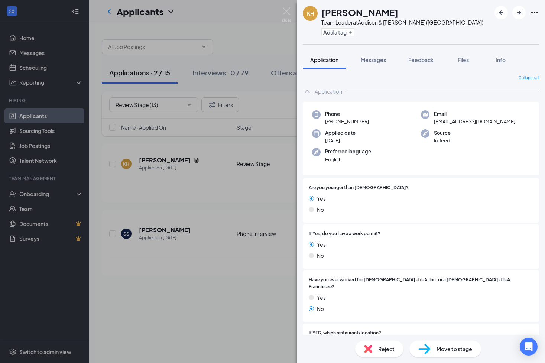
click at [386, 347] on span "Reject" at bounding box center [386, 349] width 16 height 8
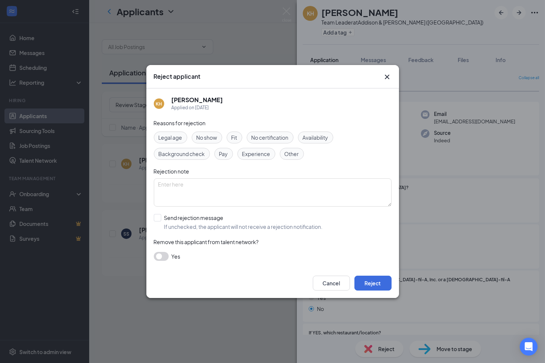
click at [291, 156] on span "Other" at bounding box center [291, 154] width 14 height 8
click at [371, 281] on button "Reject" at bounding box center [372, 282] width 37 height 15
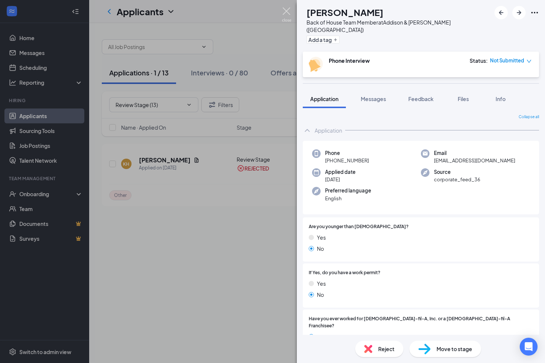
click at [287, 13] on img at bounding box center [286, 14] width 9 height 14
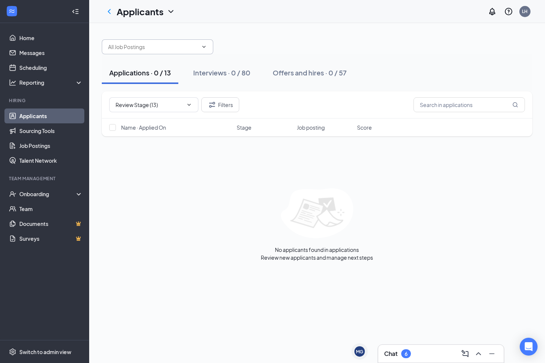
click at [205, 46] on icon "ChevronDown" at bounding box center [204, 47] width 6 height 6
click at [206, 49] on icon "ChevronDown" at bounding box center [204, 47] width 6 height 6
click at [189, 106] on icon "ChevronDown" at bounding box center [189, 105] width 6 height 6
click at [26, 34] on link "Home" at bounding box center [50, 37] width 63 height 15
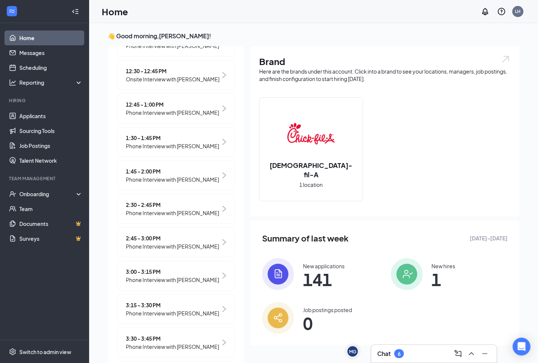
scroll to position [392, 0]
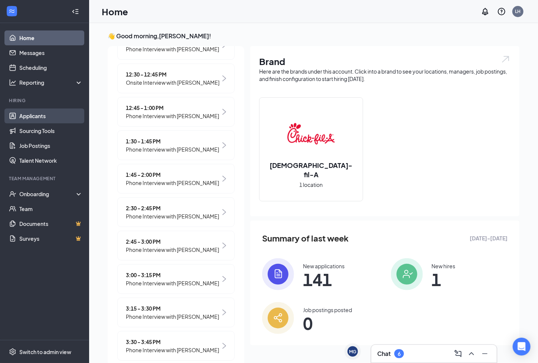
click at [48, 113] on link "Applicants" at bounding box center [50, 115] width 63 height 15
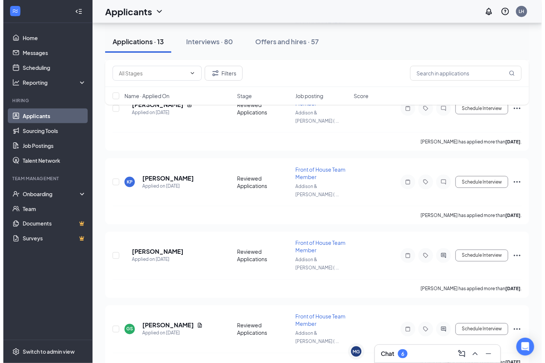
scroll to position [428, 0]
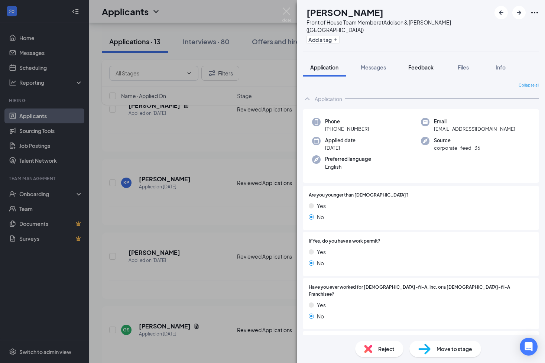
click at [420, 64] on span "Feedback" at bounding box center [420, 67] width 25 height 7
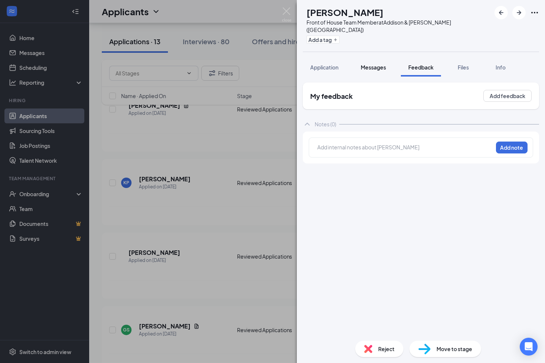
click at [376, 64] on span "Messages" at bounding box center [373, 67] width 25 height 7
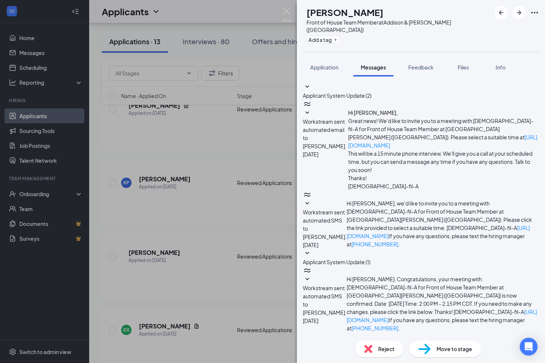
scroll to position [17, 0]
click at [312, 341] on icon "SmallChevronDown" at bounding box center [307, 345] width 9 height 9
click at [287, 14] on img at bounding box center [286, 14] width 9 height 14
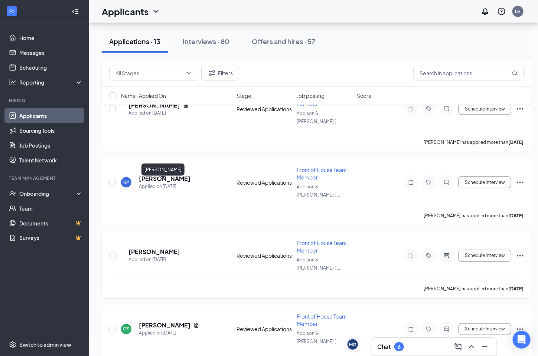
click at [175, 248] on h5 "EZEQUIEL LUNA" at bounding box center [154, 252] width 52 height 8
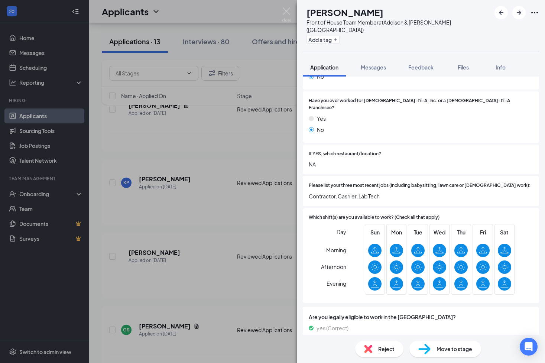
scroll to position [186, 0]
click at [428, 64] on span "Feedback" at bounding box center [420, 67] width 25 height 7
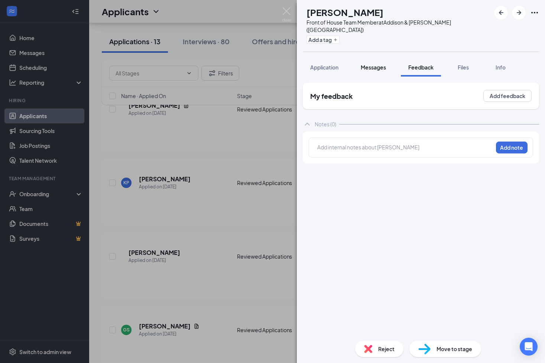
click at [384, 63] on div "Messages" at bounding box center [373, 66] width 25 height 7
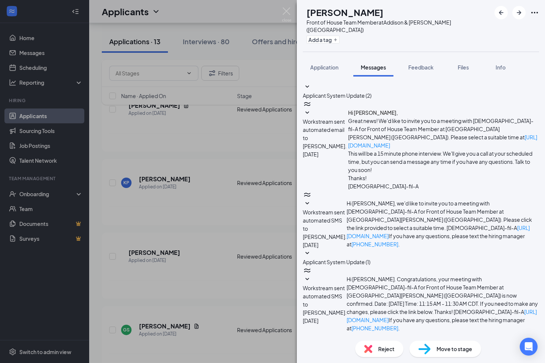
scroll to position [17, 0]
click at [312, 341] on icon "SmallChevronDown" at bounding box center [307, 345] width 9 height 9
click at [331, 64] on span "Application" at bounding box center [324, 67] width 28 height 7
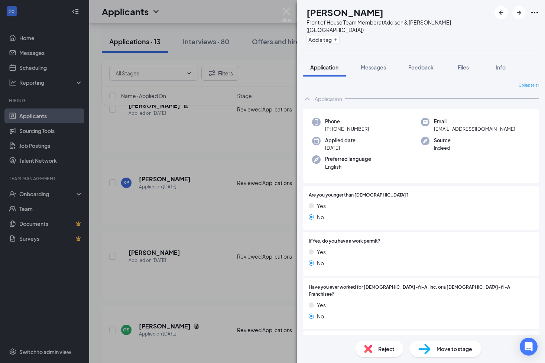
click at [389, 348] on span "Reject" at bounding box center [386, 349] width 16 height 8
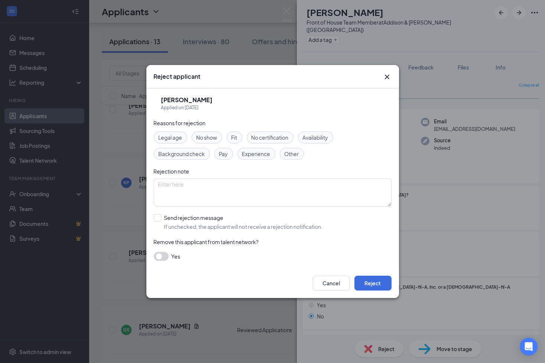
click at [296, 154] on span "Other" at bounding box center [291, 154] width 14 height 8
click at [372, 281] on button "Reject" at bounding box center [372, 282] width 37 height 15
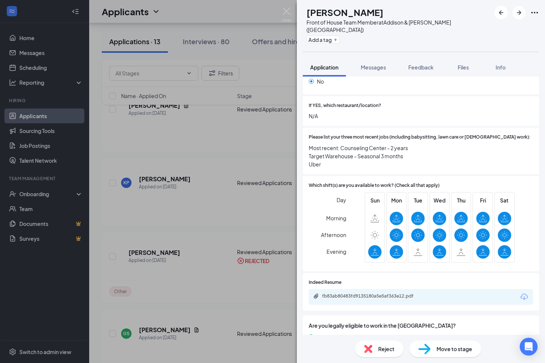
scroll to position [234, 0]
click at [422, 64] on span "Feedback" at bounding box center [420, 67] width 25 height 7
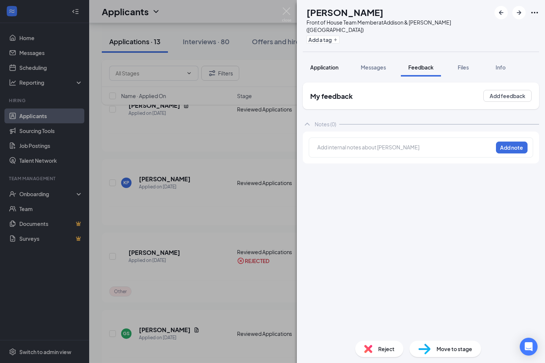
click at [327, 64] on span "Application" at bounding box center [324, 67] width 28 height 7
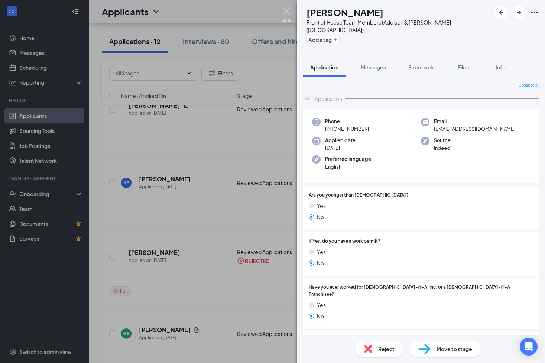
click at [288, 12] on img at bounding box center [286, 14] width 9 height 14
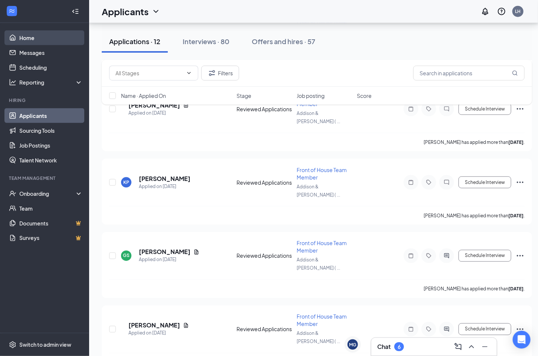
click at [24, 38] on link "Home" at bounding box center [50, 37] width 63 height 15
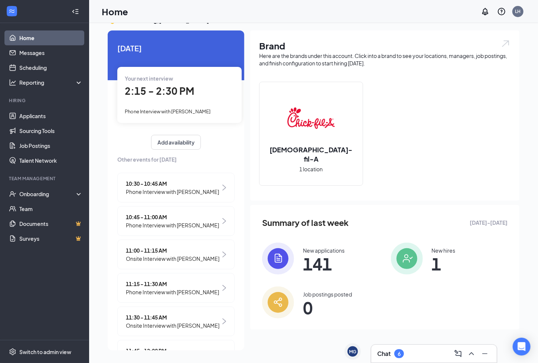
click at [168, 93] on span "2:15 - 2:30 PM" at bounding box center [159, 91] width 69 height 12
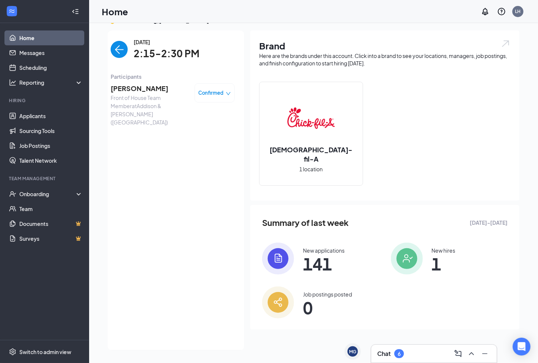
click at [151, 89] on span "Katrina Gonzalez" at bounding box center [150, 88] width 78 height 10
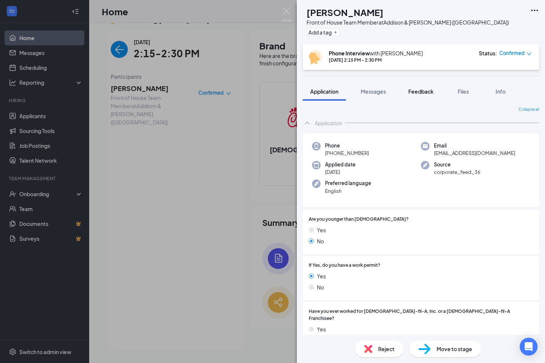
click at [424, 89] on span "Feedback" at bounding box center [420, 91] width 25 height 7
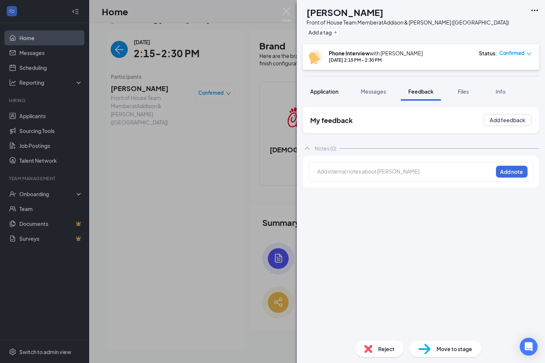
click at [331, 92] on span "Application" at bounding box center [324, 91] width 28 height 7
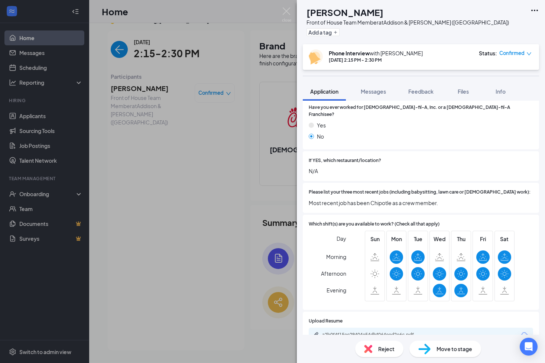
scroll to position [249, 0]
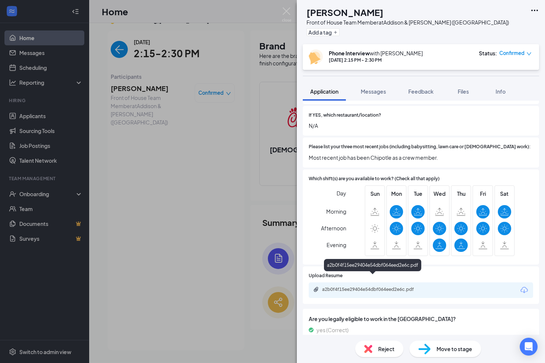
click at [386, 286] on div "a2b0f4f15ee29404e54dbf064eed2e6c.pdf" at bounding box center [374, 289] width 104 height 6
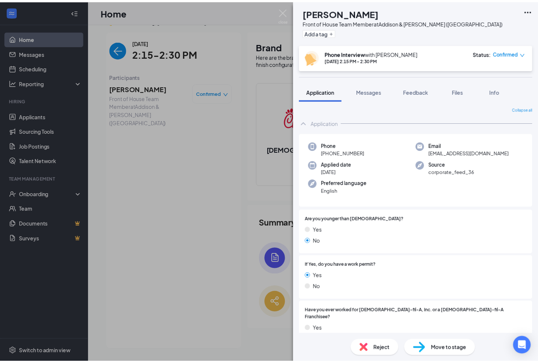
scroll to position [0, 0]
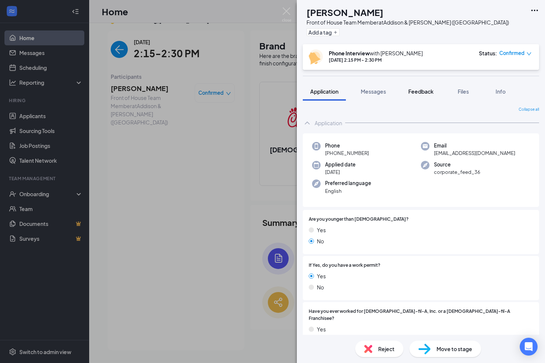
click at [421, 93] on span "Feedback" at bounding box center [420, 91] width 25 height 7
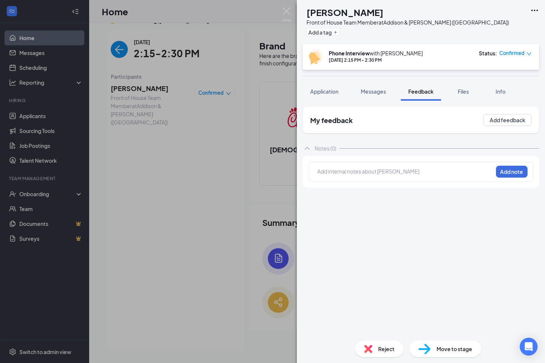
click at [380, 173] on div at bounding box center [404, 171] width 175 height 8
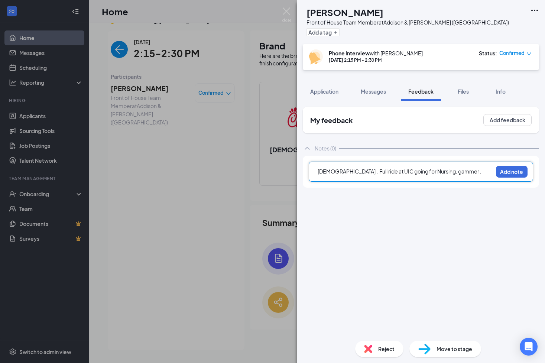
click at [380, 173] on span "19 yrs old , Full ride at UIC going for Nursing, gammer ," at bounding box center [399, 171] width 164 height 7
click at [421, 180] on div "going for Nursing, gammer ," at bounding box center [404, 179] width 175 height 8
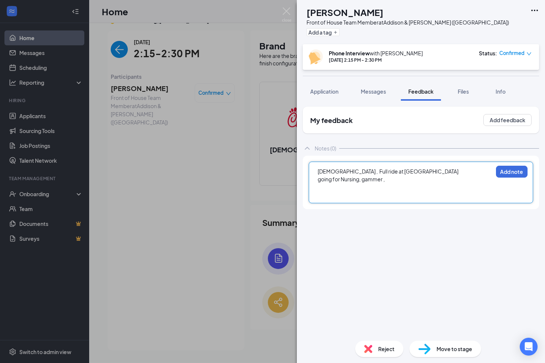
click at [444, 345] on span "Move to stage" at bounding box center [454, 349] width 36 height 8
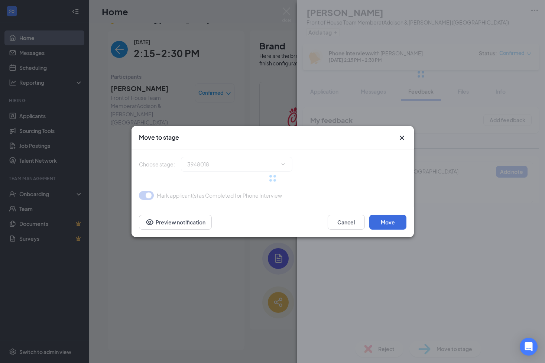
type input "Onsite Interview (next stage)"
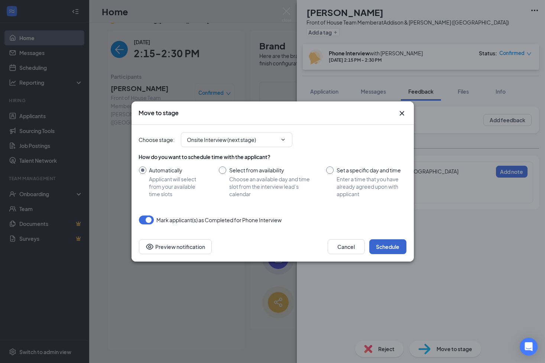
click at [395, 244] on button "Schedule" at bounding box center [387, 246] width 37 height 15
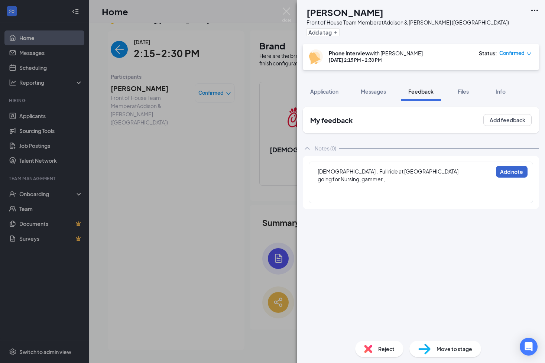
click at [503, 170] on button "Add note" at bounding box center [512, 172] width 32 height 12
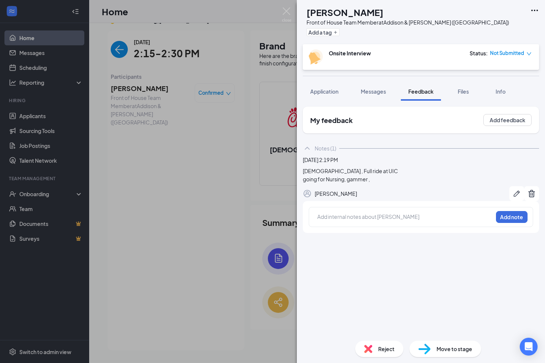
click at [404, 221] on div at bounding box center [404, 217] width 175 height 8
click at [513, 223] on button "Add note" at bounding box center [512, 217] width 32 height 12
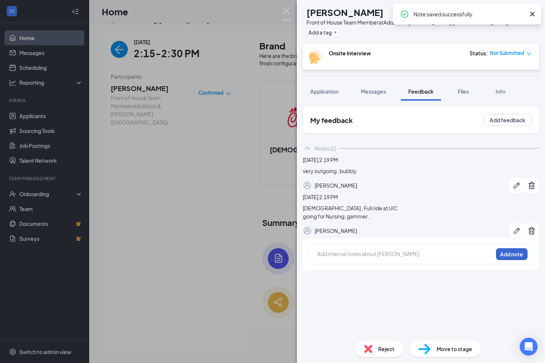
click at [524, 238] on button "button" at bounding box center [531, 230] width 15 height 15
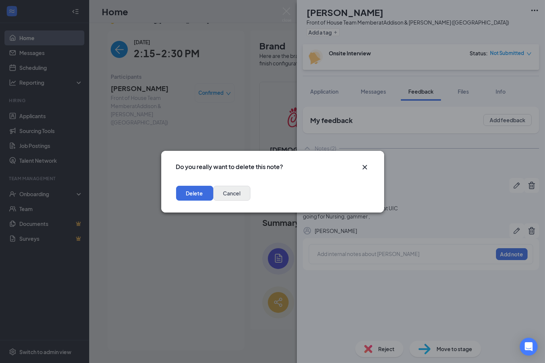
click at [250, 196] on button "Cancel" at bounding box center [231, 193] width 37 height 15
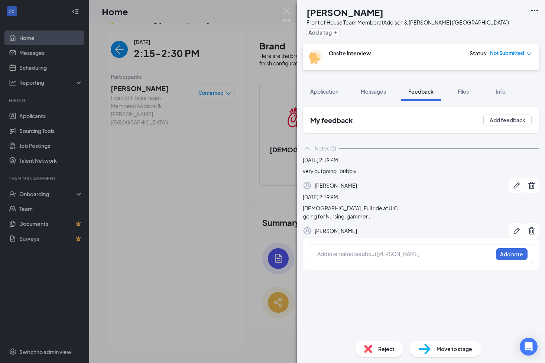
click at [437, 348] on span "Move to stage" at bounding box center [454, 349] width 36 height 8
type input "Hiring Complete (final stage)"
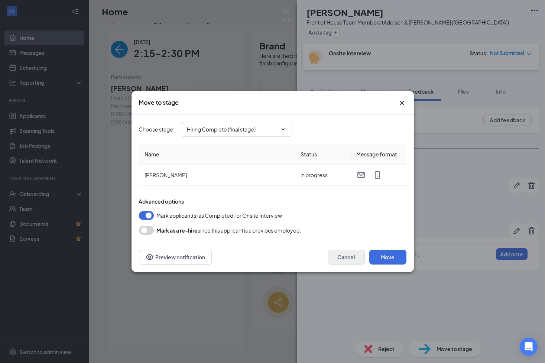
click at [340, 260] on button "Cancel" at bounding box center [345, 257] width 37 height 15
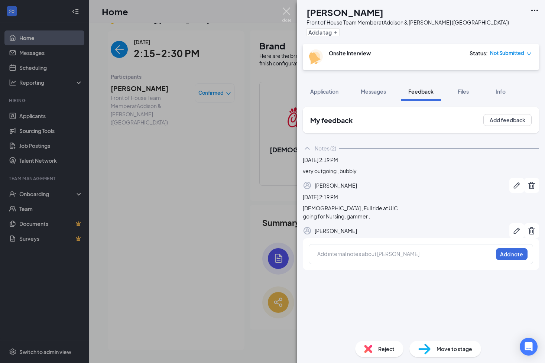
click at [287, 9] on img at bounding box center [286, 14] width 9 height 14
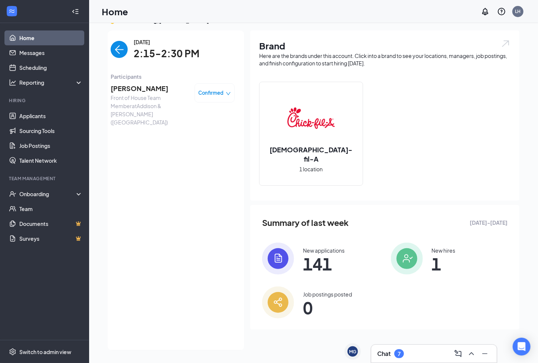
click at [113, 46] on img "back-button" at bounding box center [119, 49] width 17 height 17
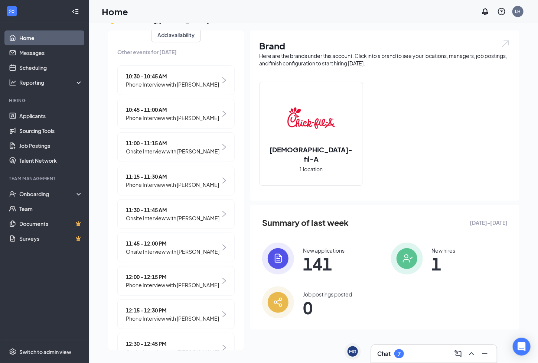
scroll to position [108, 0]
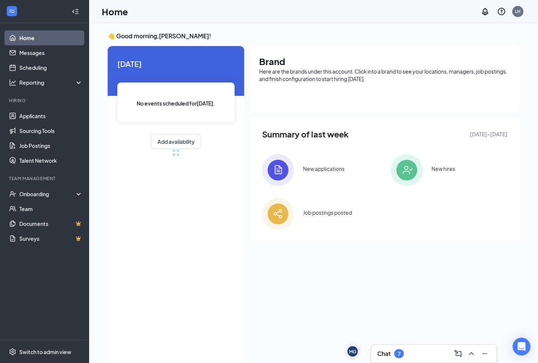
click at [413, 352] on div "Chat 7" at bounding box center [434, 354] width 114 height 12
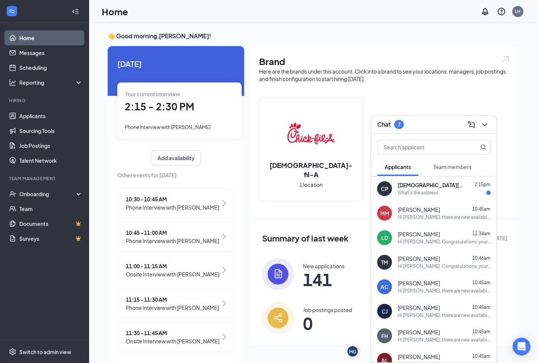
click at [441, 191] on div "What's the address" at bounding box center [444, 193] width 93 height 6
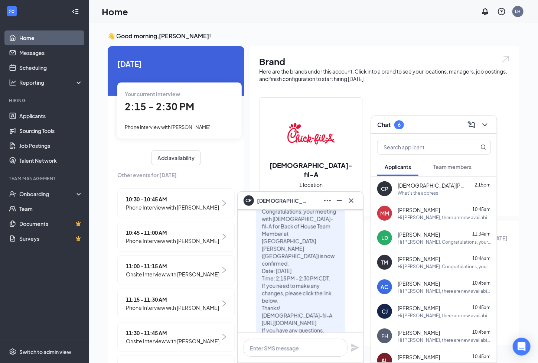
scroll to position [-70, 0]
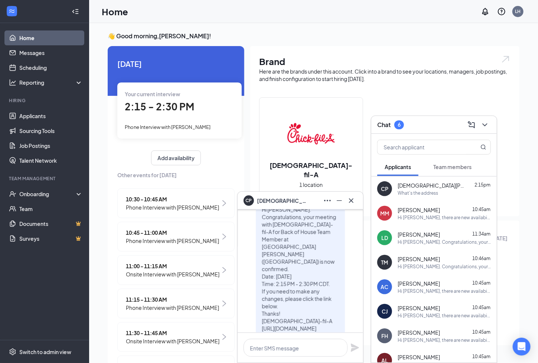
click at [254, 200] on div "CP" at bounding box center [249, 199] width 10 height 10
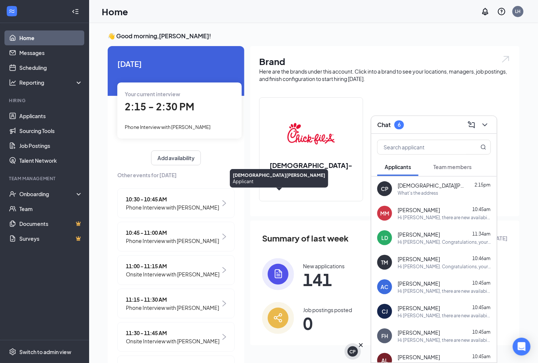
scroll to position [0, 0]
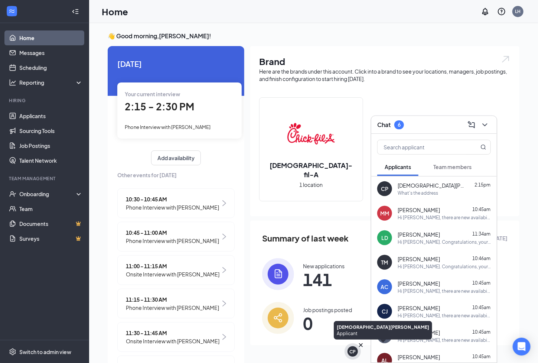
click at [353, 350] on div "CP" at bounding box center [353, 351] width 6 height 6
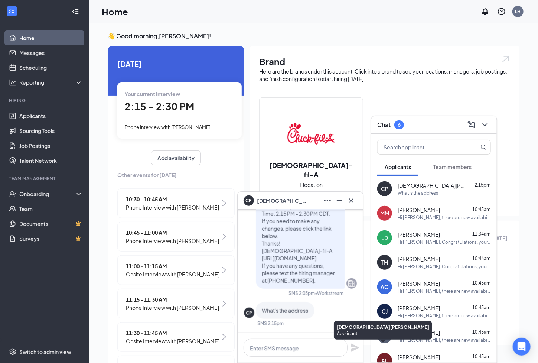
scroll to position [-6, 0]
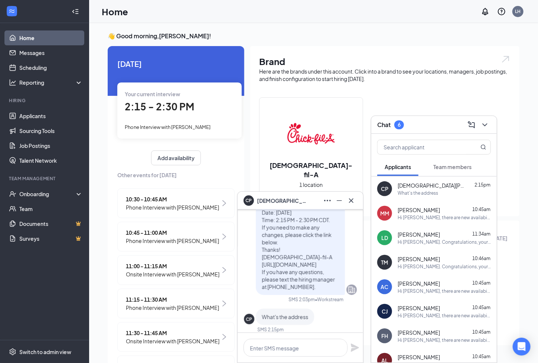
click at [283, 196] on div "CP Christian Perez" at bounding box center [276, 200] width 65 height 10
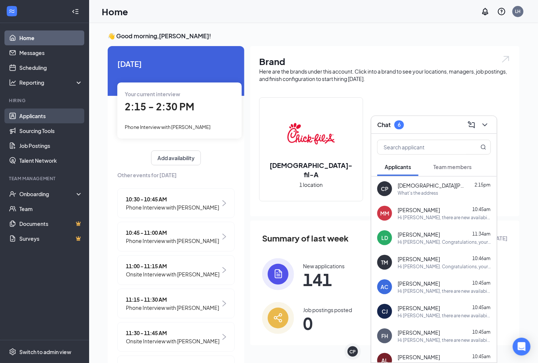
click at [33, 112] on link "Applicants" at bounding box center [50, 115] width 63 height 15
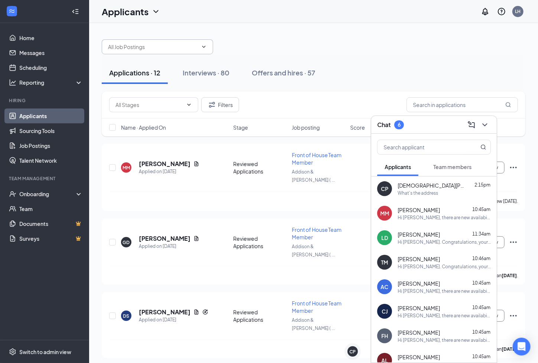
click at [154, 49] on input "text" at bounding box center [153, 47] width 90 height 8
type input "C"
click at [426, 106] on input "text" at bounding box center [462, 104] width 111 height 15
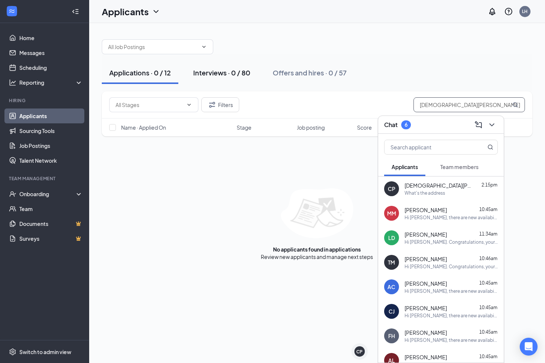
type input "christian p"
click at [247, 81] on button "Interviews · 0 / 80" at bounding box center [222, 73] width 72 height 22
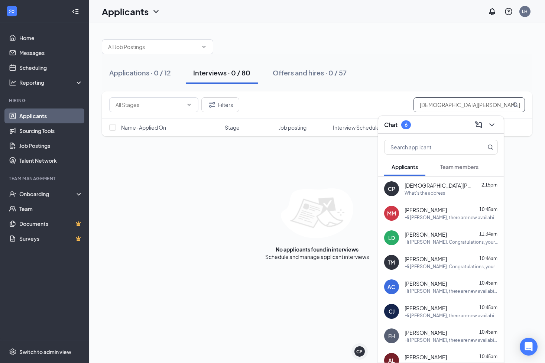
click at [451, 105] on input "christian p" at bounding box center [468, 104] width 111 height 15
type input "c"
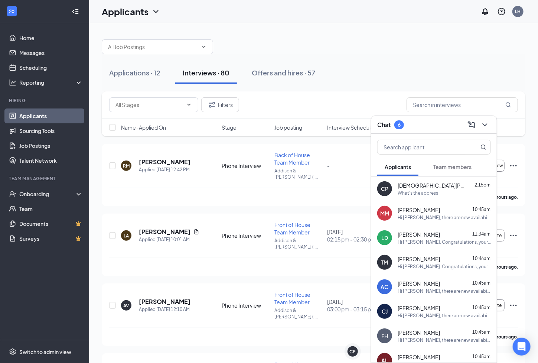
click at [162, 126] on span "Name · Applied On" at bounding box center [143, 127] width 45 height 7
click at [414, 182] on span "[DEMOGRAPHIC_DATA][PERSON_NAME]" at bounding box center [431, 185] width 67 height 7
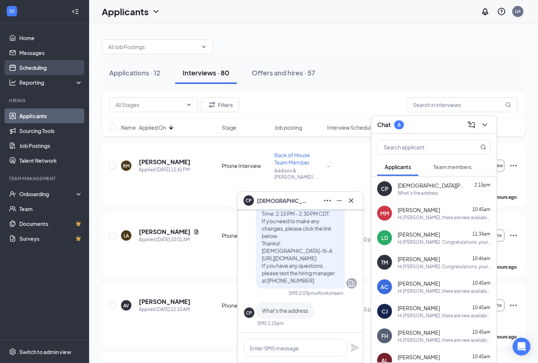
click at [38, 71] on link "Scheduling" at bounding box center [50, 67] width 63 height 15
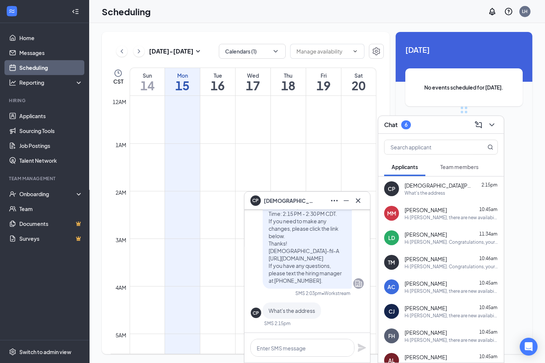
scroll to position [364, 0]
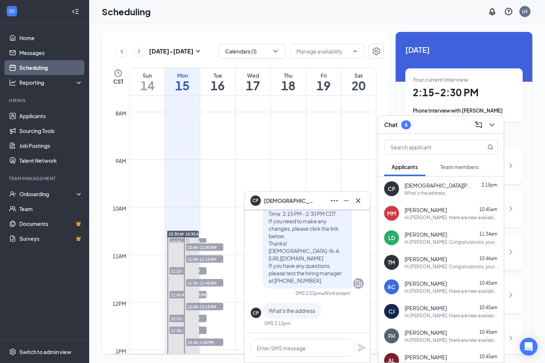
click at [333, 200] on icon "Ellipses" at bounding box center [334, 200] width 7 height 1
click at [494, 125] on icon "ChevronDown" at bounding box center [491, 124] width 9 height 9
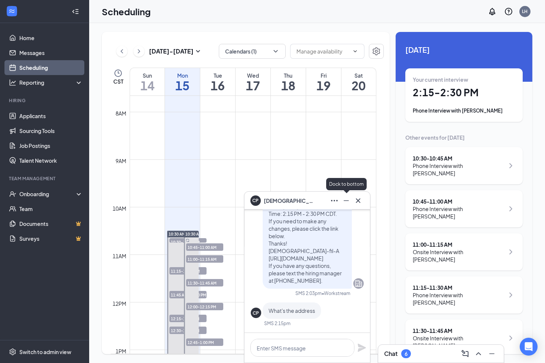
click at [349, 200] on icon "Minimize" at bounding box center [346, 200] width 9 height 9
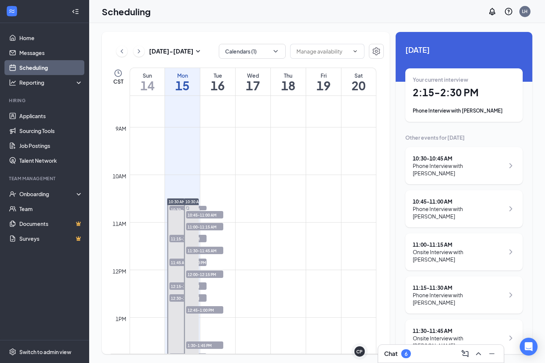
scroll to position [396, 0]
click at [268, 55] on button "Calendars (1)" at bounding box center [252, 51] width 67 height 15
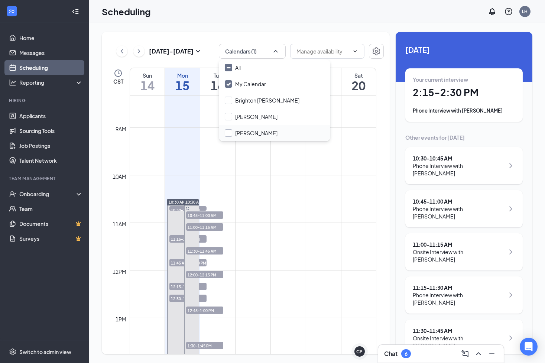
click at [229, 135] on div at bounding box center [228, 132] width 7 height 7
click at [229, 135] on input "Joshua Galati" at bounding box center [251, 132] width 53 height 7
click at [228, 133] on input "Joshua Galati" at bounding box center [251, 132] width 53 height 7
checkbox input "true"
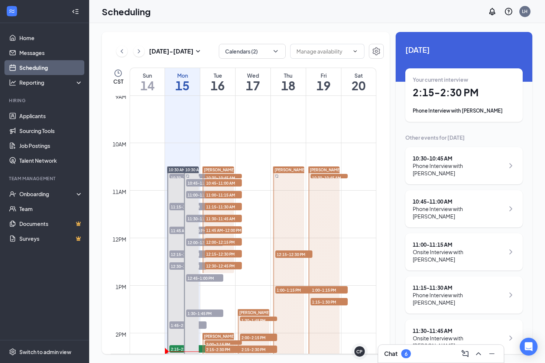
scroll to position [428, 0]
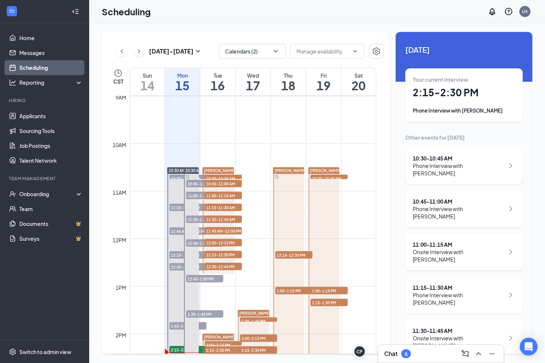
click at [227, 266] on span "12:30-12:45 PM" at bounding box center [223, 266] width 37 height 7
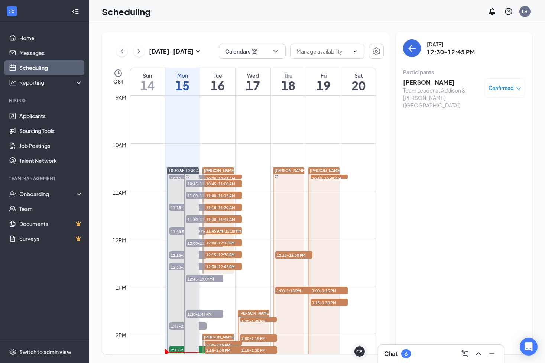
click at [228, 251] on span "12:15-12:30 PM" at bounding box center [223, 254] width 37 height 7
click at [226, 242] on span "12:00-12:15 PM" at bounding box center [223, 242] width 37 height 7
click at [227, 229] on span "11:45 AM-12:00 PM" at bounding box center [223, 230] width 37 height 7
click at [227, 222] on div at bounding box center [218, 220] width 32 height 107
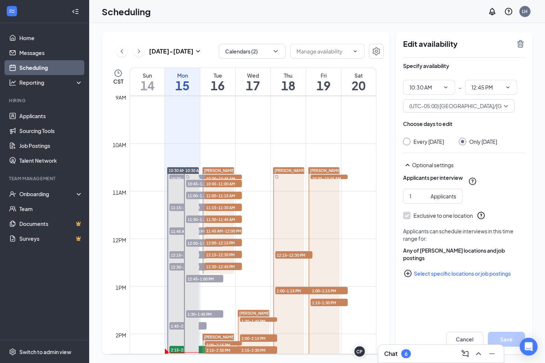
click at [228, 219] on span "11:30-11:45 AM" at bounding box center [223, 218] width 37 height 7
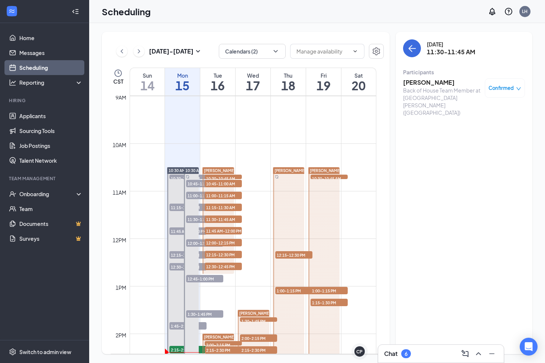
click at [228, 207] on span "11:15-11:30 AM" at bounding box center [223, 206] width 37 height 7
click at [230, 195] on span "11:00-11:15 AM" at bounding box center [223, 195] width 37 height 7
click at [229, 180] on span "10:45-11:00 AM" at bounding box center [223, 183] width 37 height 7
click at [229, 176] on span "10:30-10:45 AM" at bounding box center [223, 178] width 37 height 7
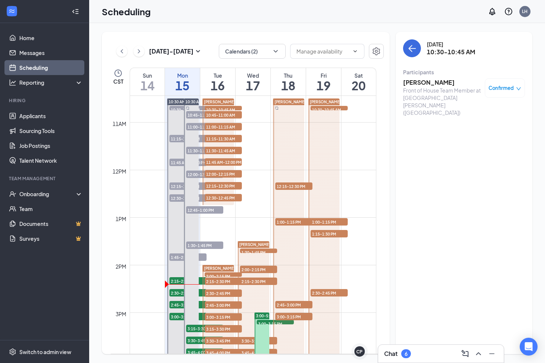
scroll to position [498, 0]
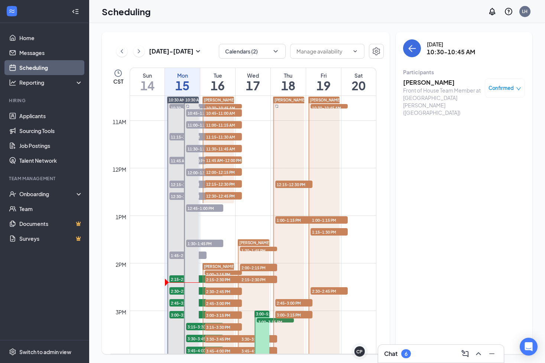
click at [217, 270] on span "2:00-2:15 PM" at bounding box center [223, 273] width 37 height 7
click at [217, 277] on span "2:15-2:30 PM" at bounding box center [223, 278] width 37 height 7
click at [217, 291] on span "2:30-2:45 PM" at bounding box center [223, 290] width 37 height 7
click at [217, 303] on span "2:45-3:00 PM" at bounding box center [223, 302] width 37 height 7
click at [217, 315] on span "3:00-3:15 PM" at bounding box center [223, 314] width 37 height 7
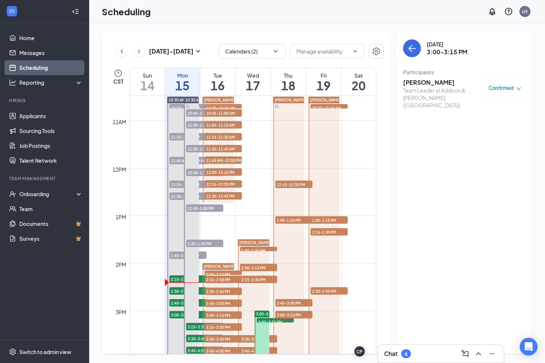
click at [218, 326] on span "3:15-3:30 PM" at bounding box center [223, 326] width 37 height 7
click at [216, 338] on span "3:30-3:45 PM" at bounding box center [223, 338] width 37 height 7
click at [217, 348] on span "3:45-4:00 PM" at bounding box center [223, 350] width 37 height 7
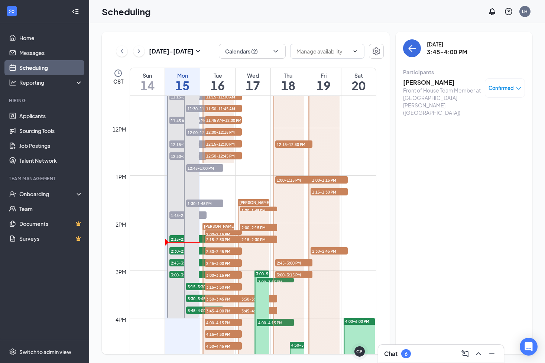
scroll to position [539, 0]
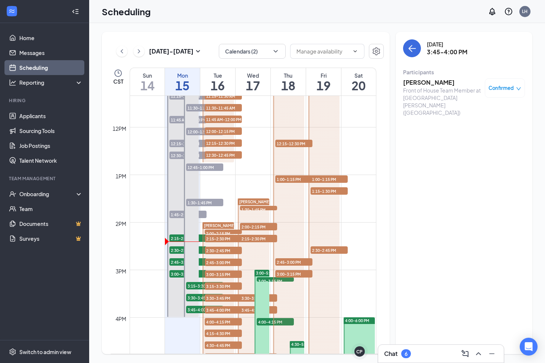
click at [222, 322] on span "4:00-4:15 PM" at bounding box center [223, 321] width 37 height 7
click at [222, 330] on span "4:15-4:30 PM" at bounding box center [223, 332] width 37 height 7
click at [264, 208] on span "1:30-1:45 PM" at bounding box center [258, 209] width 37 height 7
click at [263, 225] on span "2:00-2:15 PM" at bounding box center [258, 226] width 37 height 7
click at [261, 237] on span "2:15-2:30 PM" at bounding box center [258, 238] width 37 height 7
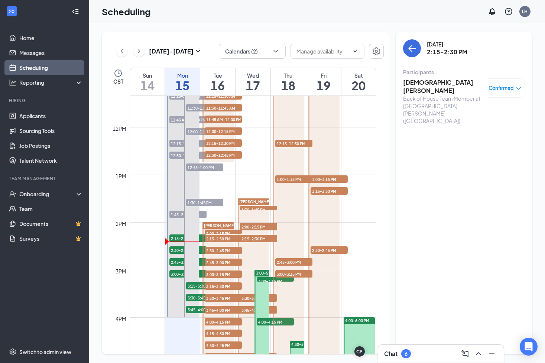
click at [424, 85] on h3 "Christian Perez" at bounding box center [442, 86] width 78 height 16
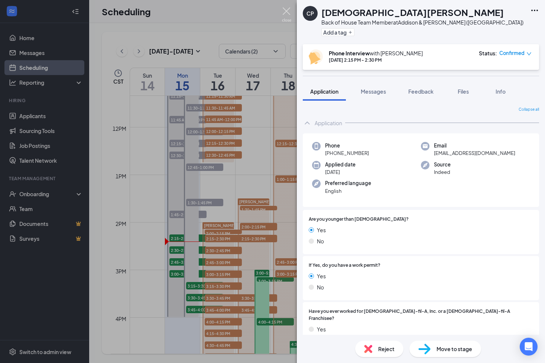
click at [286, 10] on img at bounding box center [286, 14] width 9 height 14
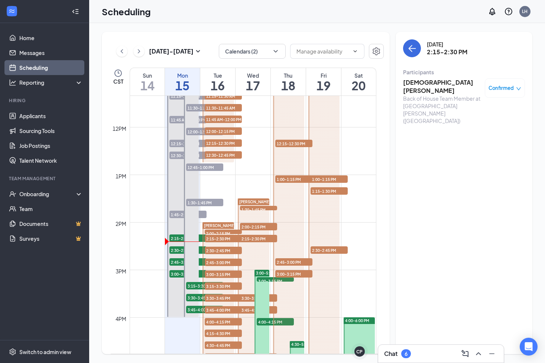
click at [407, 353] on div "6" at bounding box center [405, 353] width 3 height 6
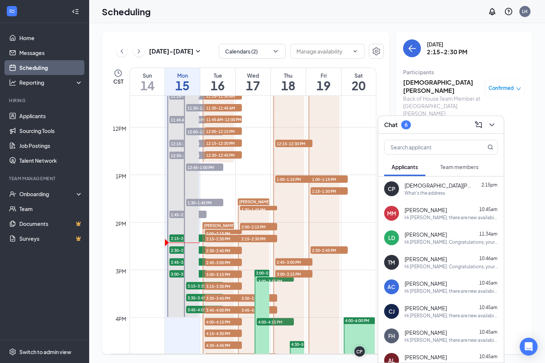
click at [444, 196] on div "CP Christian Perez 2:15pm What's the address" at bounding box center [440, 188] width 125 height 25
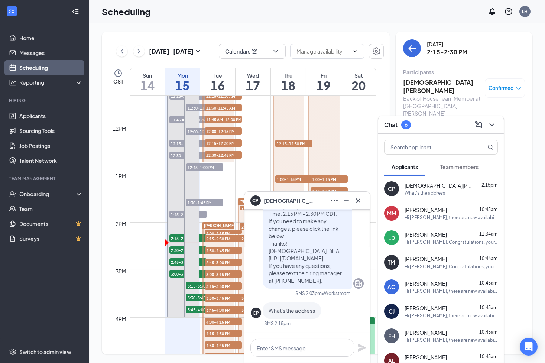
scroll to position [-6, 0]
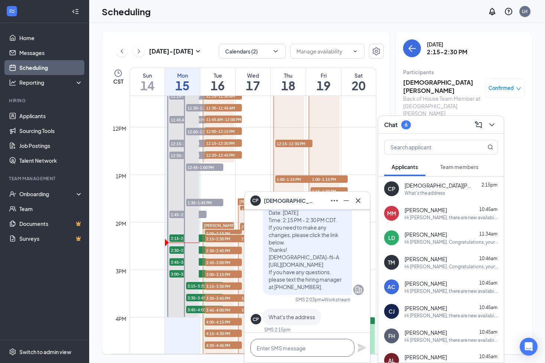
click at [283, 345] on textarea at bounding box center [302, 348] width 104 height 18
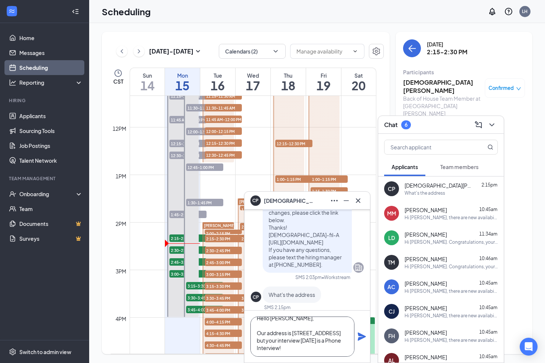
scroll to position [15, 0]
type textarea "Hello Christian, Our address is 3246 W Addison St but your interview on Wednesd…"
click at [359, 338] on icon "Plane" at bounding box center [362, 336] width 8 height 8
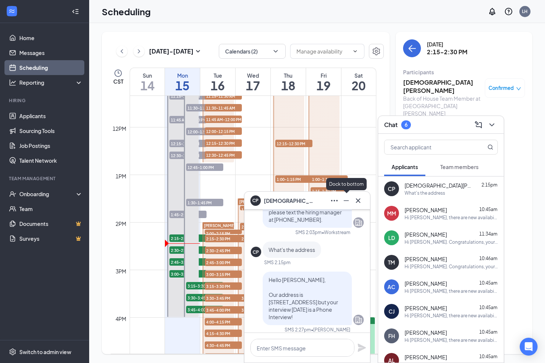
click at [347, 198] on icon "Minimize" at bounding box center [346, 200] width 9 height 9
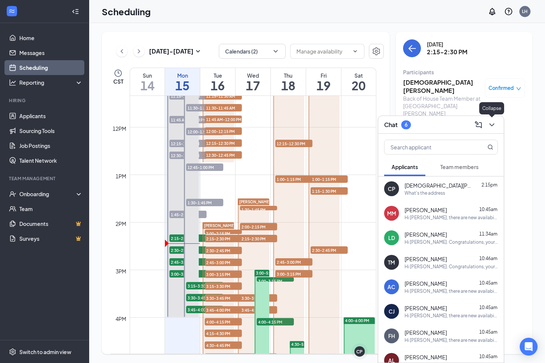
click at [491, 123] on icon "ChevronDown" at bounding box center [491, 124] width 9 height 9
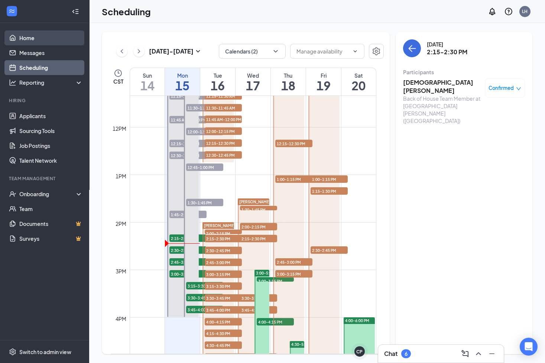
click at [20, 37] on link "Home" at bounding box center [50, 37] width 63 height 15
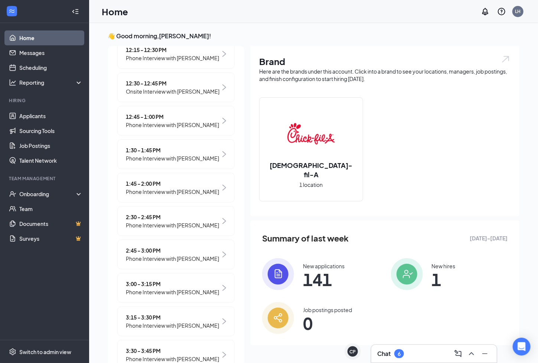
scroll to position [384, 0]
click at [167, 228] on span "Phone Interview with [PERSON_NAME]" at bounding box center [172, 224] width 93 height 8
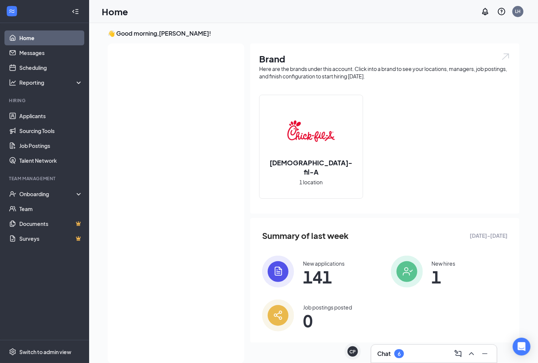
scroll to position [0, 0]
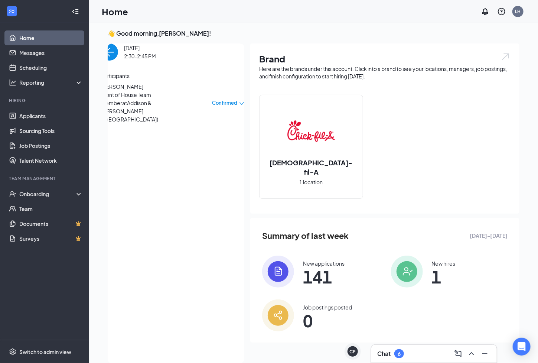
click at [117, 61] on img "back-button" at bounding box center [109, 51] width 17 height 17
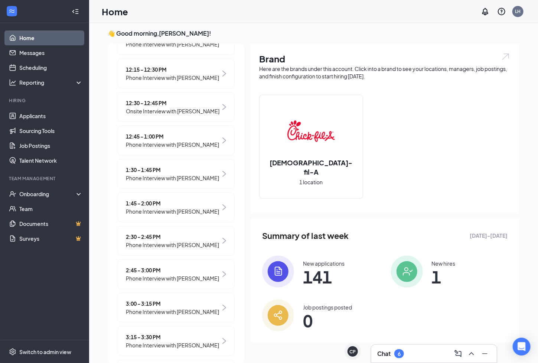
scroll to position [379, 0]
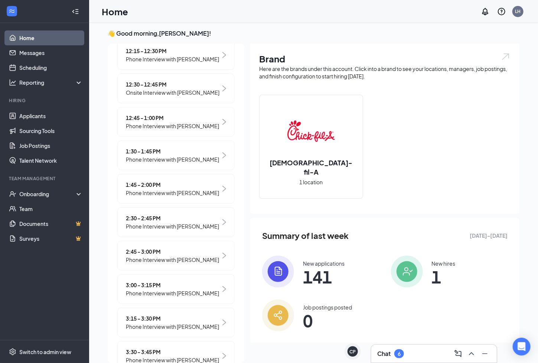
click at [152, 222] on span "2:30 - 2:45 PM" at bounding box center [172, 218] width 93 height 8
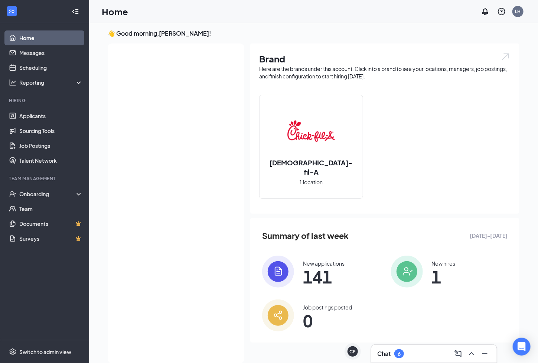
scroll to position [0, 0]
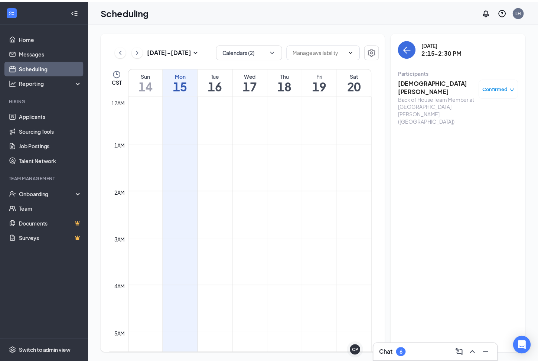
scroll to position [364, 0]
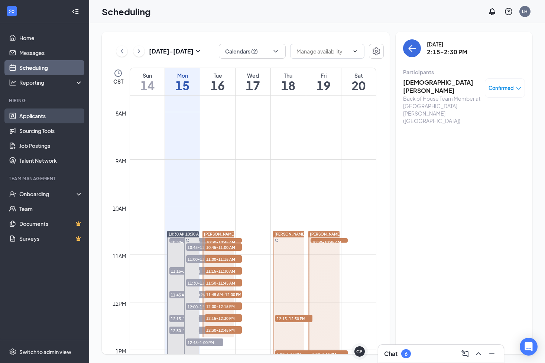
click at [39, 115] on link "Applicants" at bounding box center [50, 115] width 63 height 15
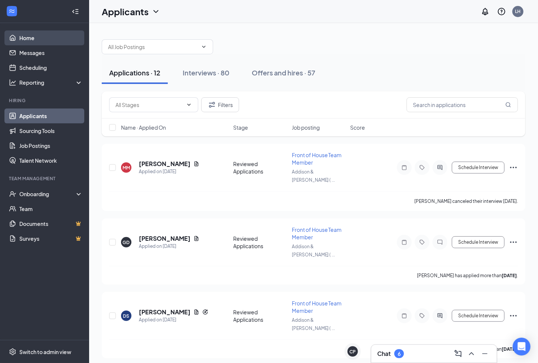
click at [26, 36] on link "Home" at bounding box center [50, 37] width 63 height 15
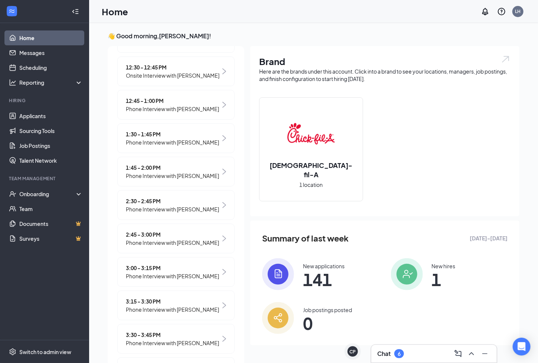
scroll to position [401, 0]
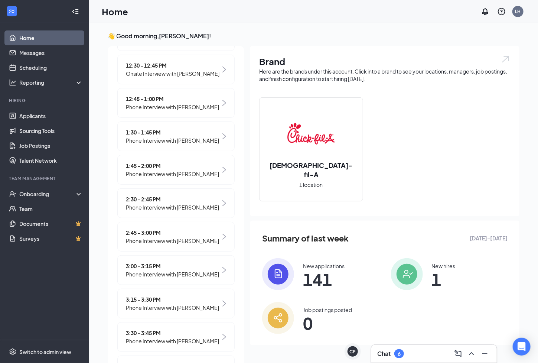
click at [177, 211] on span "Phone Interview with [PERSON_NAME]" at bounding box center [172, 207] width 93 height 8
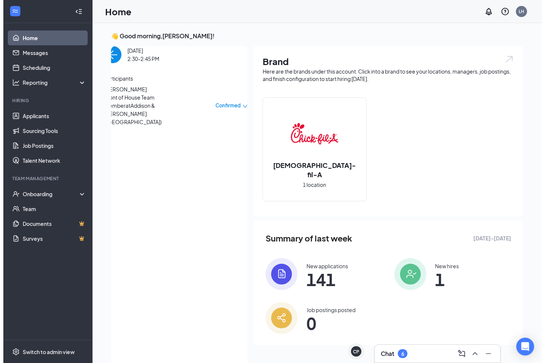
scroll to position [3, 0]
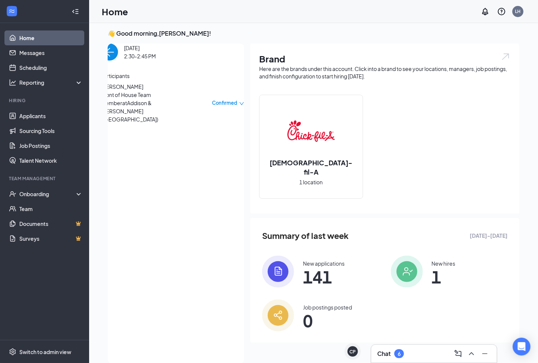
click at [140, 91] on span "Mariya Thompson" at bounding box center [140, 86] width 78 height 8
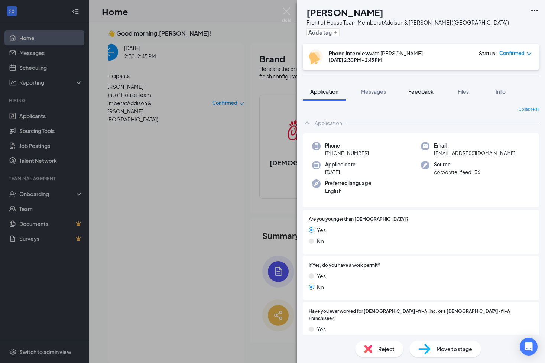
click at [427, 91] on span "Feedback" at bounding box center [420, 91] width 25 height 7
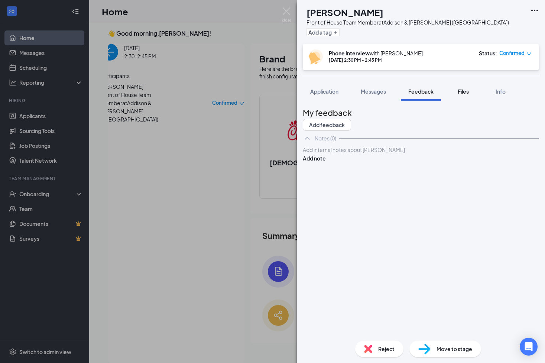
click at [456, 95] on button "Files" at bounding box center [463, 91] width 30 height 19
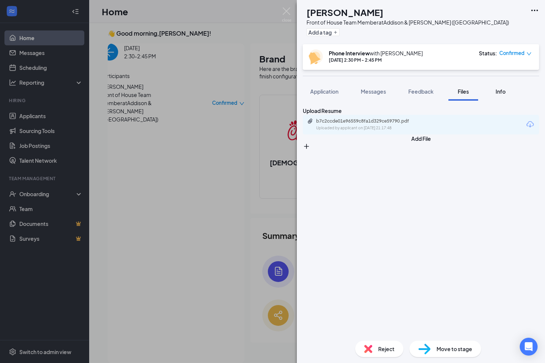
click at [504, 96] on button "Info" at bounding box center [500, 91] width 30 height 19
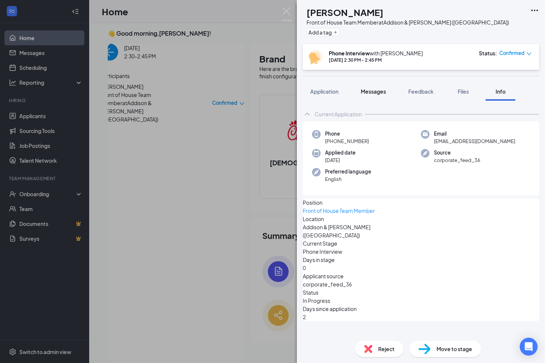
click at [381, 88] on div "Messages" at bounding box center [373, 91] width 25 height 7
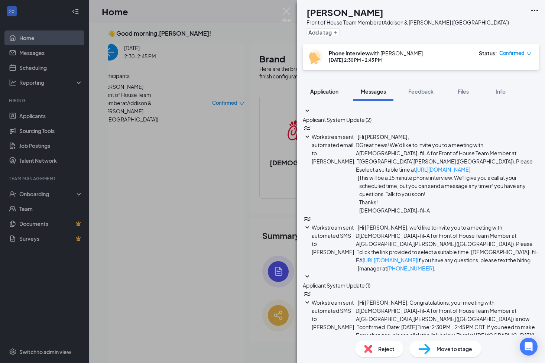
scroll to position [28, 0]
click at [335, 88] on span "Application" at bounding box center [324, 91] width 28 height 7
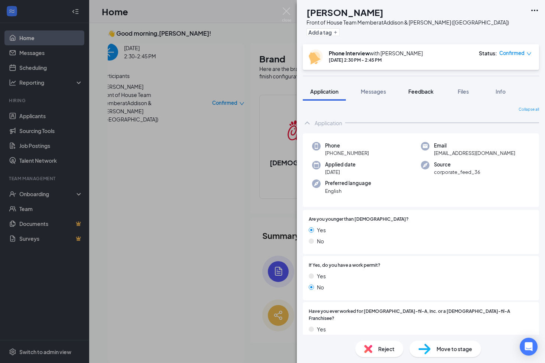
click at [422, 93] on span "Feedback" at bounding box center [420, 91] width 25 height 7
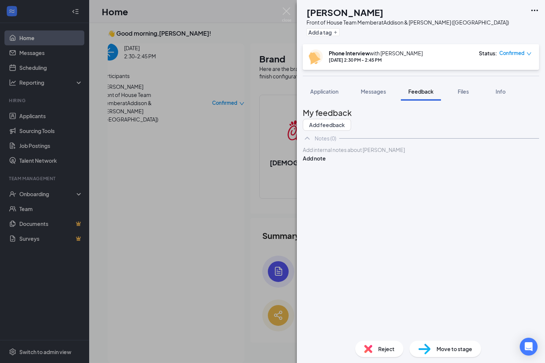
click at [388, 154] on div at bounding box center [420, 150] width 235 height 8
click at [336, 95] on button "Application" at bounding box center [324, 91] width 43 height 19
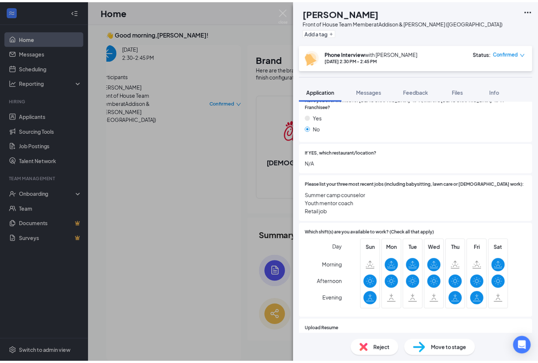
scroll to position [212, 0]
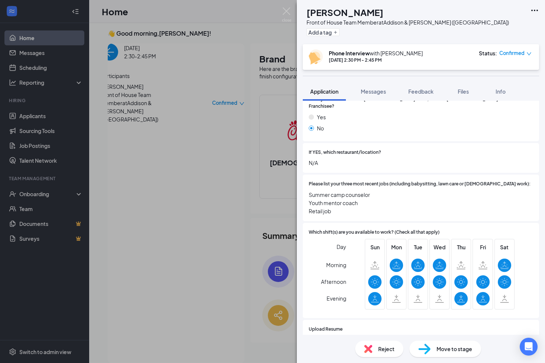
click at [368, 191] on span "Summer camp counselor Youth mentor coach Retail job" at bounding box center [421, 202] width 224 height 25
click at [349, 193] on span "Summer camp counselor Youth mentor coach Retail job" at bounding box center [421, 202] width 224 height 25
click at [343, 204] on div "Please list your three most recent jobs (including babysitting, lawn care or vo…" at bounding box center [421, 198] width 236 height 46
drag, startPoint x: 341, startPoint y: 202, endPoint x: 334, endPoint y: 193, distance: 11.3
click at [334, 193] on span "Summer camp counselor Youth mentor coach Retail job" at bounding box center [421, 202] width 224 height 25
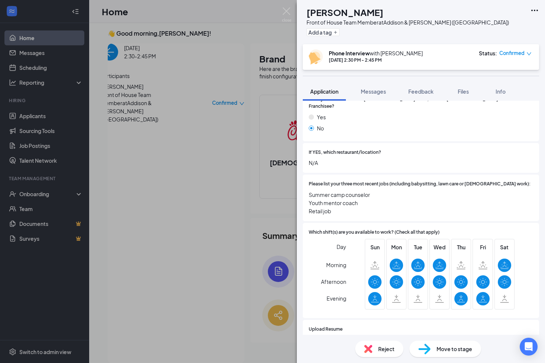
click at [377, 344] on div "Reject" at bounding box center [379, 348] width 48 height 16
click at [379, 347] on span "Reject" at bounding box center [386, 349] width 16 height 8
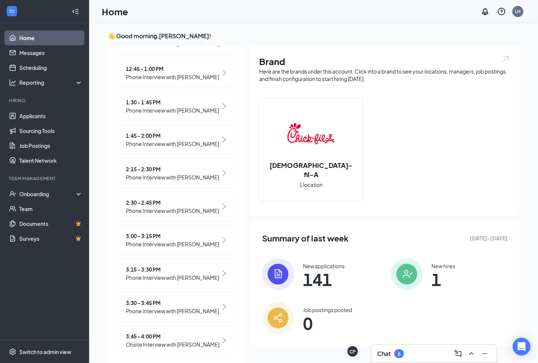
scroll to position [432, 0]
click at [180, 247] on span "Phone Interview with [PERSON_NAME]" at bounding box center [172, 243] width 93 height 8
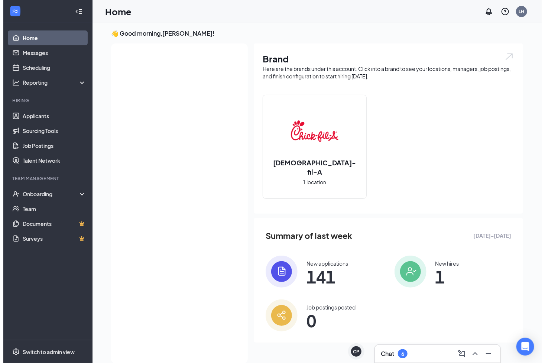
scroll to position [0, 0]
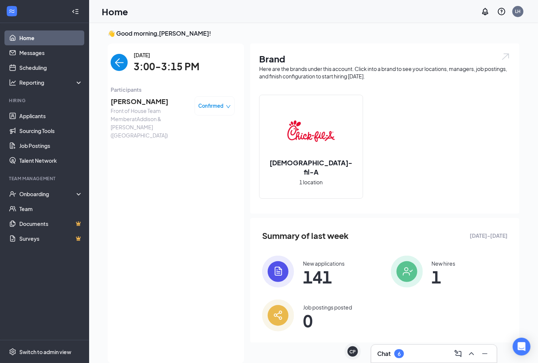
click at [133, 104] on span "[PERSON_NAME]" at bounding box center [150, 101] width 78 height 10
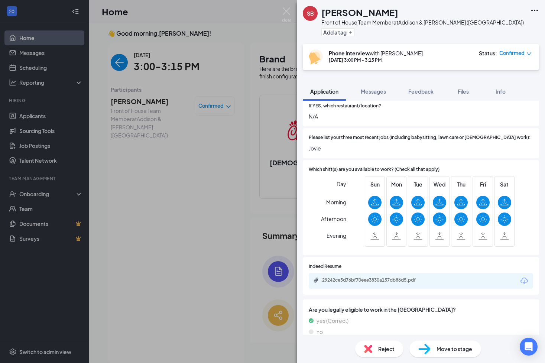
scroll to position [258, 0]
click at [397, 277] on div "29242ce5d76bf70eee3830a157db86d5.pdf" at bounding box center [374, 280] width 104 height 6
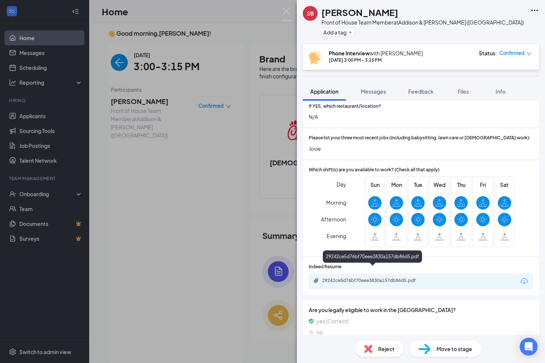
scroll to position [255, 0]
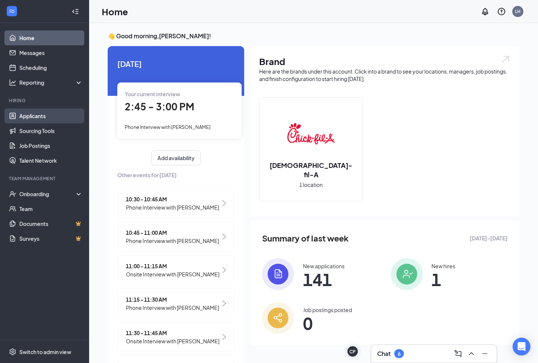
click at [38, 115] on link "Applicants" at bounding box center [50, 115] width 63 height 15
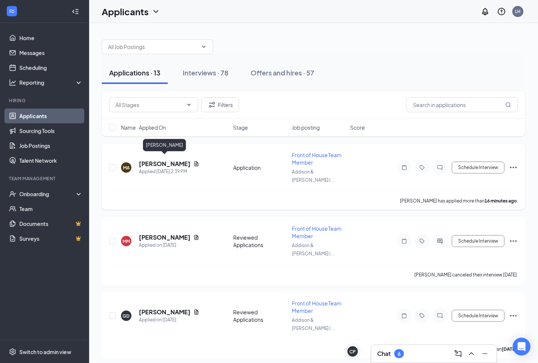
click at [172, 160] on h5 "[PERSON_NAME]" at bounding box center [165, 164] width 52 height 8
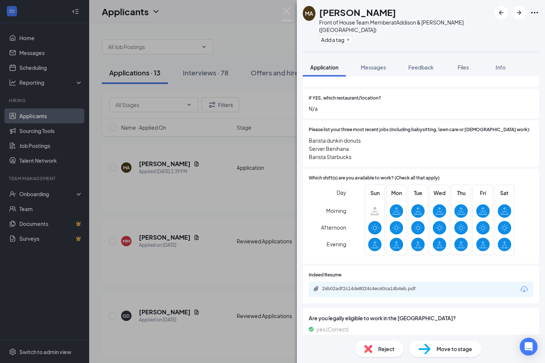
scroll to position [242, 0]
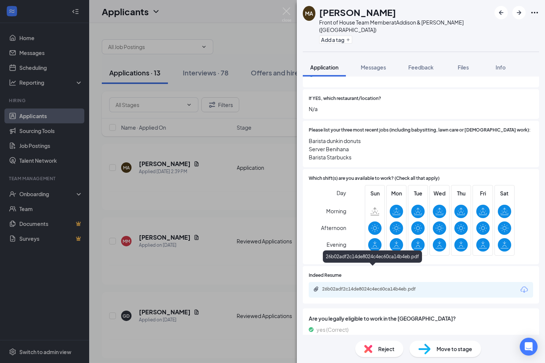
click at [385, 286] on div "26b02adf2c14de8024c4ec60ca14b4eb.pdf" at bounding box center [373, 289] width 120 height 6
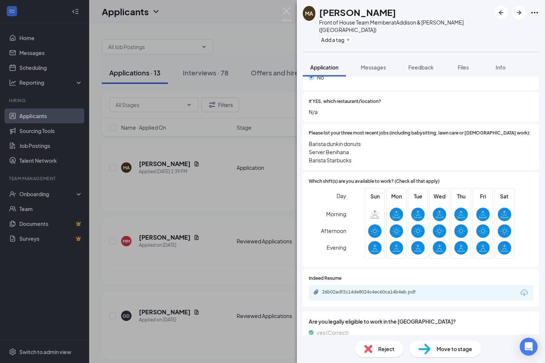
click at [431, 348] on div "Move to stage" at bounding box center [445, 348] width 72 height 16
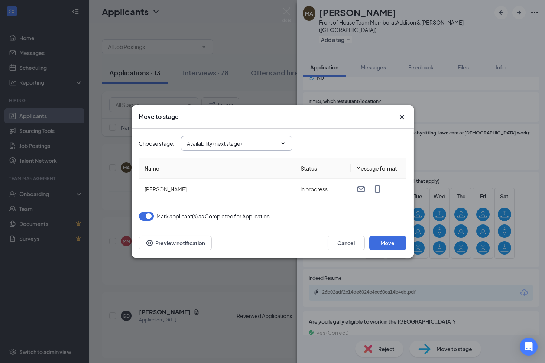
click at [286, 142] on span "Availability (next stage)" at bounding box center [236, 143] width 111 height 15
click at [281, 146] on icon "ChevronDown" at bounding box center [283, 143] width 6 height 6
click at [244, 142] on input "Availability (next stage)" at bounding box center [232, 143] width 90 height 8
click at [221, 202] on div "Phone Interview" at bounding box center [212, 205] width 39 height 8
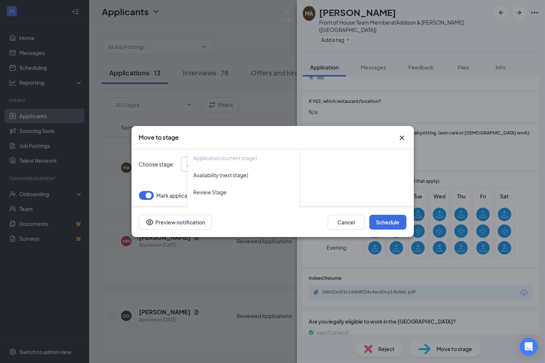
type input "Phone Interview"
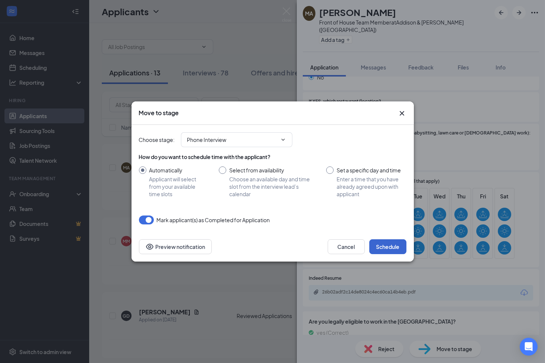
click at [384, 245] on button "Schedule" at bounding box center [387, 246] width 37 height 15
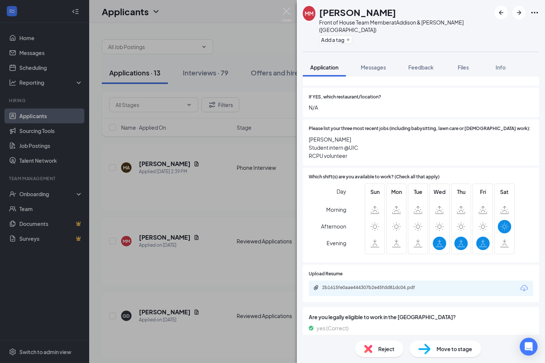
scroll to position [242, 0]
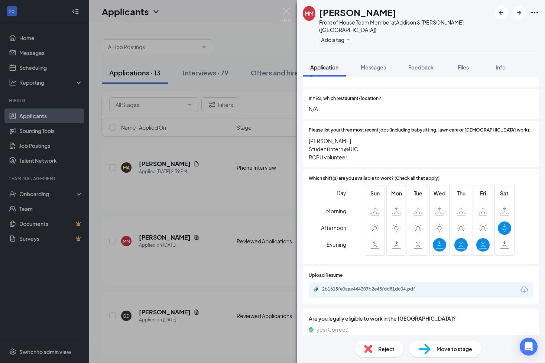
click at [381, 348] on span "Reject" at bounding box center [386, 349] width 16 height 8
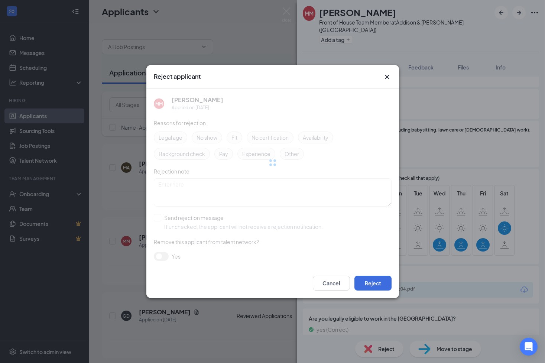
scroll to position [239, 0]
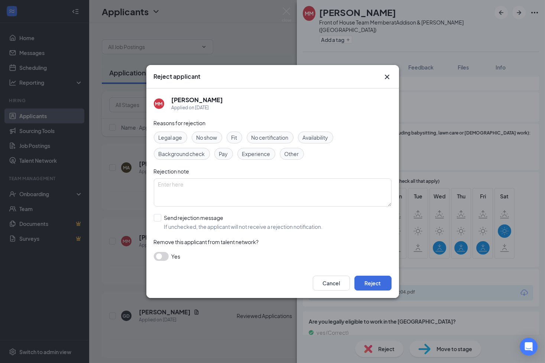
click at [314, 136] on span "Availability" at bounding box center [316, 137] width 26 height 8
click at [371, 278] on button "Reject" at bounding box center [372, 282] width 37 height 15
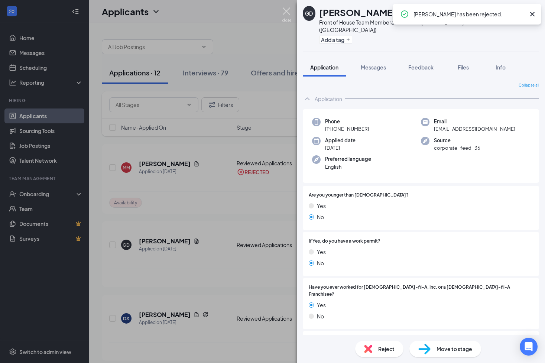
click at [287, 9] on img at bounding box center [286, 14] width 9 height 14
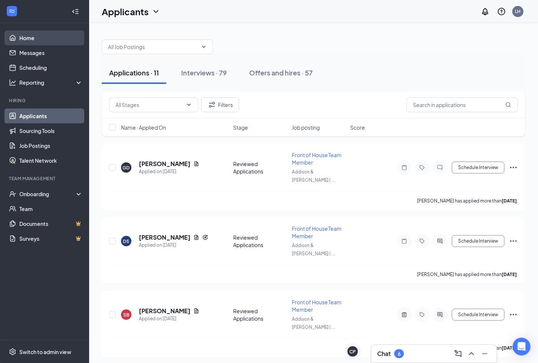
click at [40, 43] on link "Home" at bounding box center [50, 37] width 63 height 15
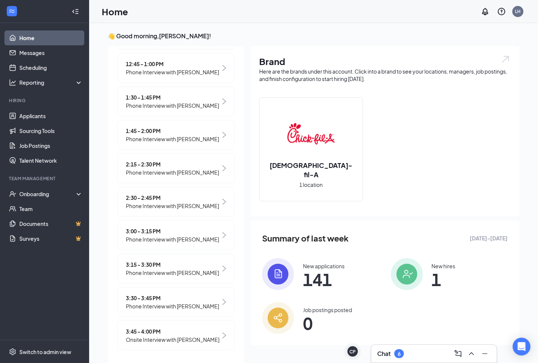
scroll to position [511, 0]
click at [163, 339] on span "Onsite Interview with [PERSON_NAME]" at bounding box center [173, 339] width 94 height 8
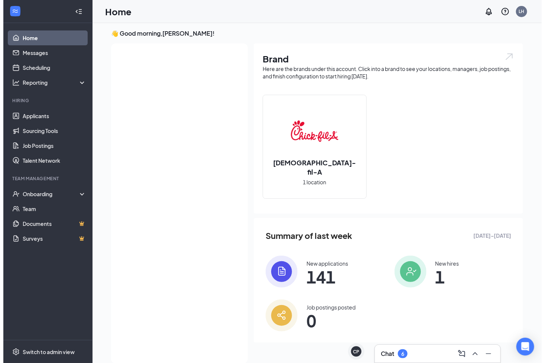
scroll to position [0, 0]
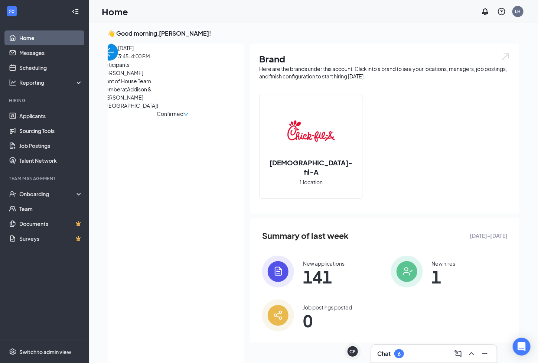
click at [134, 77] on span "[PERSON_NAME]" at bounding box center [140, 73] width 78 height 8
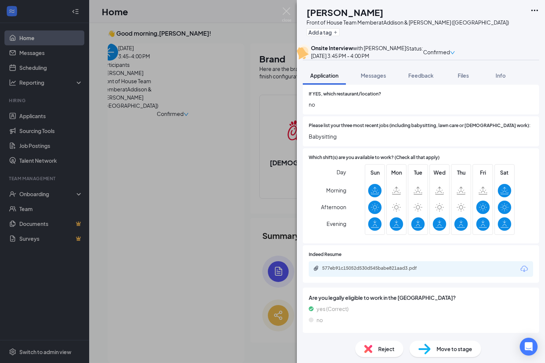
scroll to position [258, 0]
click at [370, 270] on div "577eb91c15052d530d545babe821aad3.pdf" at bounding box center [374, 268] width 104 height 6
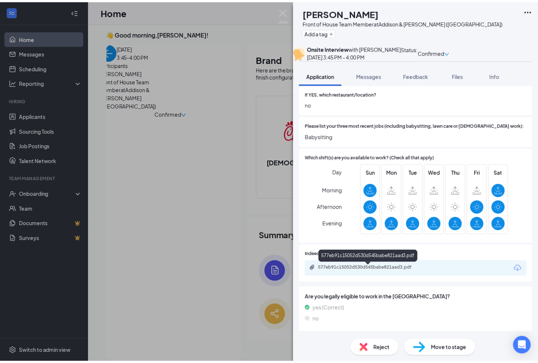
scroll to position [255, 0]
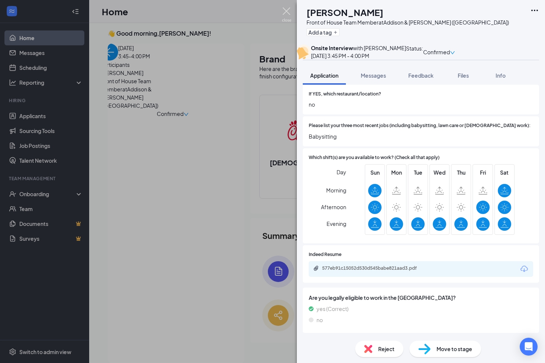
click at [288, 14] on img at bounding box center [286, 14] width 9 height 14
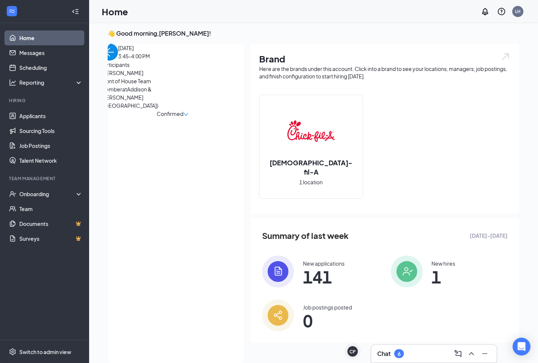
click at [115, 61] on img "back-button" at bounding box center [109, 51] width 17 height 17
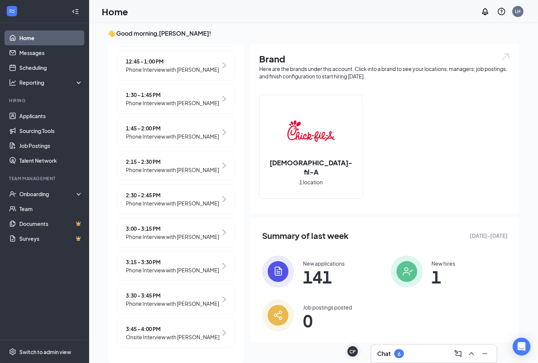
scroll to position [466, 0]
click at [160, 232] on span "3:00 - 3:15 PM" at bounding box center [172, 228] width 93 height 8
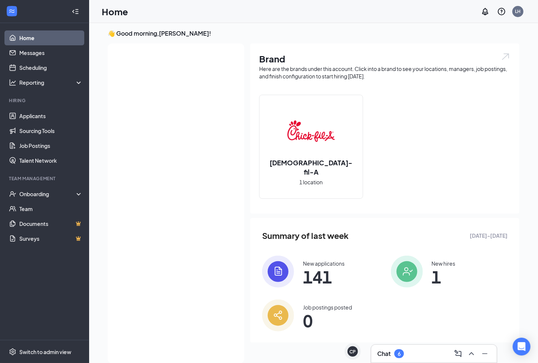
scroll to position [0, 0]
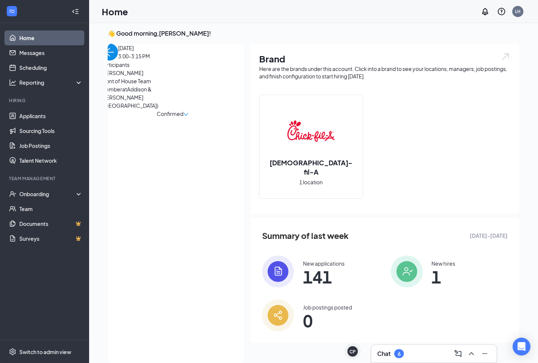
click at [140, 77] on span "[PERSON_NAME]" at bounding box center [140, 73] width 78 height 8
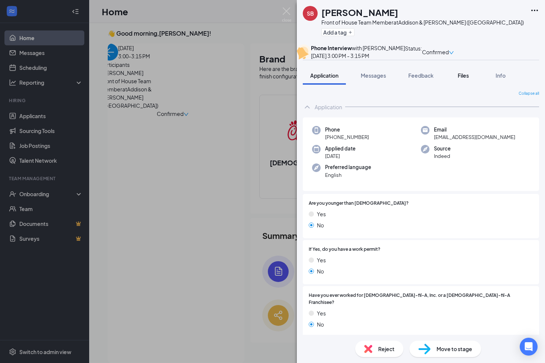
click at [460, 79] on span "Files" at bounding box center [462, 75] width 11 height 7
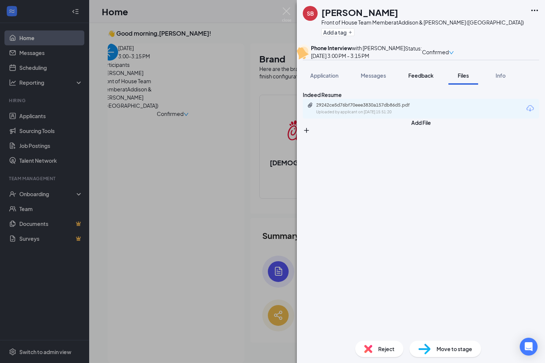
click at [430, 79] on span "Feedback" at bounding box center [420, 75] width 25 height 7
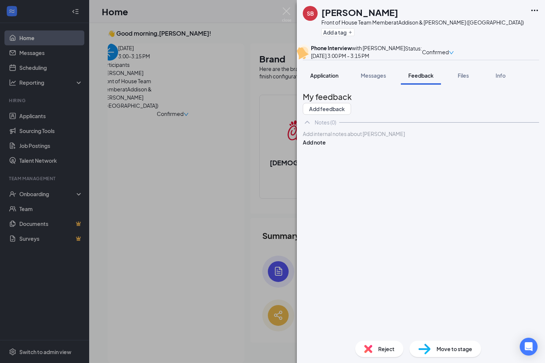
click at [338, 79] on span "Application" at bounding box center [324, 75] width 28 height 7
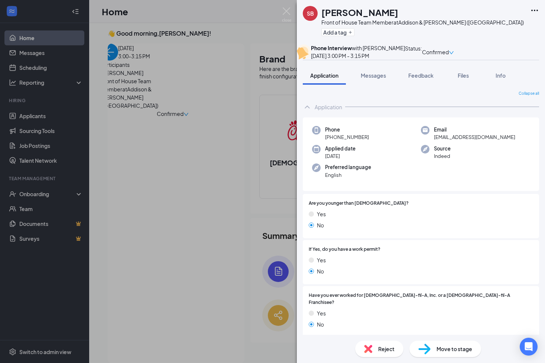
click at [381, 345] on span "Reject" at bounding box center [386, 349] width 16 height 8
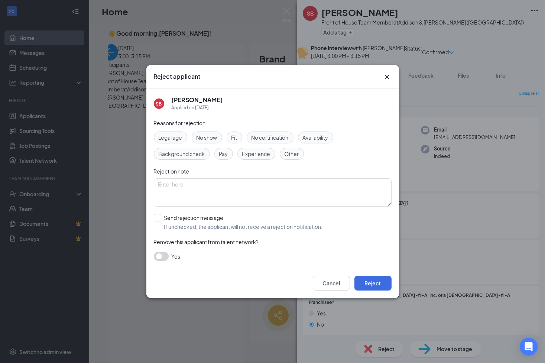
click at [295, 159] on div "Other" at bounding box center [292, 154] width 24 height 12
click at [372, 283] on button "Reject" at bounding box center [372, 282] width 37 height 15
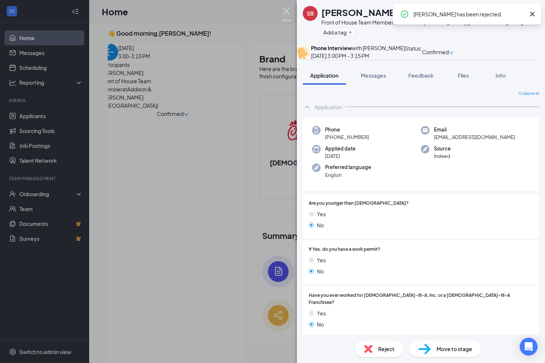
click at [286, 15] on img at bounding box center [286, 14] width 9 height 14
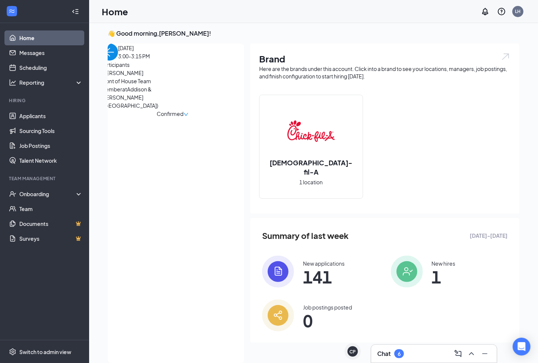
click at [117, 61] on img "back-button" at bounding box center [109, 51] width 17 height 17
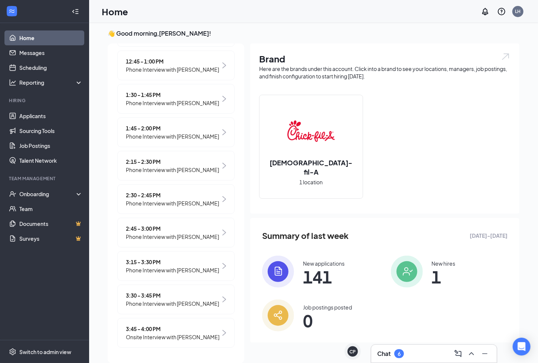
scroll to position [484, 0]
click at [183, 273] on span "Phone Interview with [PERSON_NAME]" at bounding box center [172, 270] width 93 height 8
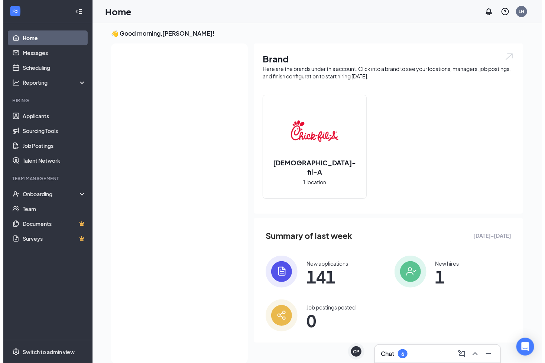
scroll to position [0, 0]
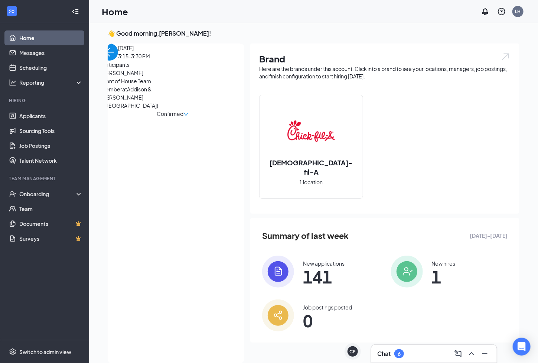
click at [136, 77] on span "Victoria Howard" at bounding box center [140, 73] width 78 height 8
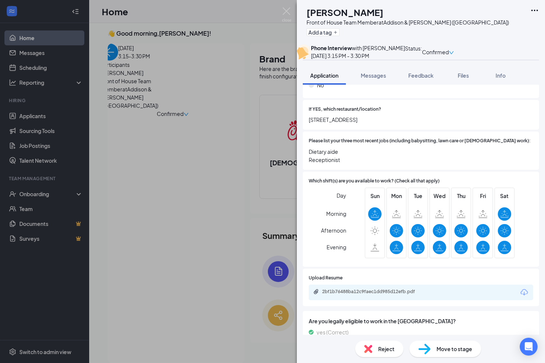
scroll to position [236, 0]
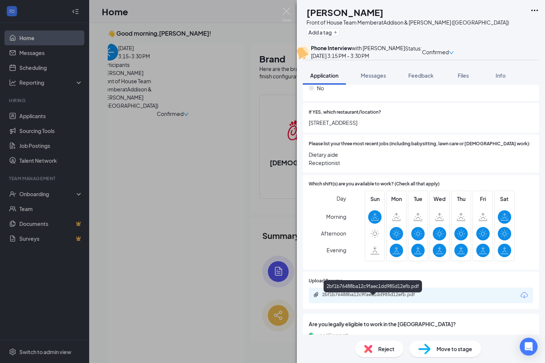
click at [405, 297] on div "2bf1b76488ba12c9faec1dd985d12efb.pdf" at bounding box center [374, 294] width 104 height 6
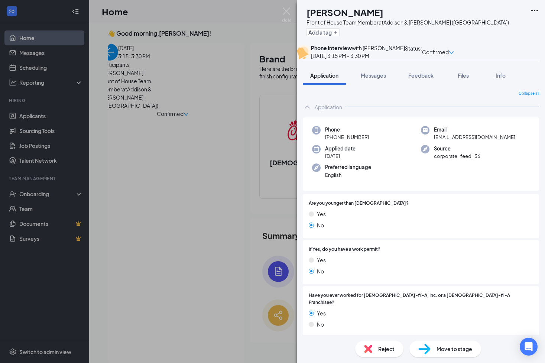
scroll to position [16, 0]
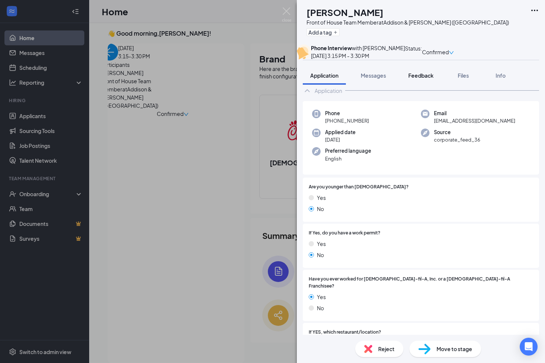
click at [421, 79] on div "Feedback" at bounding box center [420, 75] width 25 height 7
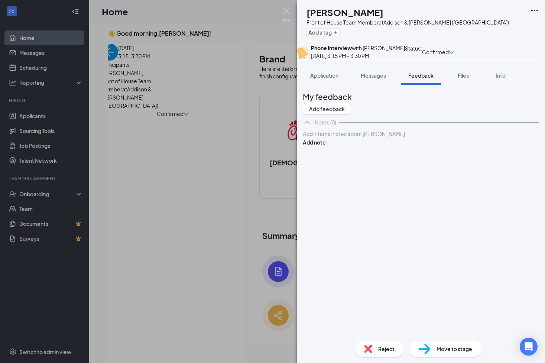
click at [395, 138] on div at bounding box center [420, 134] width 235 height 8
click at [325, 153] on div at bounding box center [420, 150] width 235 height 8
click at [327, 146] on div at bounding box center [420, 142] width 235 height 8
click at [329, 153] on div at bounding box center [420, 150] width 235 height 8
click at [330, 153] on div at bounding box center [420, 150] width 235 height 8
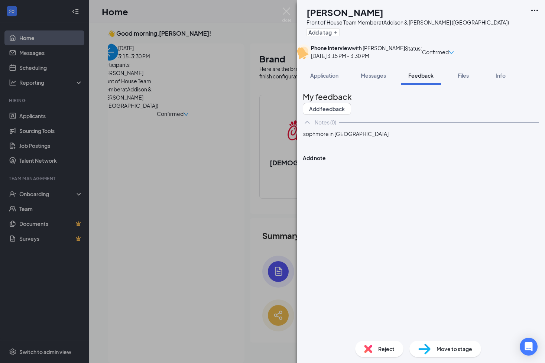
click at [333, 153] on div at bounding box center [420, 150] width 235 height 8
click at [341, 146] on div at bounding box center [420, 142] width 235 height 8
click at [356, 146] on div at bounding box center [420, 142] width 235 height 8
click at [368, 146] on div at bounding box center [420, 142] width 235 height 8
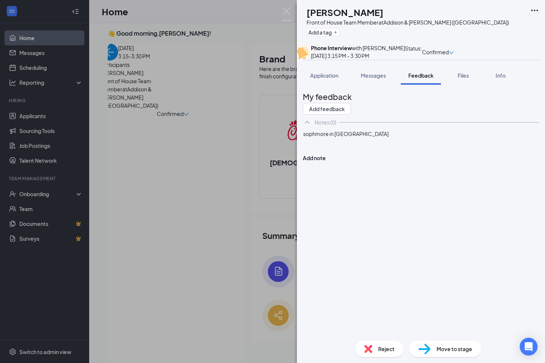
click at [371, 138] on div "sophmore in college" at bounding box center [420, 134] width 235 height 8
drag, startPoint x: 371, startPoint y: 173, endPoint x: 347, endPoint y: 169, distance: 24.1
click at [347, 138] on div "sophmore in college" at bounding box center [420, 134] width 235 height 8
click at [378, 138] on div "sophmore in college" at bounding box center [420, 134] width 235 height 8
click at [326, 162] on button "Add note" at bounding box center [314, 158] width 23 height 8
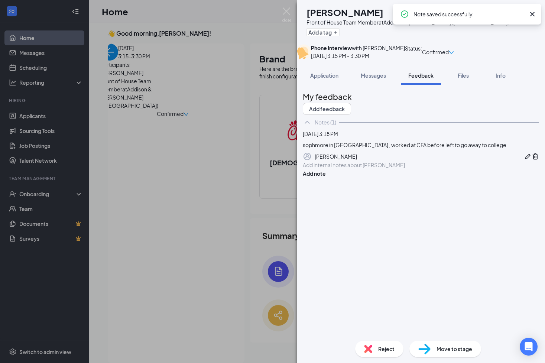
click at [444, 346] on span "Move to stage" at bounding box center [454, 349] width 36 height 8
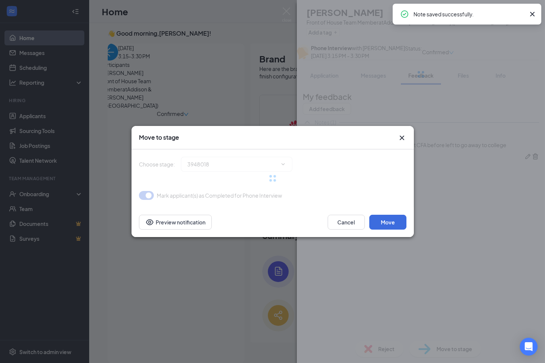
type input "Onsite Interview (next stage)"
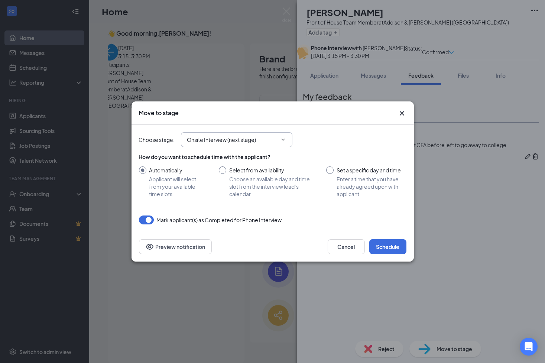
click at [265, 140] on input "Onsite Interview (next stage)" at bounding box center [232, 140] width 90 height 8
click at [358, 133] on div "Choose stage : Onsite Interview (next stage) Application Availability Review St…" at bounding box center [272, 139] width 267 height 15
click at [389, 243] on button "Schedule" at bounding box center [387, 246] width 37 height 15
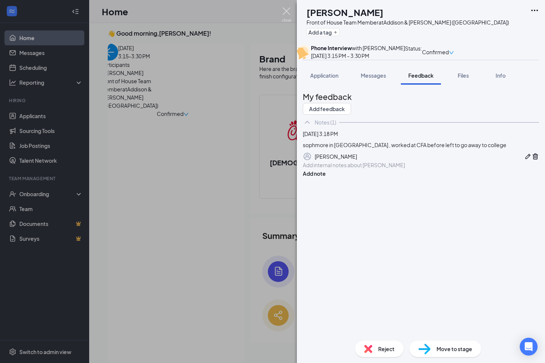
click at [284, 9] on img at bounding box center [286, 14] width 9 height 14
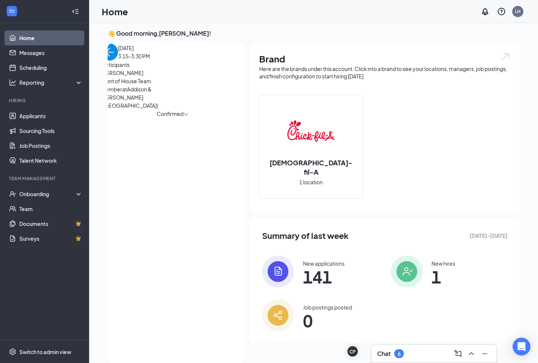
click at [111, 61] on img "back-button" at bounding box center [109, 51] width 17 height 17
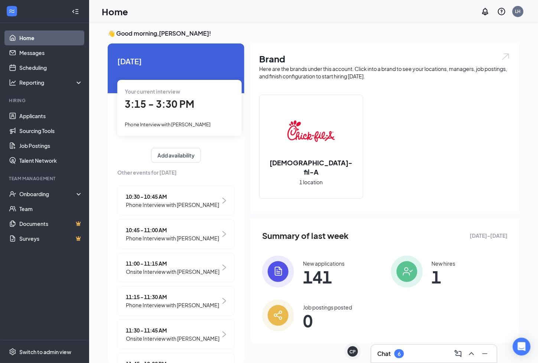
click at [33, 42] on link "Home" at bounding box center [50, 37] width 63 height 15
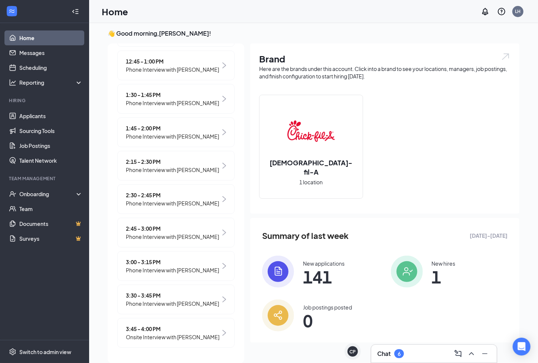
scroll to position [503, 0]
click at [188, 299] on span "Phone Interview with [PERSON_NAME]" at bounding box center [172, 303] width 93 height 8
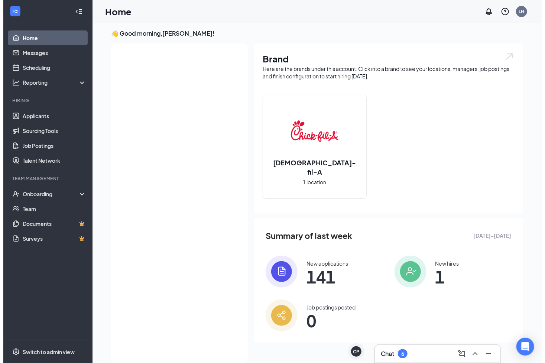
scroll to position [0, 0]
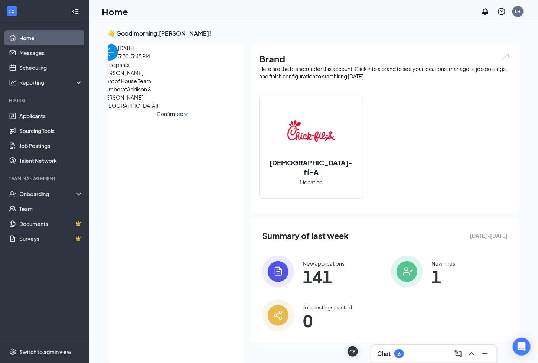
click at [131, 77] on span "[PERSON_NAME]" at bounding box center [140, 73] width 78 height 8
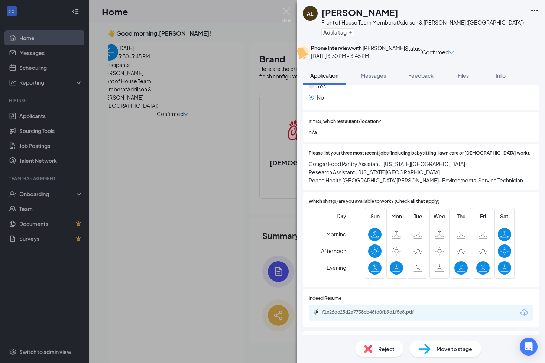
scroll to position [228, 0]
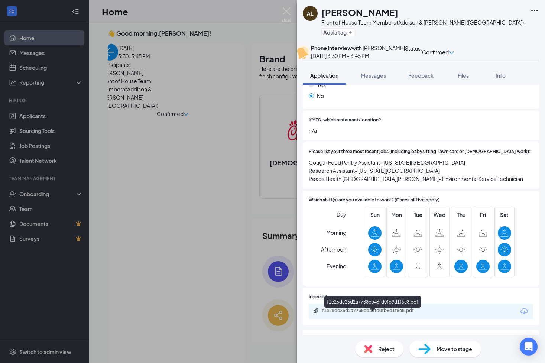
click at [387, 313] on div "f1e26dc25d2a7738cb46fd0fb9d1f5e8.pdf" at bounding box center [374, 310] width 104 height 6
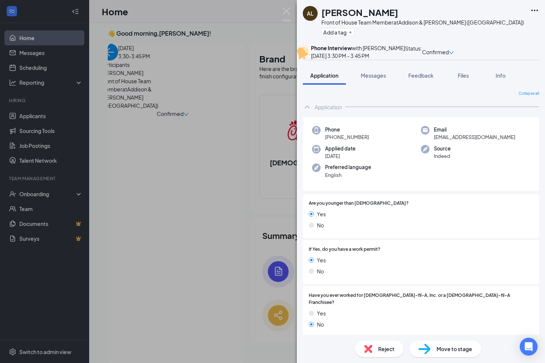
scroll to position [0, 0]
click at [372, 79] on span "Messages" at bounding box center [373, 75] width 25 height 7
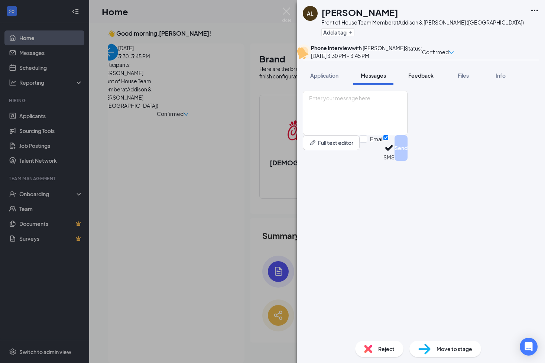
scroll to position [28, 0]
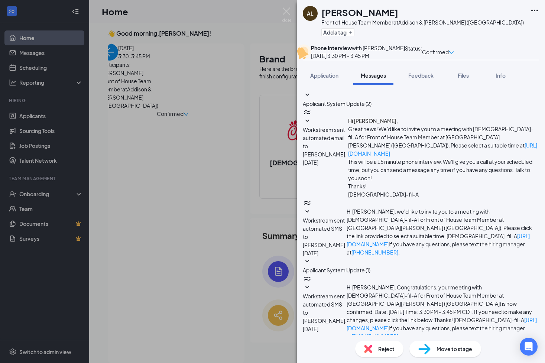
click at [312, 283] on icon "SmallChevronDown" at bounding box center [307, 287] width 9 height 9
click at [330, 79] on span "Application" at bounding box center [324, 75] width 28 height 7
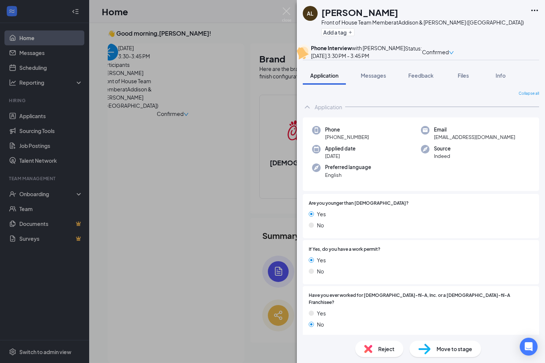
click at [227, 172] on div "AL [PERSON_NAME] Front of House Team Member at [GEOGRAPHIC_DATA][PERSON_NAME] (…" at bounding box center [272, 181] width 545 height 363
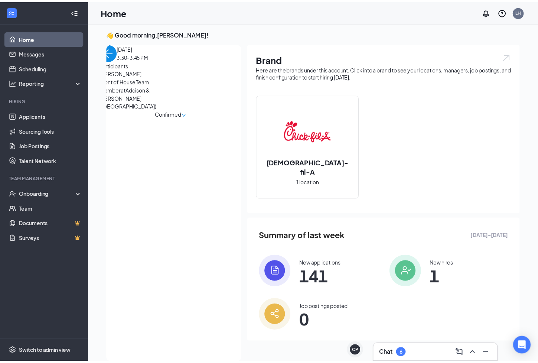
scroll to position [2, 0]
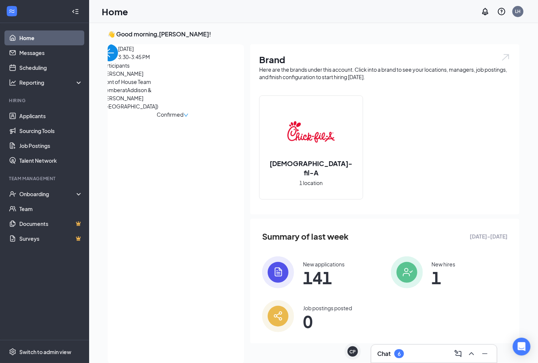
click at [117, 61] on img "back-button" at bounding box center [109, 52] width 17 height 17
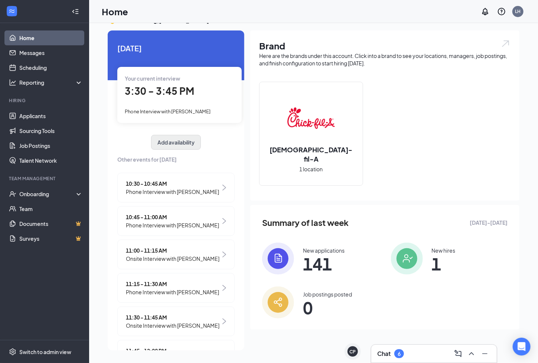
scroll to position [0, 0]
click at [177, 89] on span "3:30 - 3:45 PM" at bounding box center [159, 91] width 69 height 12
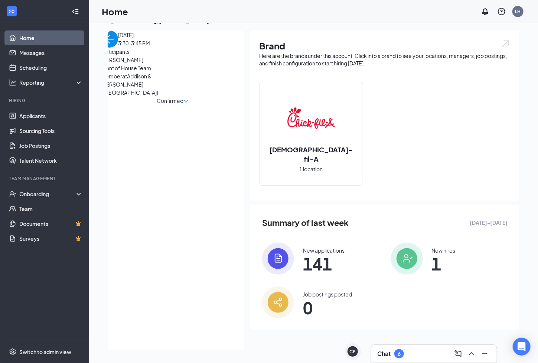
click at [146, 64] on span "[PERSON_NAME]" at bounding box center [140, 60] width 78 height 8
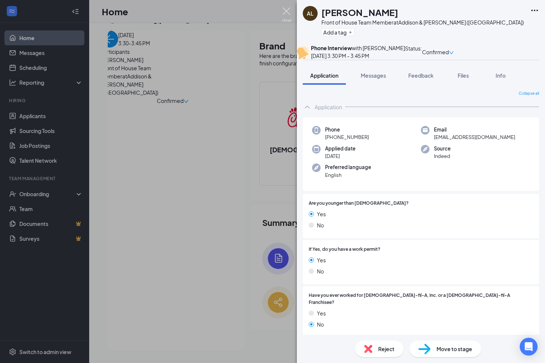
click at [285, 9] on img at bounding box center [286, 14] width 9 height 14
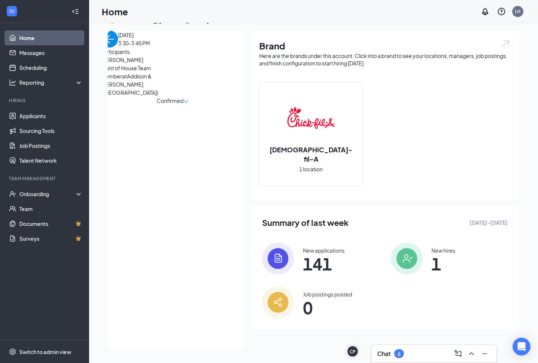
click at [113, 46] on img "back-button" at bounding box center [109, 38] width 17 height 17
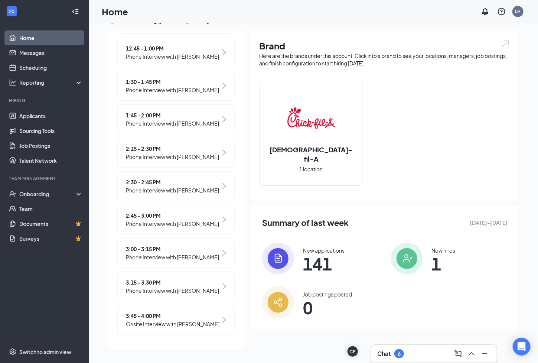
scroll to position [503, 0]
click at [177, 324] on span "Onsite Interview with [PERSON_NAME]" at bounding box center [173, 324] width 94 height 8
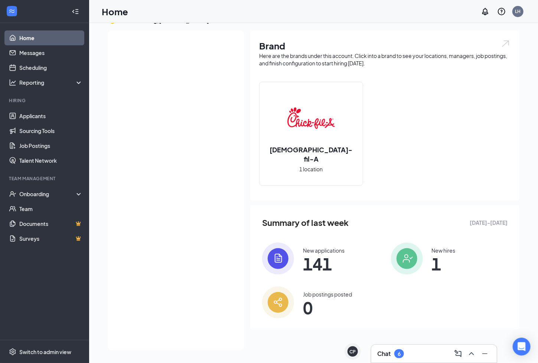
scroll to position [0, 0]
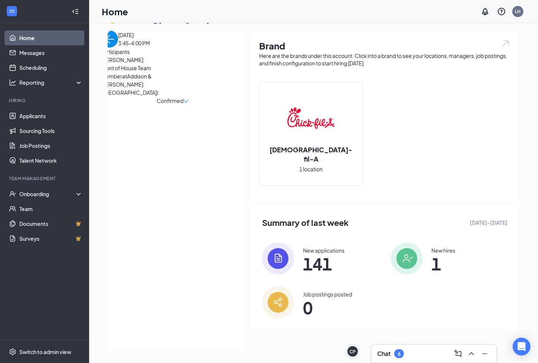
click at [183, 97] on span "Confirmed" at bounding box center [170, 101] width 27 height 8
click at [201, 115] on span "Request Reschedule" at bounding box center [181, 119] width 51 height 8
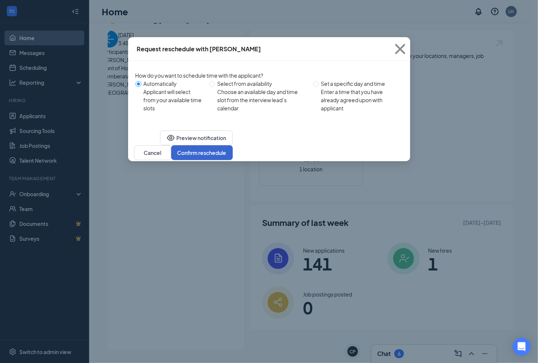
click at [233, 160] on button "Confirm reschedule" at bounding box center [202, 152] width 62 height 15
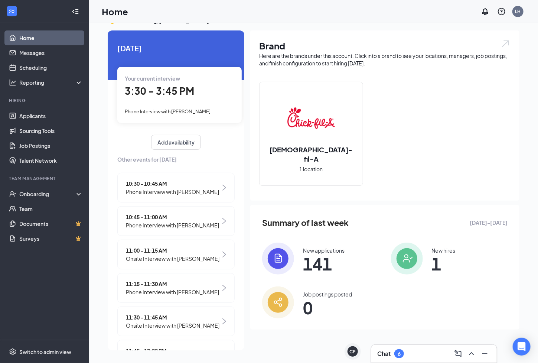
click at [416, 348] on div "Chat 6" at bounding box center [434, 354] width 114 height 12
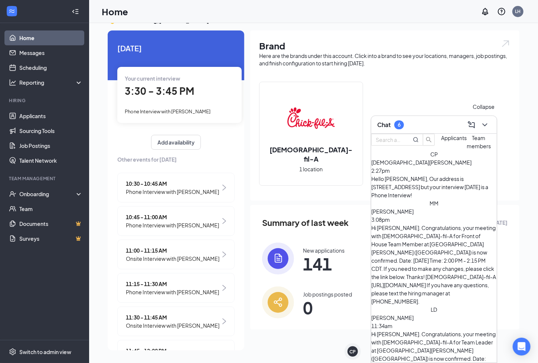
click at [486, 122] on icon "ChevronDown" at bounding box center [484, 124] width 9 height 9
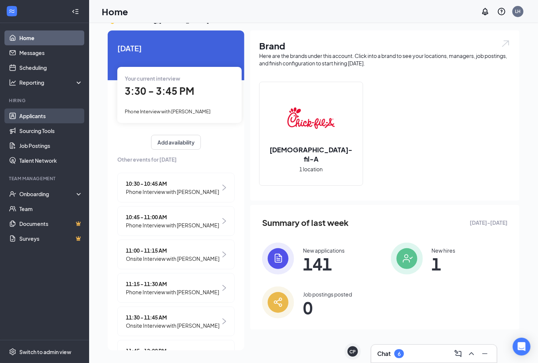
click at [58, 114] on link "Applicants" at bounding box center [50, 115] width 63 height 15
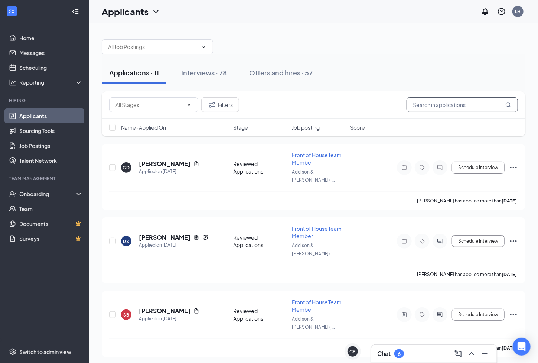
click at [450, 108] on input "text" at bounding box center [462, 104] width 111 height 15
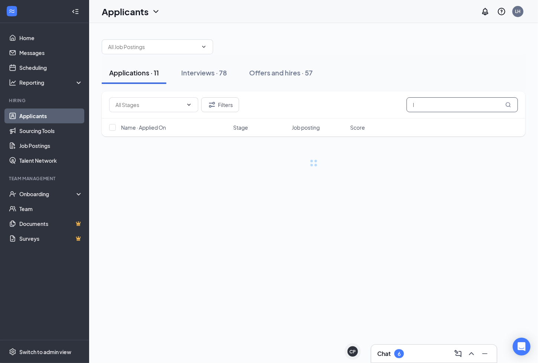
type input "l"
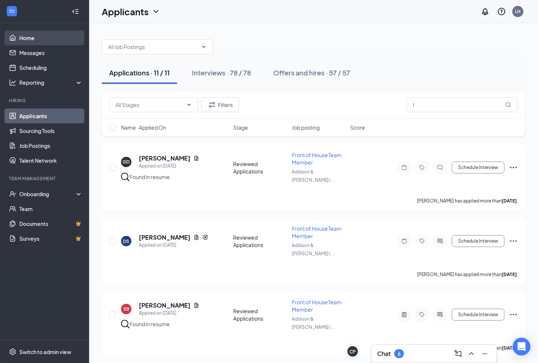
click at [46, 38] on link "Home" at bounding box center [50, 37] width 63 height 15
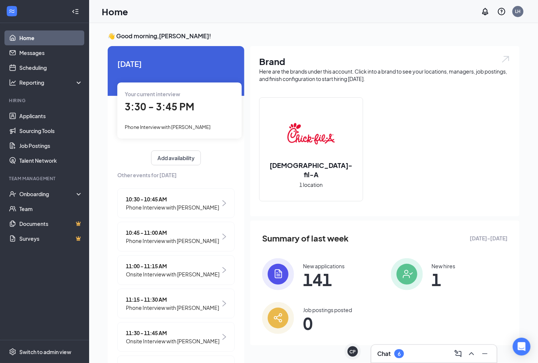
click at [434, 357] on div "Chat 6" at bounding box center [434, 354] width 114 height 12
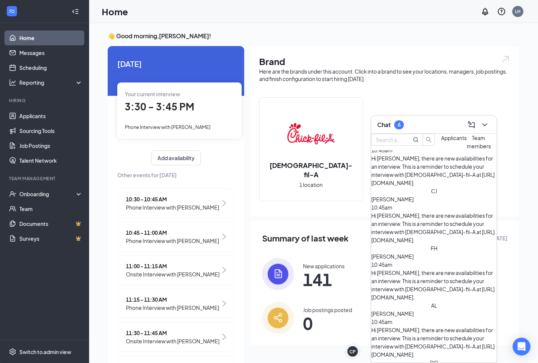
scroll to position [194, 0]
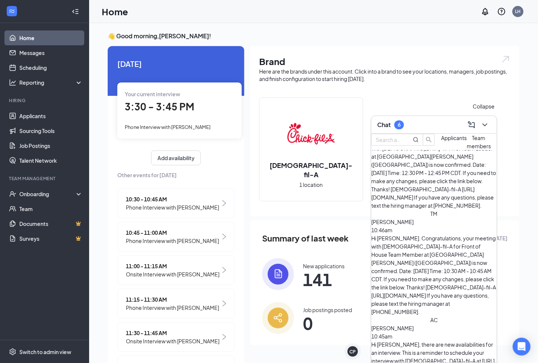
click at [484, 124] on icon "ChevronDown" at bounding box center [484, 124] width 9 height 9
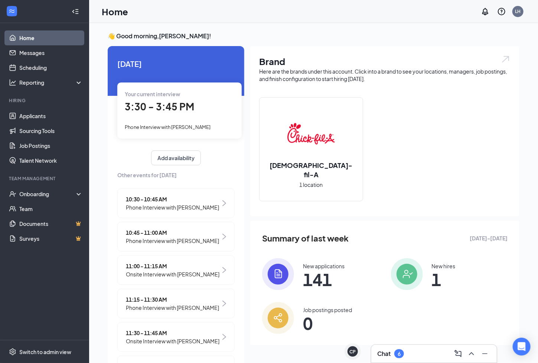
scroll to position [0, 0]
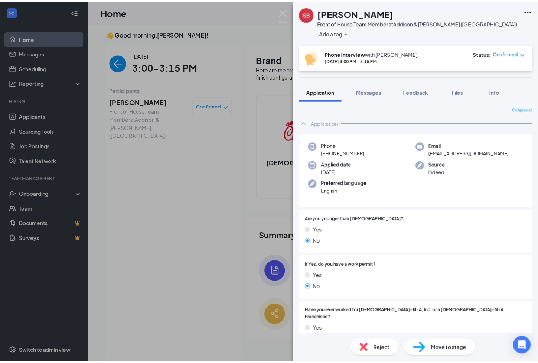
scroll to position [255, 0]
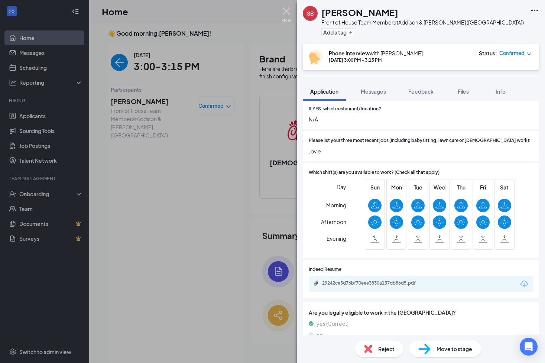
click at [287, 16] on img at bounding box center [286, 14] width 9 height 14
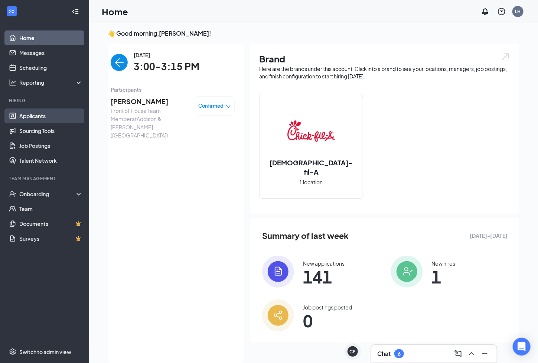
click at [36, 116] on link "Applicants" at bounding box center [50, 115] width 63 height 15
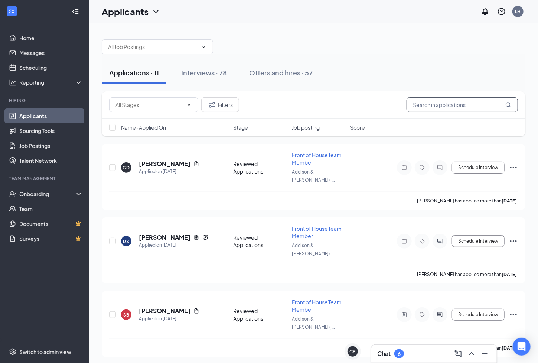
click at [449, 103] on input "text" at bounding box center [462, 104] width 111 height 15
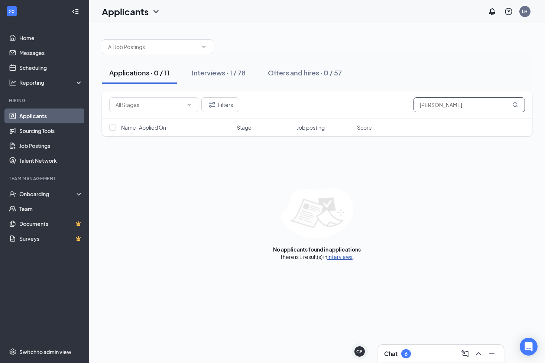
type input "[PERSON_NAME]"
click at [340, 258] on link "Interviews" at bounding box center [339, 256] width 25 height 7
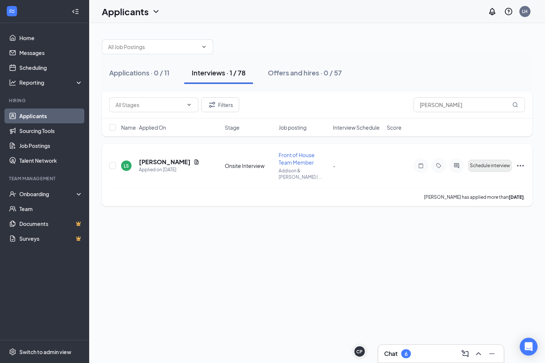
click at [497, 163] on span "Schedule interview" at bounding box center [490, 165] width 40 height 5
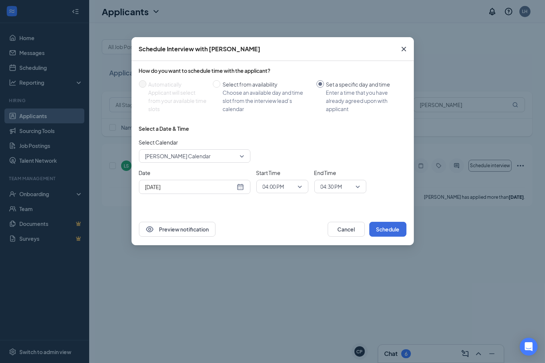
click at [239, 185] on div "[DATE]" at bounding box center [194, 187] width 99 height 8
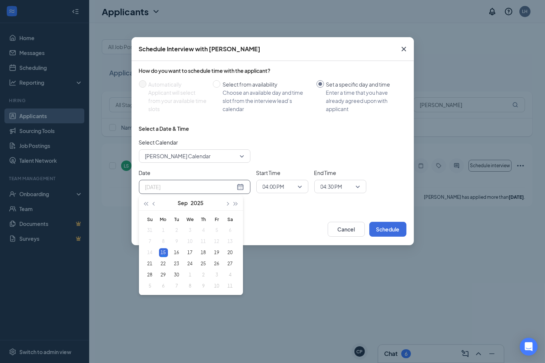
type input "[DATE]"
click at [164, 251] on div "15" at bounding box center [163, 252] width 9 height 9
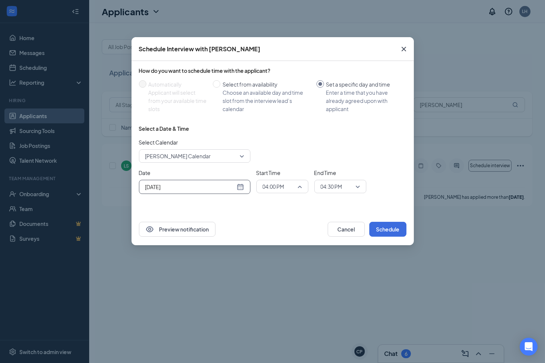
click at [298, 183] on span "04:00 PM" at bounding box center [282, 186] width 39 height 11
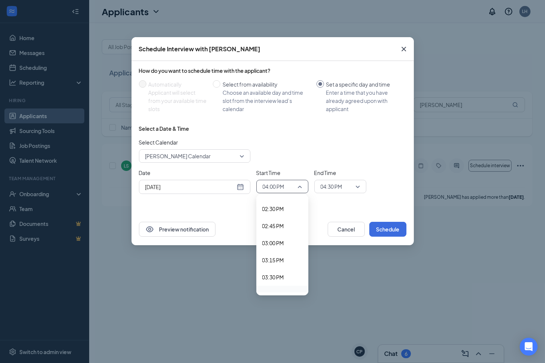
click at [281, 290] on span "03:45 PM" at bounding box center [273, 294] width 22 height 8
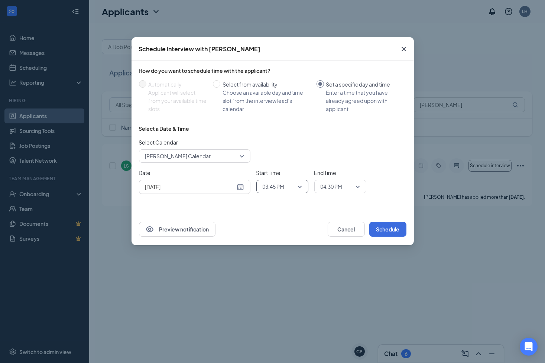
click at [353, 184] on span "04:30 PM" at bounding box center [339, 186] width 39 height 11
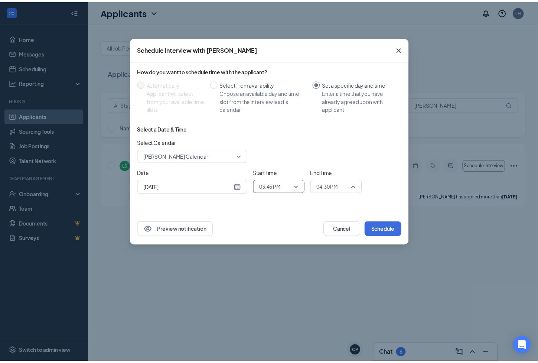
scroll to position [1025, 0]
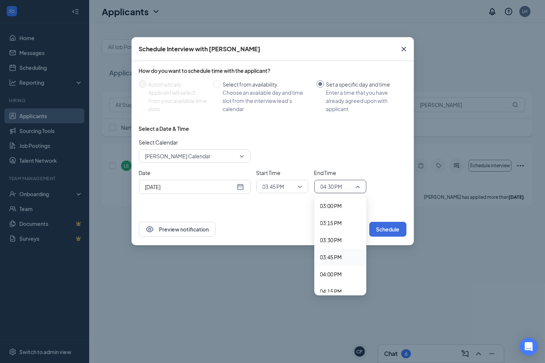
click at [339, 253] on span "03:45 PM" at bounding box center [331, 257] width 22 height 8
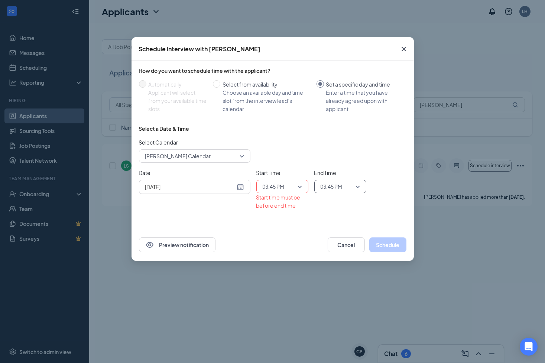
click at [350, 183] on span "03:45 PM" at bounding box center [336, 186] width 33 height 11
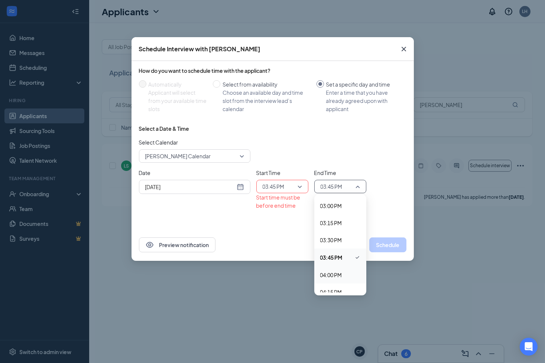
click at [337, 271] on span "04:00 PM" at bounding box center [331, 275] width 22 height 8
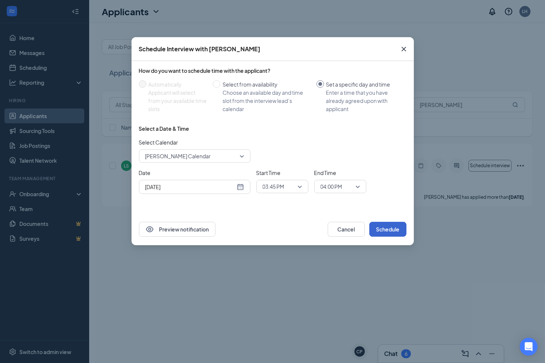
click at [385, 228] on button "Schedule" at bounding box center [387, 229] width 37 height 15
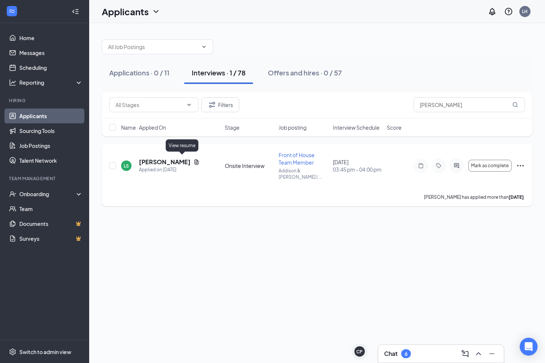
click at [195, 159] on icon "Document" at bounding box center [197, 161] width 4 height 5
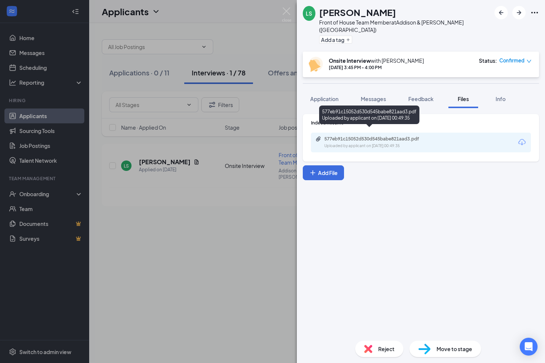
click at [376, 136] on div "577eb91c15052d530d545babe821aad3.pdf" at bounding box center [376, 139] width 104 height 6
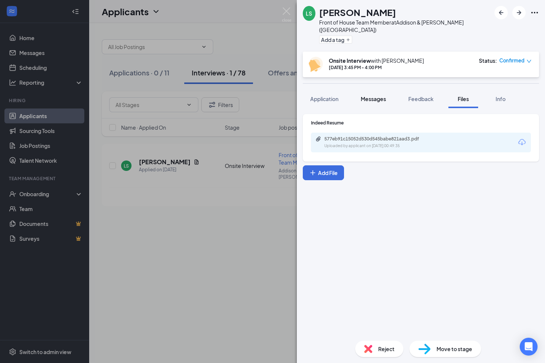
click at [372, 95] on div "Messages" at bounding box center [373, 98] width 25 height 7
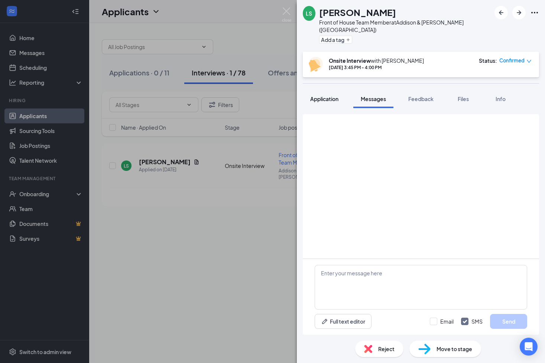
click at [335, 95] on span "Application" at bounding box center [324, 98] width 28 height 7
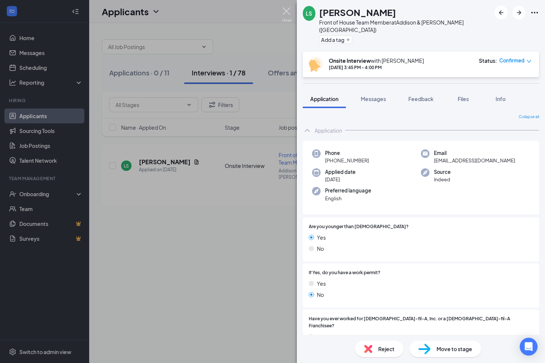
click at [286, 13] on img at bounding box center [286, 14] width 9 height 14
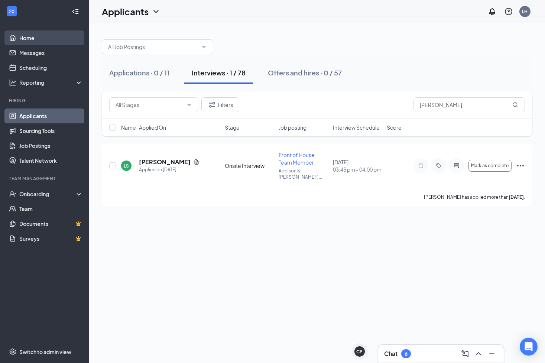
click at [29, 40] on link "Home" at bounding box center [50, 37] width 63 height 15
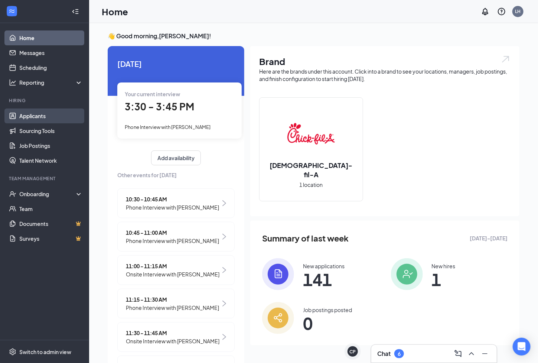
click at [53, 121] on link "Applicants" at bounding box center [50, 115] width 63 height 15
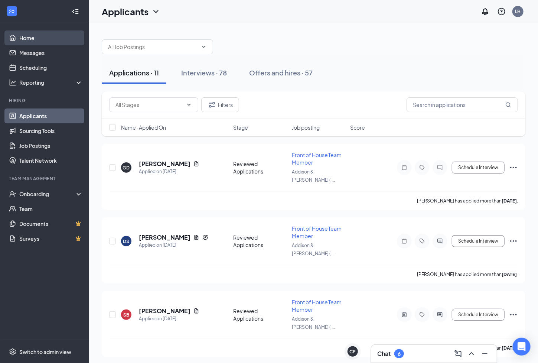
click at [43, 42] on link "Home" at bounding box center [50, 37] width 63 height 15
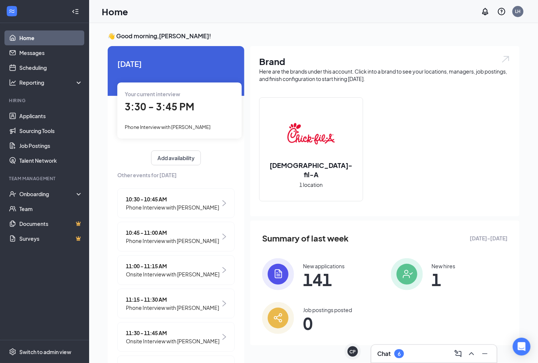
click at [160, 107] on span "3:30 - 3:45 PM" at bounding box center [159, 106] width 69 height 12
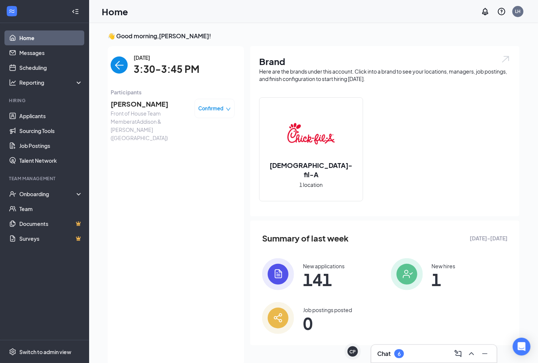
scroll to position [3, 0]
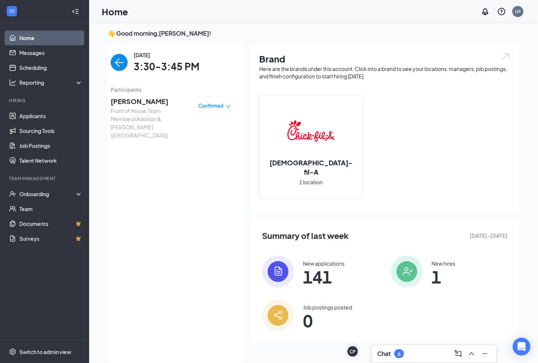
click at [139, 96] on span "[PERSON_NAME]" at bounding box center [150, 101] width 78 height 10
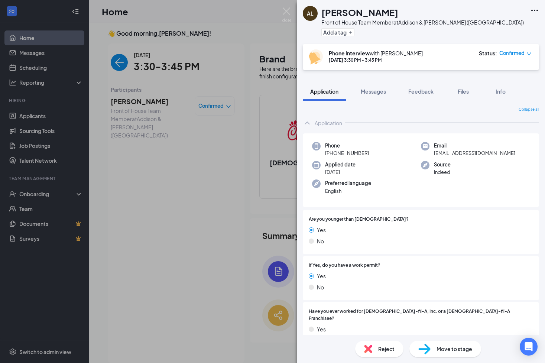
click at [389, 348] on span "Reject" at bounding box center [386, 349] width 16 height 8
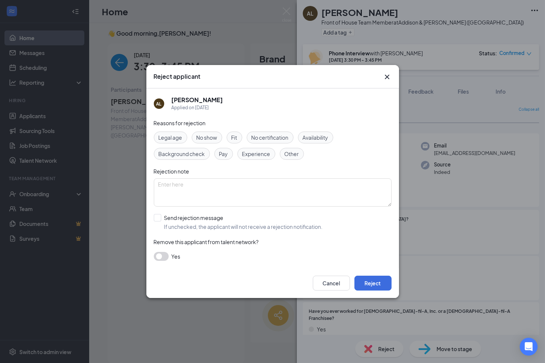
click at [291, 156] on span "Other" at bounding box center [291, 154] width 14 height 8
click at [369, 281] on button "Reject" at bounding box center [372, 282] width 37 height 15
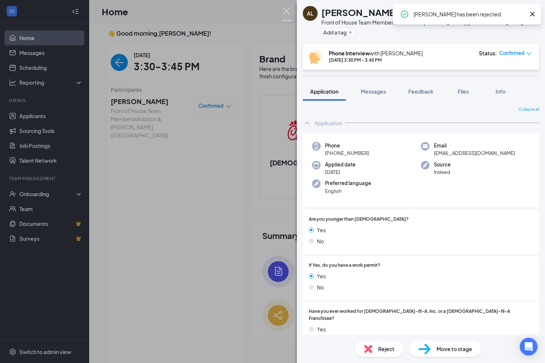
click at [288, 12] on img at bounding box center [286, 14] width 9 height 14
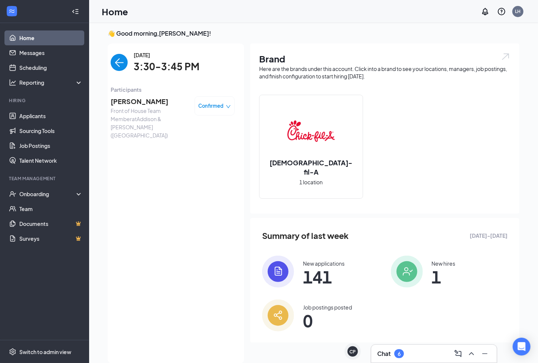
click at [115, 65] on img "back-button" at bounding box center [119, 62] width 17 height 17
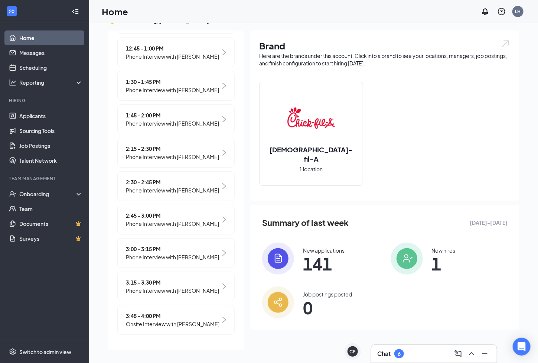
scroll to position [16, 0]
click at [173, 323] on span "Onsite Interview with [PERSON_NAME]" at bounding box center [173, 324] width 94 height 8
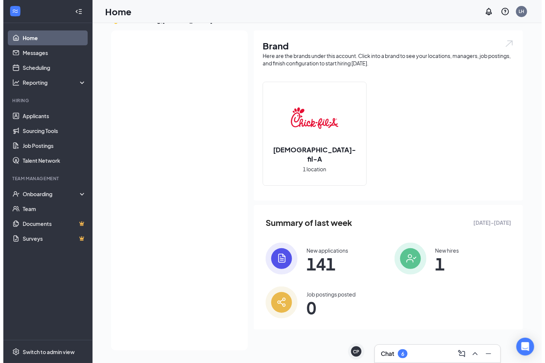
scroll to position [0, 0]
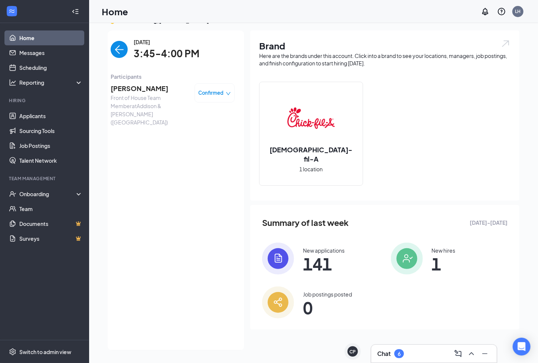
click at [135, 90] on span "[PERSON_NAME]" at bounding box center [150, 88] width 78 height 10
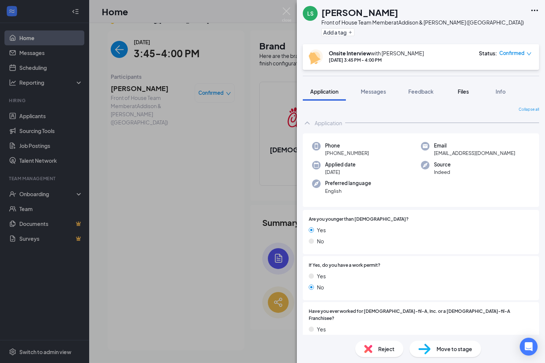
drag, startPoint x: 499, startPoint y: 92, endPoint x: 476, endPoint y: 88, distance: 23.3
click at [499, 92] on span "Info" at bounding box center [500, 91] width 10 height 7
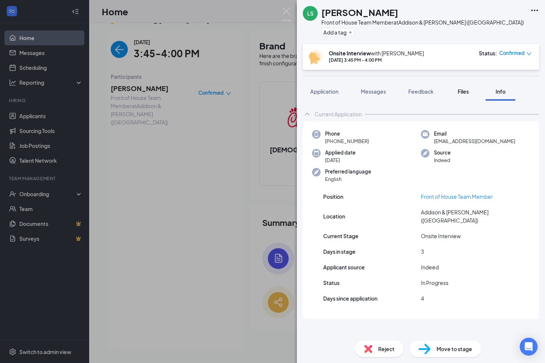
click at [467, 90] on span "Files" at bounding box center [462, 91] width 11 height 7
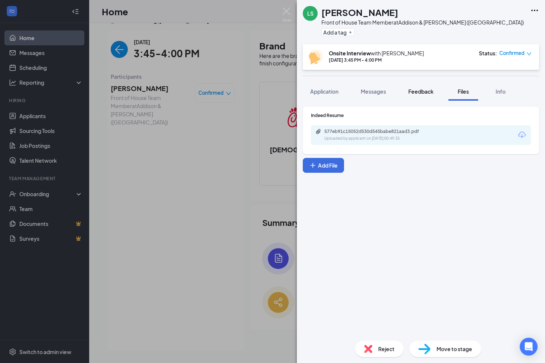
click at [431, 89] on span "Feedback" at bounding box center [420, 91] width 25 height 7
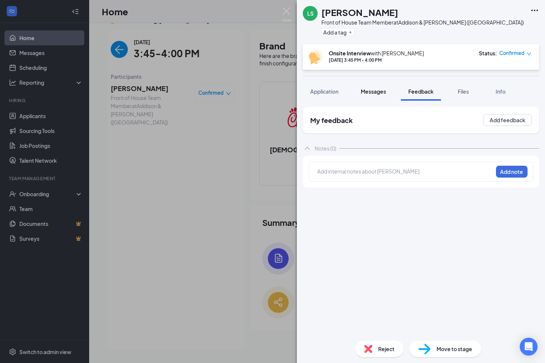
click at [383, 90] on span "Messages" at bounding box center [373, 91] width 25 height 7
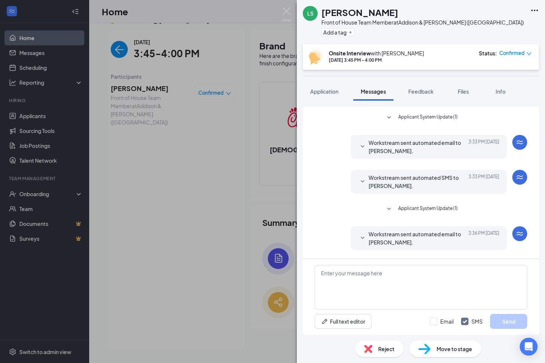
scroll to position [189, 0]
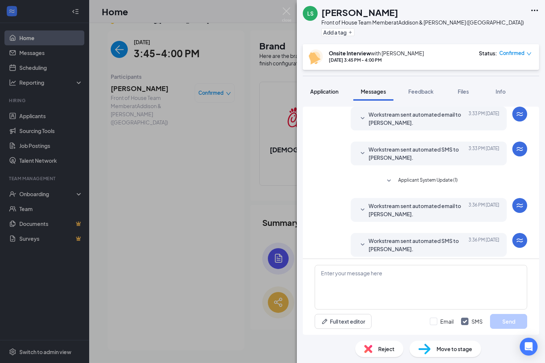
click at [340, 91] on button "Application" at bounding box center [324, 91] width 43 height 19
